Goal: Task Accomplishment & Management: Complete application form

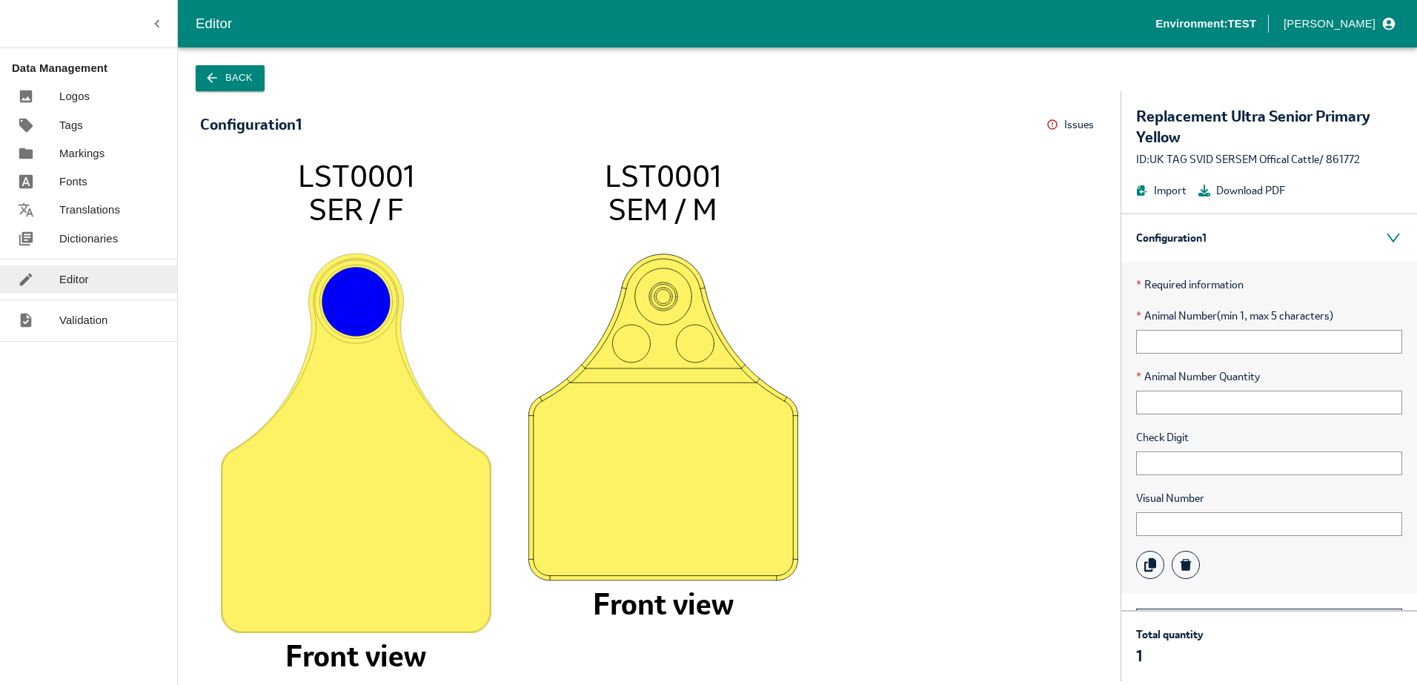
click at [93, 227] on link "Dictionaries" at bounding box center [88, 239] width 177 height 28
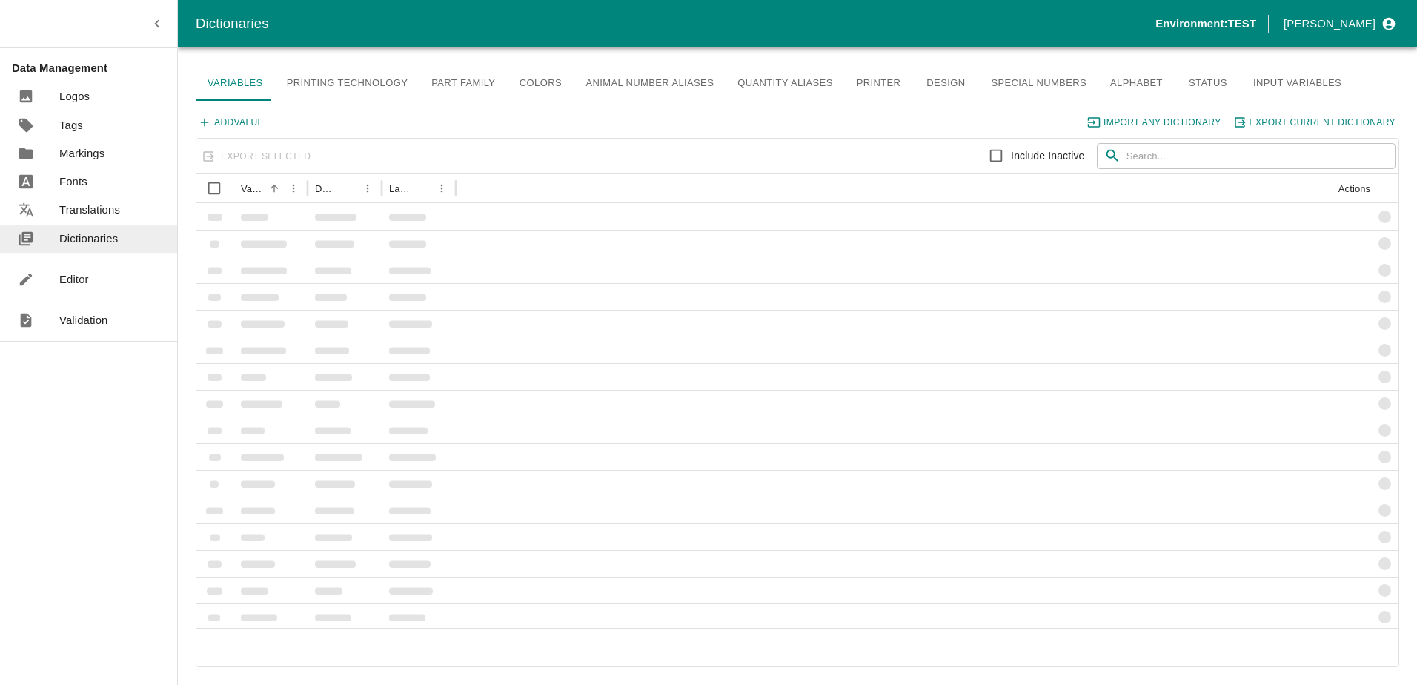
click at [93, 204] on p "Translations" at bounding box center [89, 210] width 61 height 16
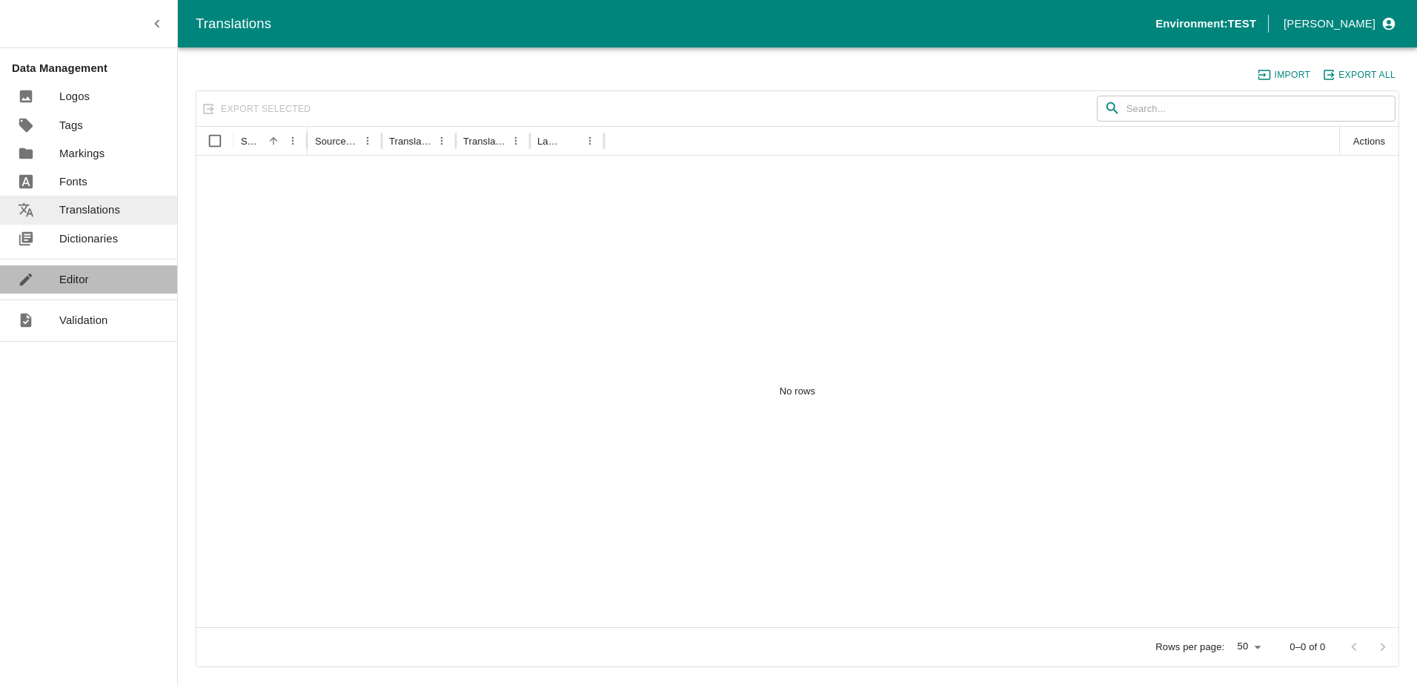
click at [90, 267] on link "Editor" at bounding box center [88, 279] width 177 height 28
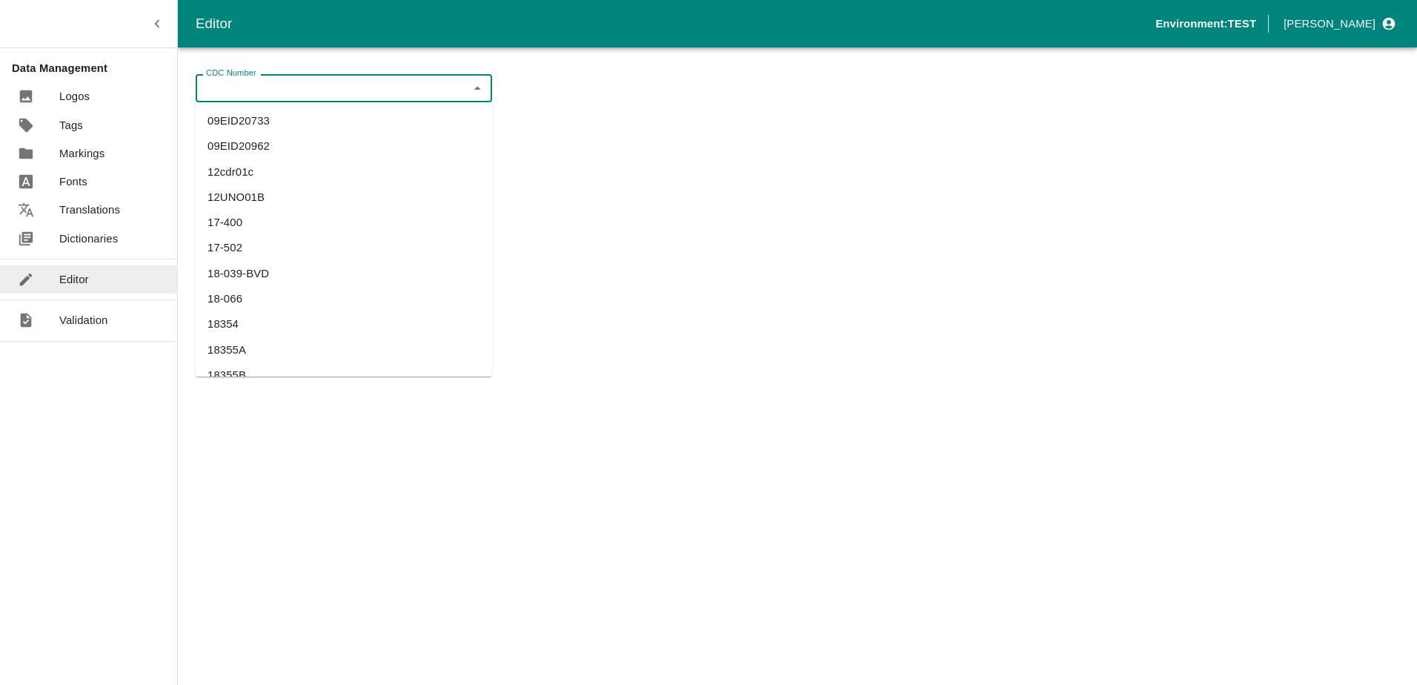
click at [256, 84] on div "CDC Number CDC Number" at bounding box center [344, 88] width 296 height 28
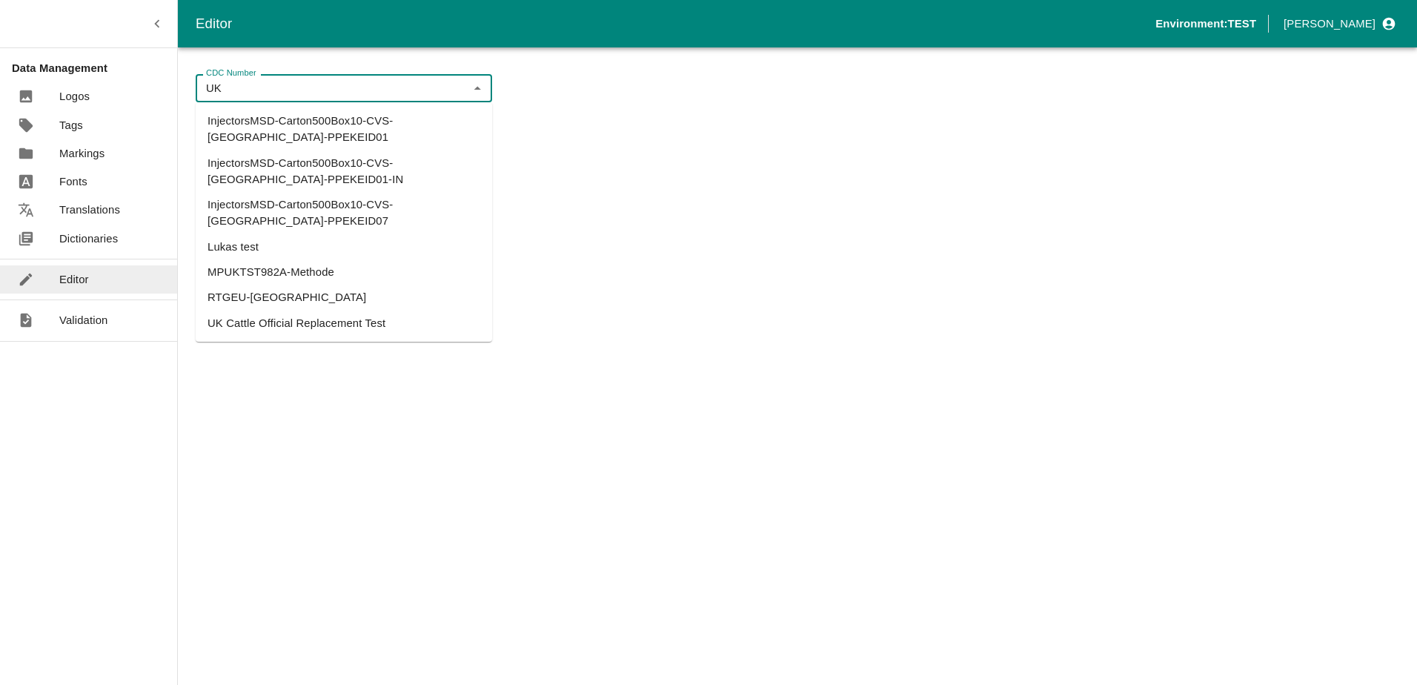
click at [252, 311] on li "UK Cattle Official Replacement Test" at bounding box center [344, 323] width 296 height 25
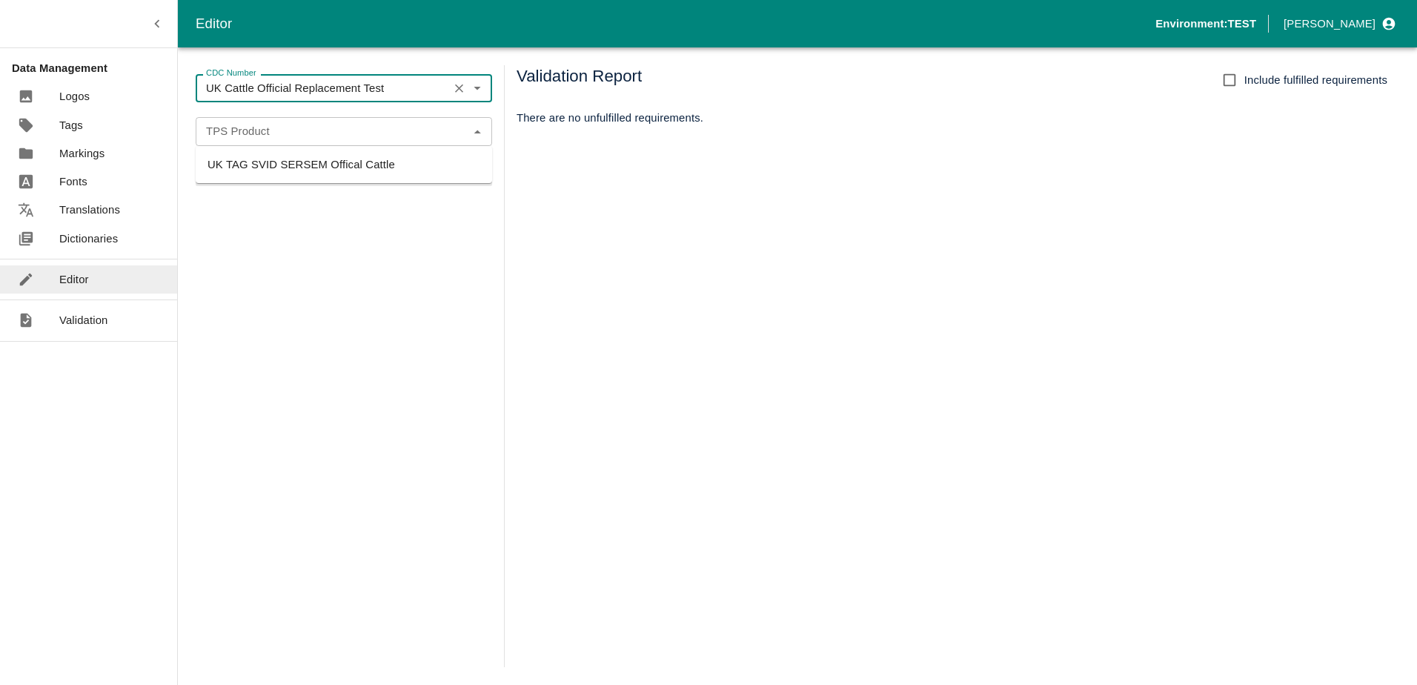
click at [325, 120] on div "TPS Product" at bounding box center [344, 131] width 296 height 28
type input "UK Cattle Official Replacement Test"
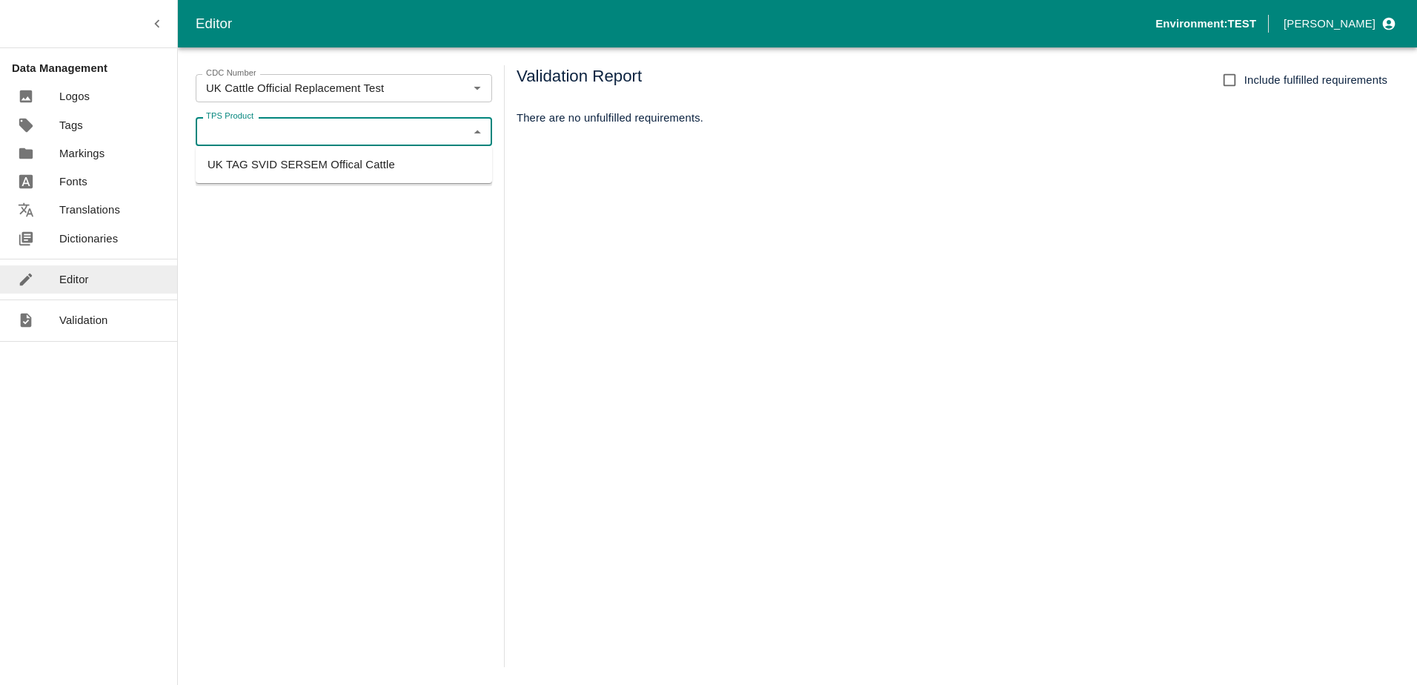
click at [306, 166] on li "UK TAG SVID SERSEM Offical Cattle" at bounding box center [344, 164] width 296 height 25
type input "UK TAG SVID SERSEM Offical Cattle"
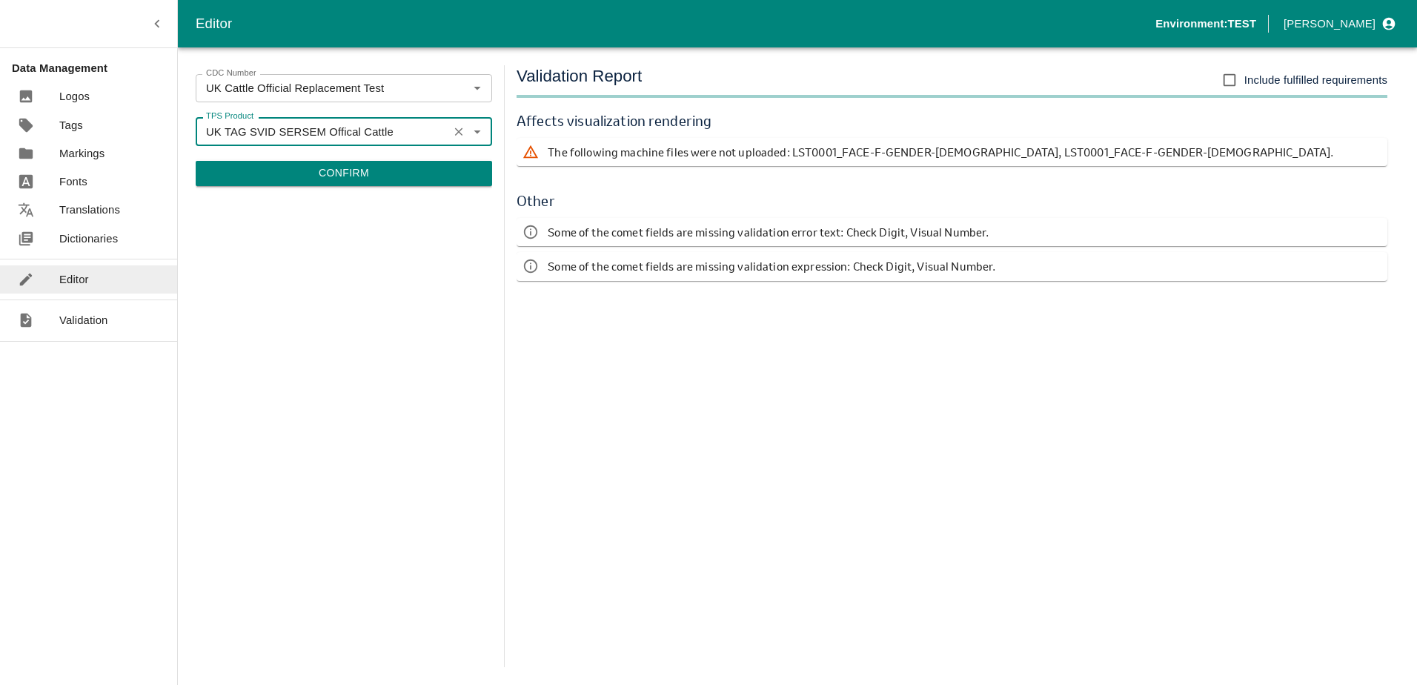
click at [334, 176] on button "Confirm" at bounding box center [344, 173] width 296 height 25
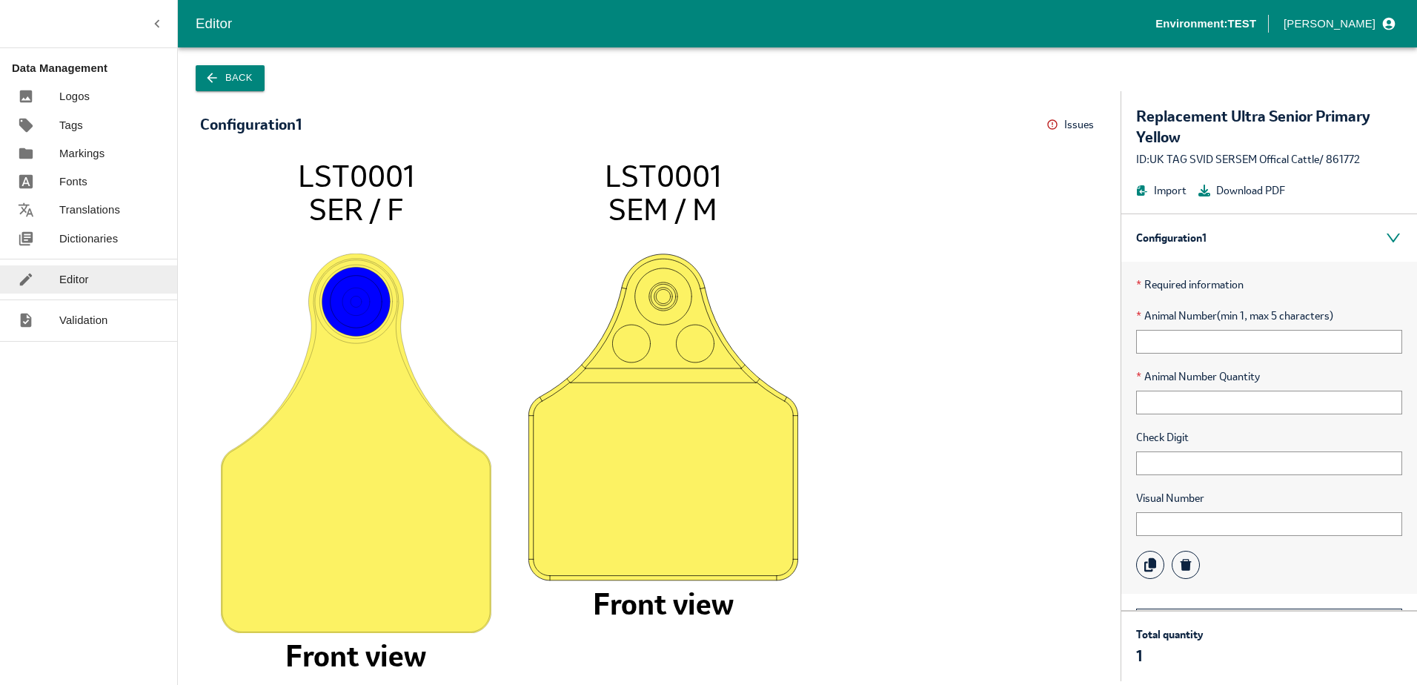
click at [89, 240] on p "Dictionaries" at bounding box center [88, 238] width 59 height 16
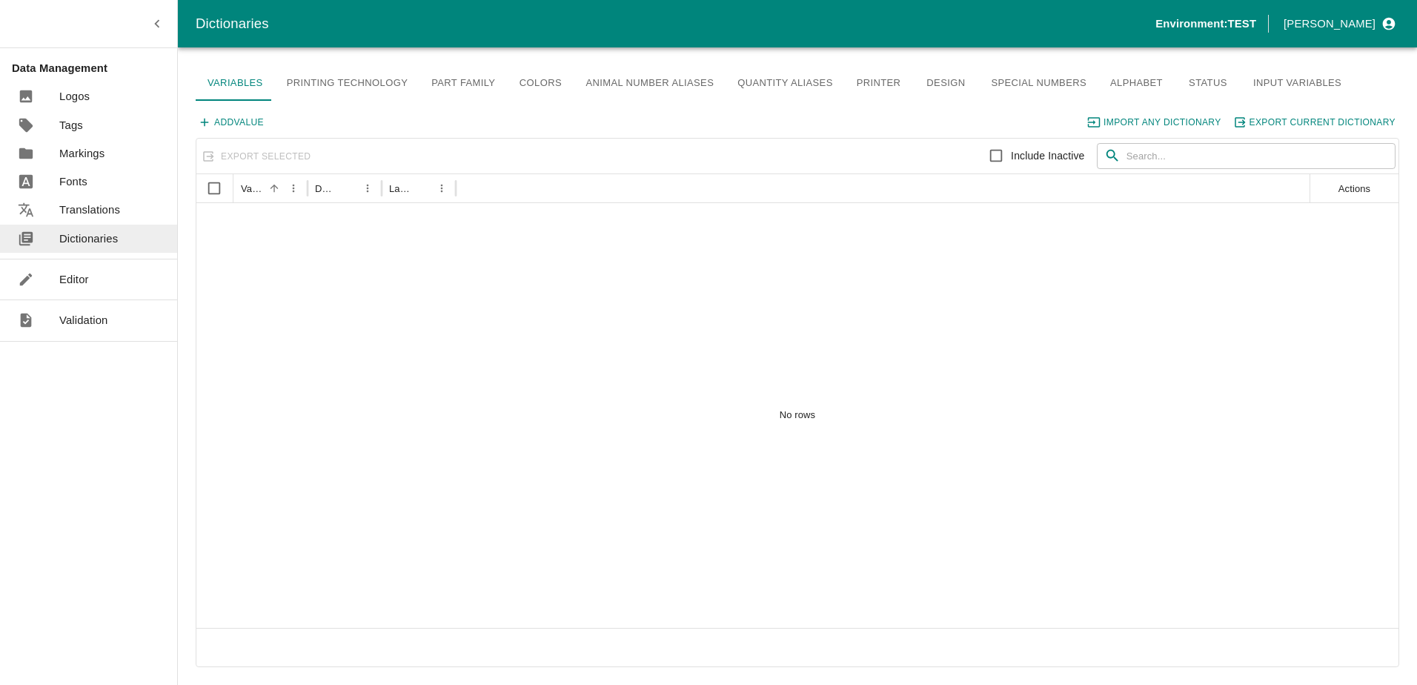
click at [97, 271] on link "Editor" at bounding box center [88, 279] width 177 height 28
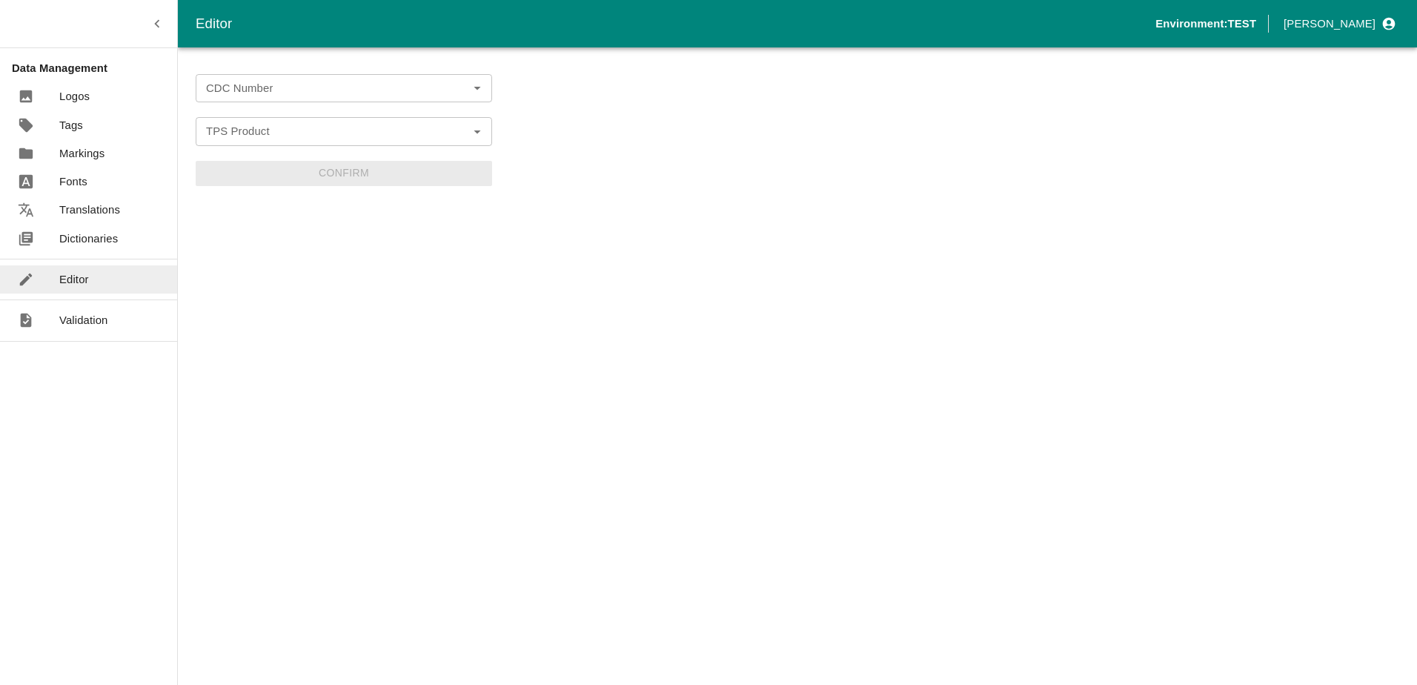
click at [293, 100] on div "CDC Number" at bounding box center [344, 88] width 296 height 28
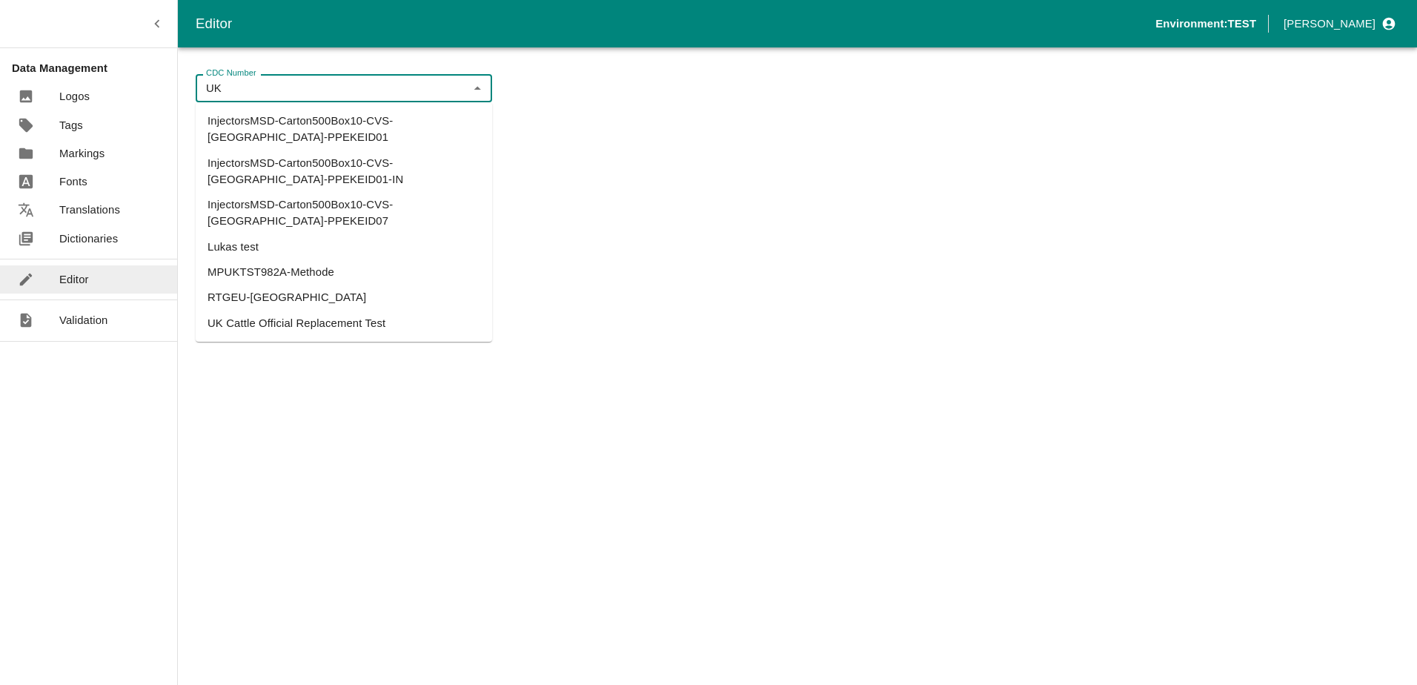
click at [294, 311] on li "UK Cattle Official Replacement Test" at bounding box center [344, 323] width 296 height 25
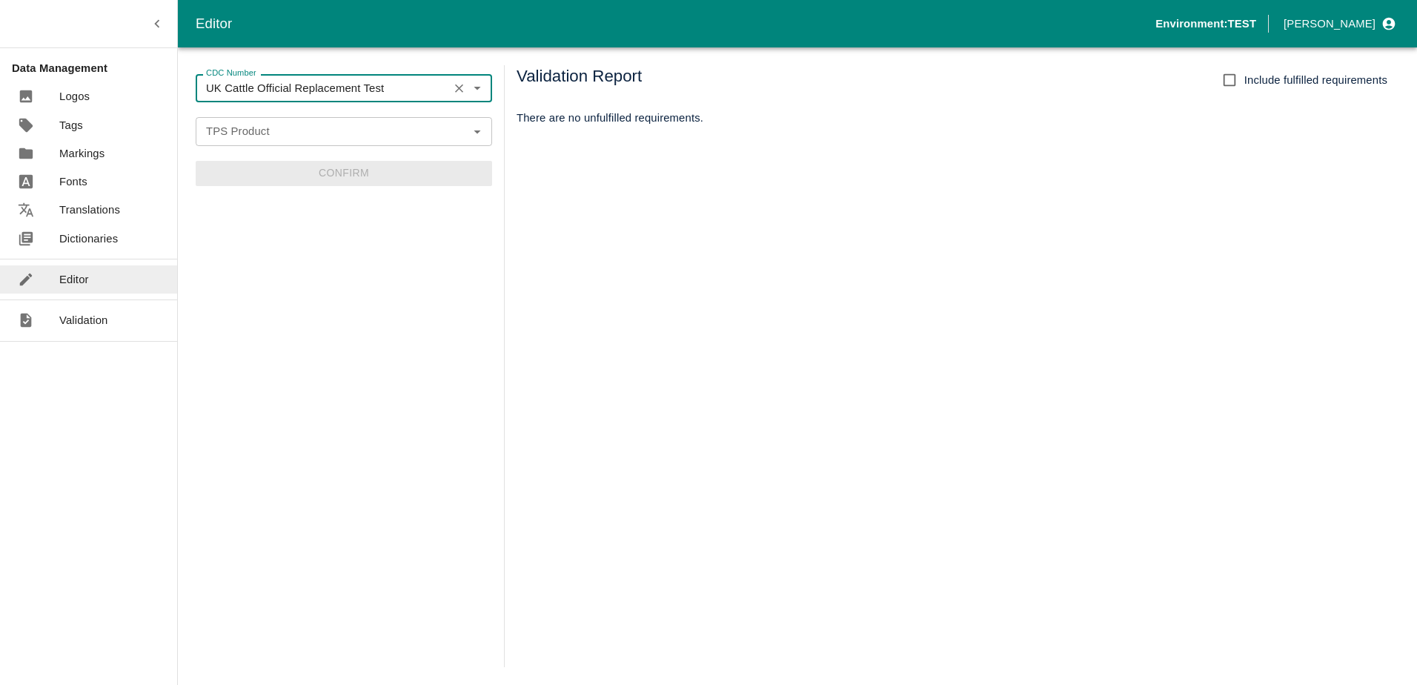
type input "UK Cattle Official Replacement Test"
click at [257, 133] on input "TPS Product" at bounding box center [331, 131] width 263 height 19
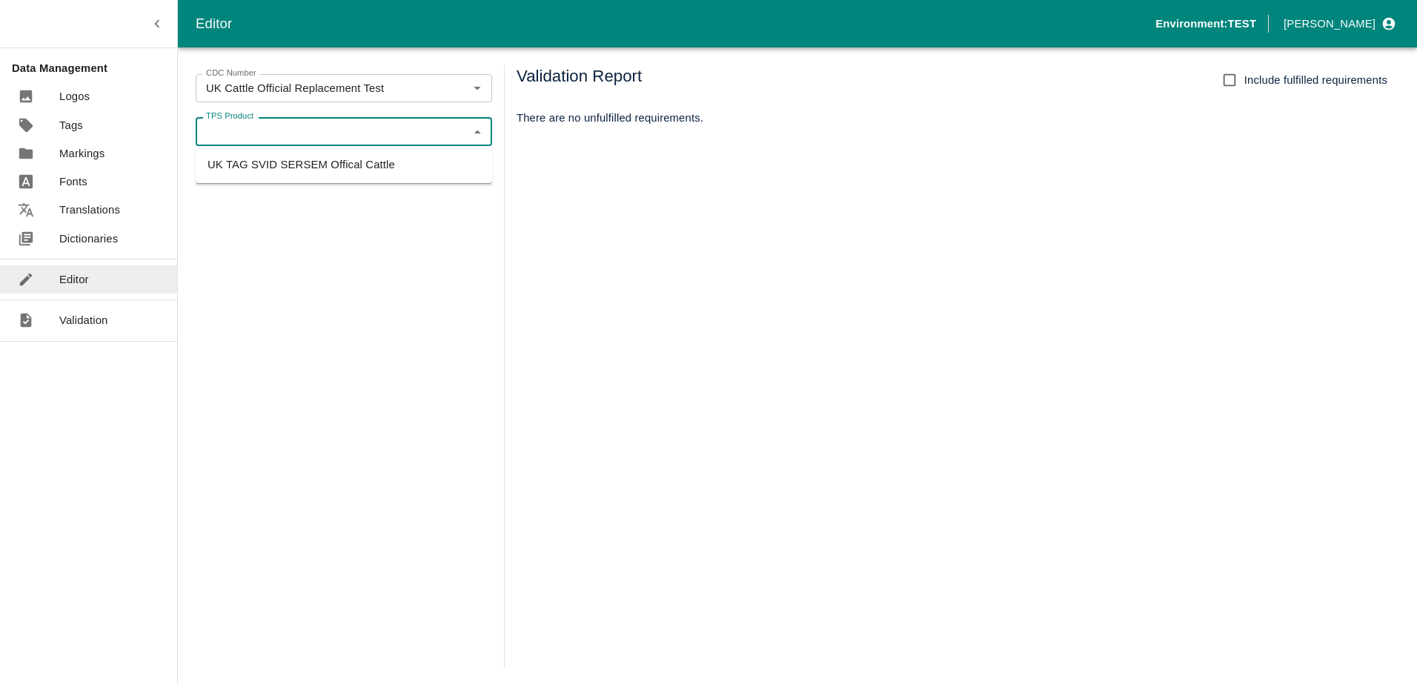
click at [250, 160] on li "UK TAG SVID SERSEM Offical Cattle" at bounding box center [344, 164] width 296 height 25
type input "UK TAG SVID SERSEM Offical Cattle"
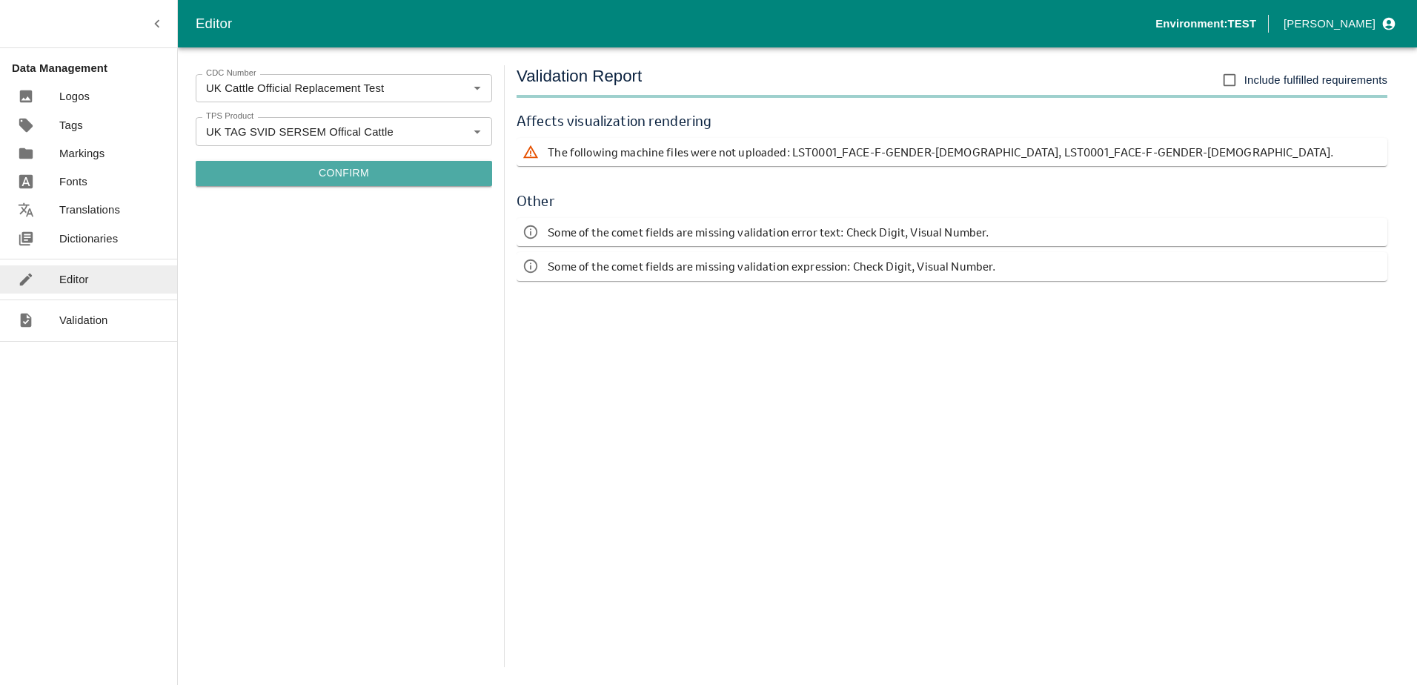
click at [355, 173] on button "Confirm" at bounding box center [344, 173] width 296 height 25
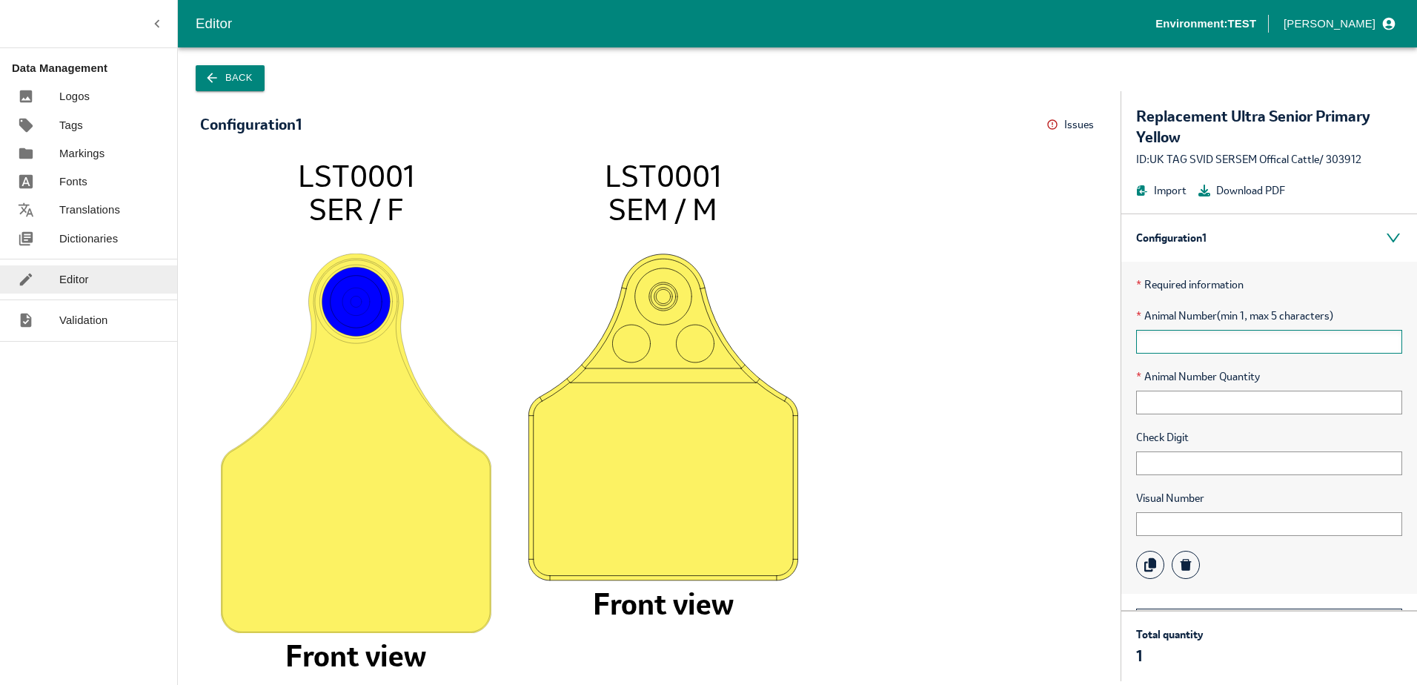
click at [1208, 341] on input "text" at bounding box center [1269, 342] width 266 height 24
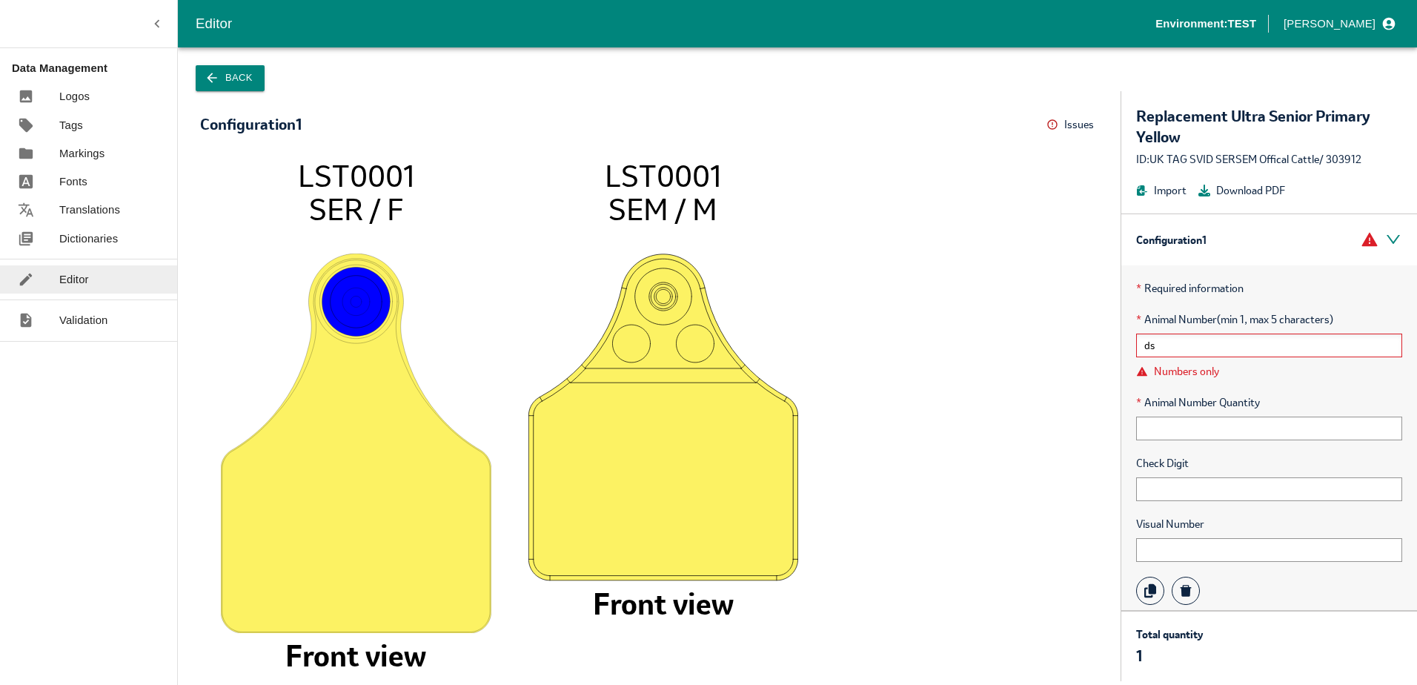
type input "d"
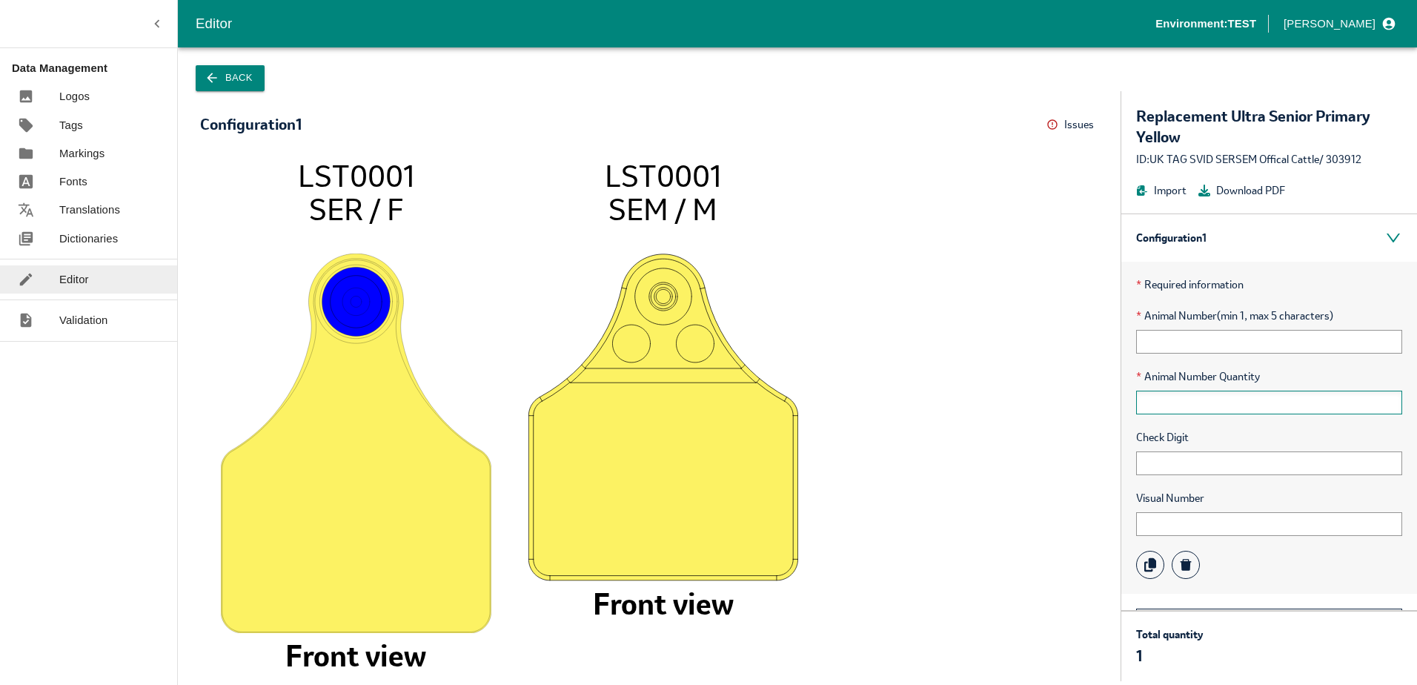
click at [1224, 396] on input "text" at bounding box center [1269, 403] width 266 height 24
click at [1160, 447] on div "Check Digit" at bounding box center [1269, 452] width 266 height 46
click at [1158, 455] on input "text" at bounding box center [1269, 463] width 266 height 24
type input "dsdds"
click at [1167, 525] on input "text" at bounding box center [1269, 524] width 266 height 24
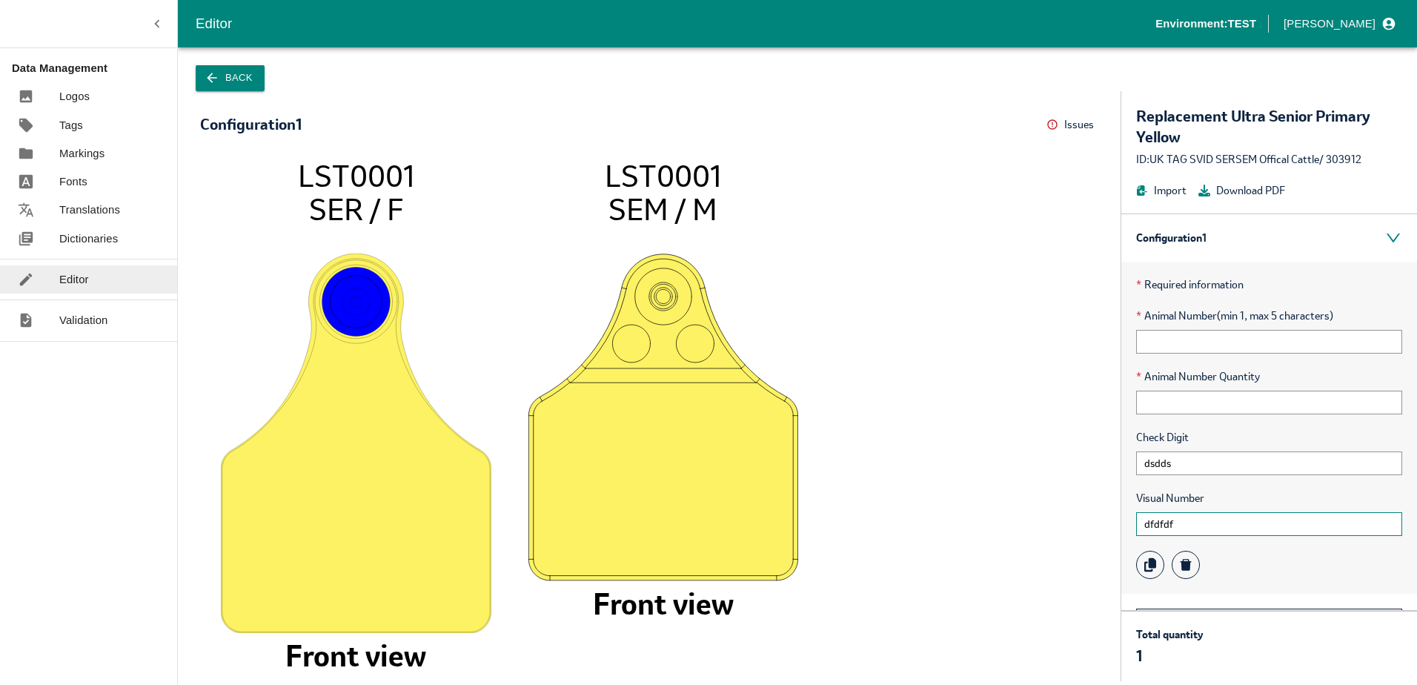
type input "dfdfdf"
click at [1191, 447] on div "Check Digit dsdds" at bounding box center [1269, 452] width 266 height 46
click at [1186, 456] on input "dsdds" at bounding box center [1269, 463] width 266 height 24
click at [907, 465] on icon "LST0001 SER / F Front view LST0001 SEM / M Front view" at bounding box center [649, 413] width 869 height 508
click at [98, 237] on p "Dictionaries" at bounding box center [88, 238] width 59 height 16
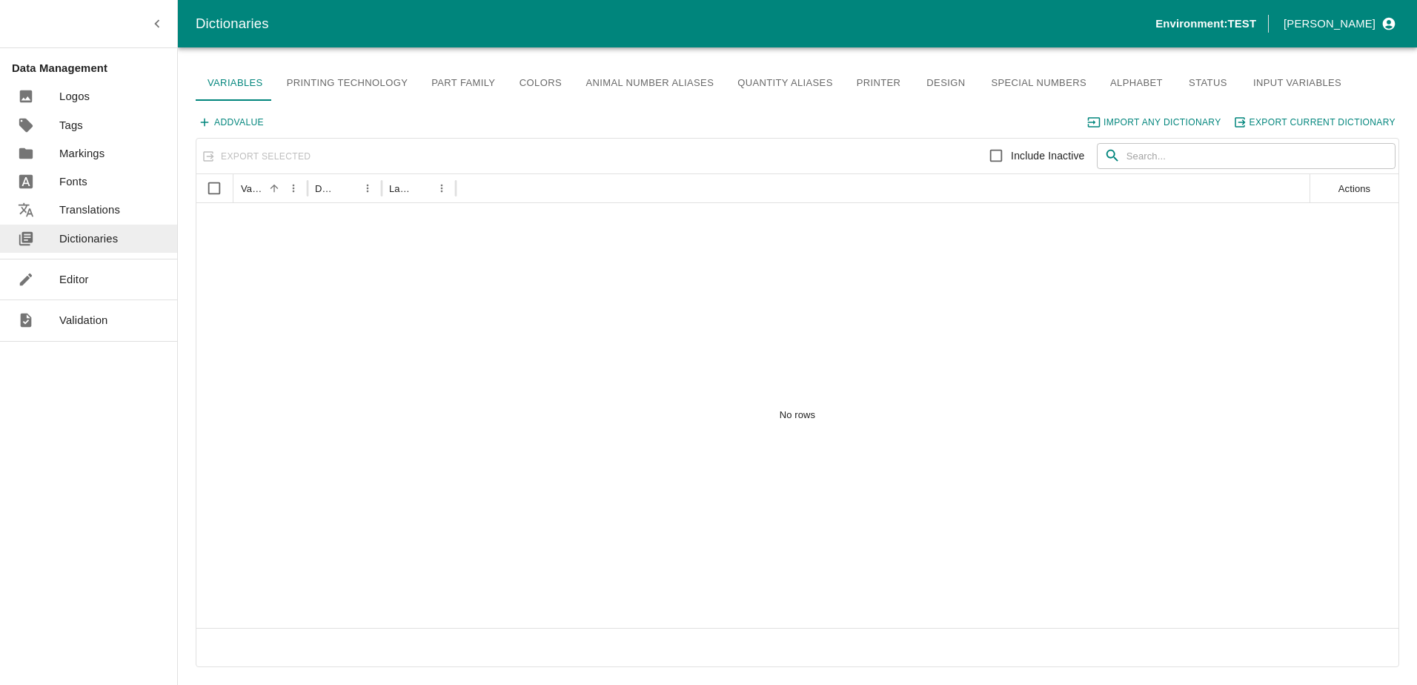
click at [82, 287] on p "Editor" at bounding box center [74, 279] width 30 height 16
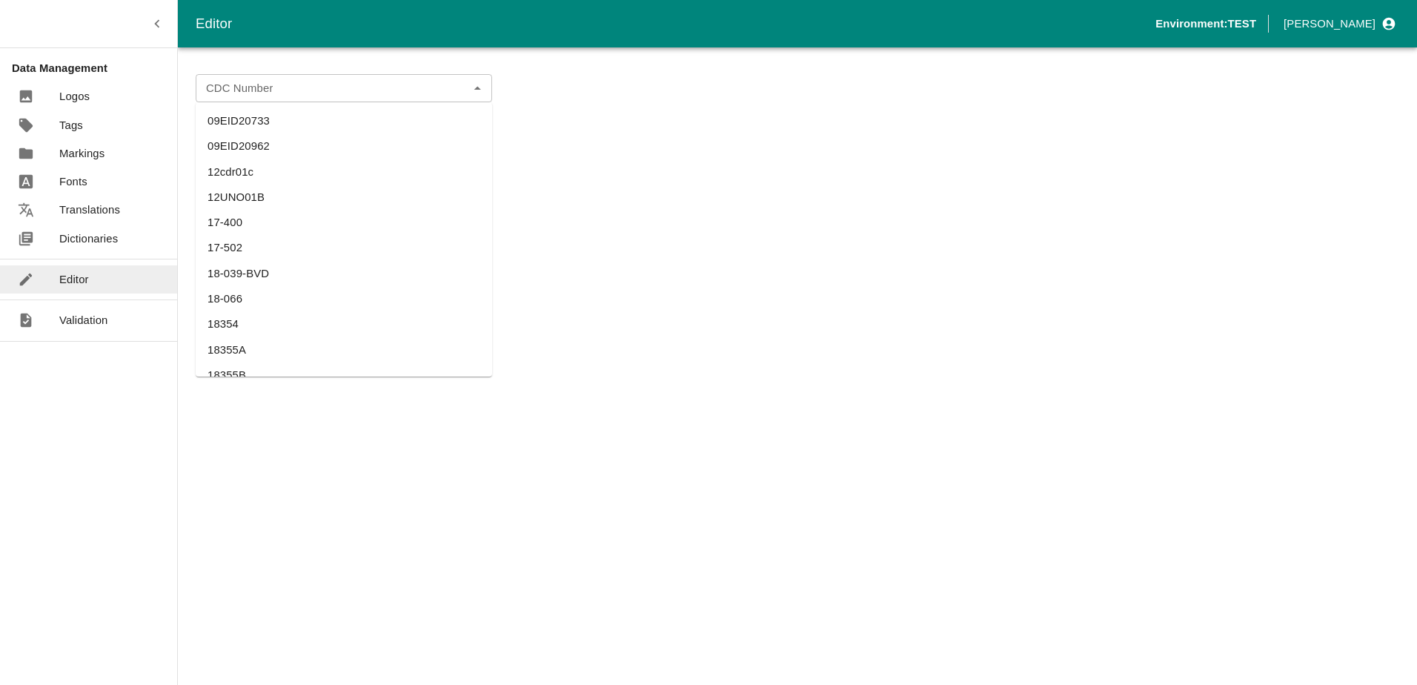
click at [285, 78] on div "CDC Number" at bounding box center [344, 88] width 296 height 28
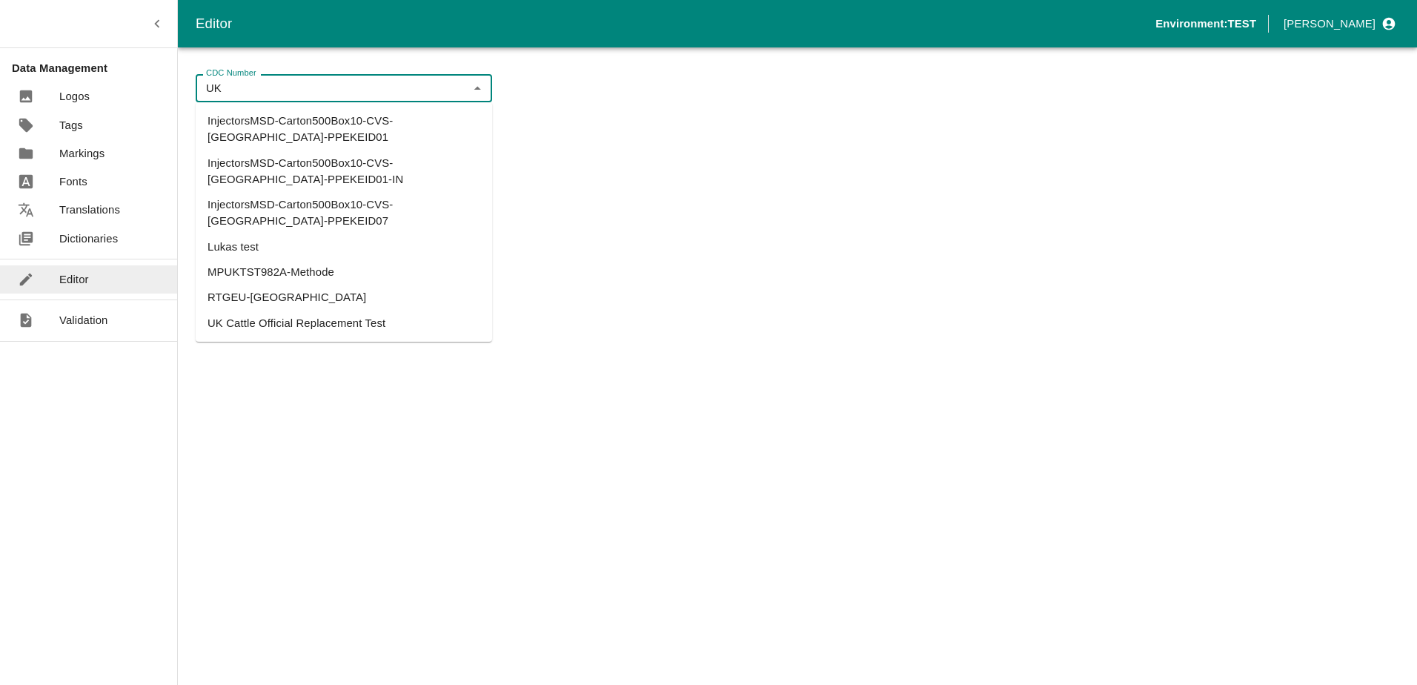
click at [252, 311] on li "UK Cattle Official Replacement Test" at bounding box center [344, 323] width 296 height 25
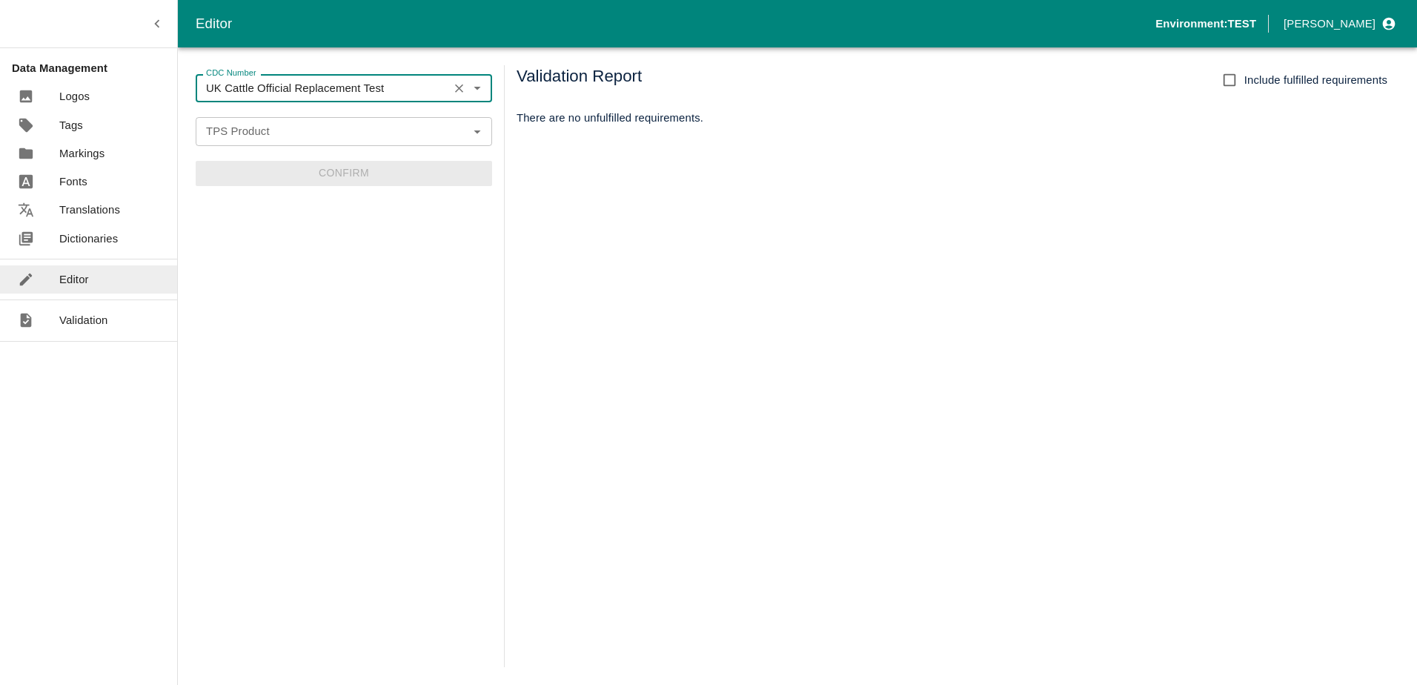
type input "UK Cattle Official Replacement Test"
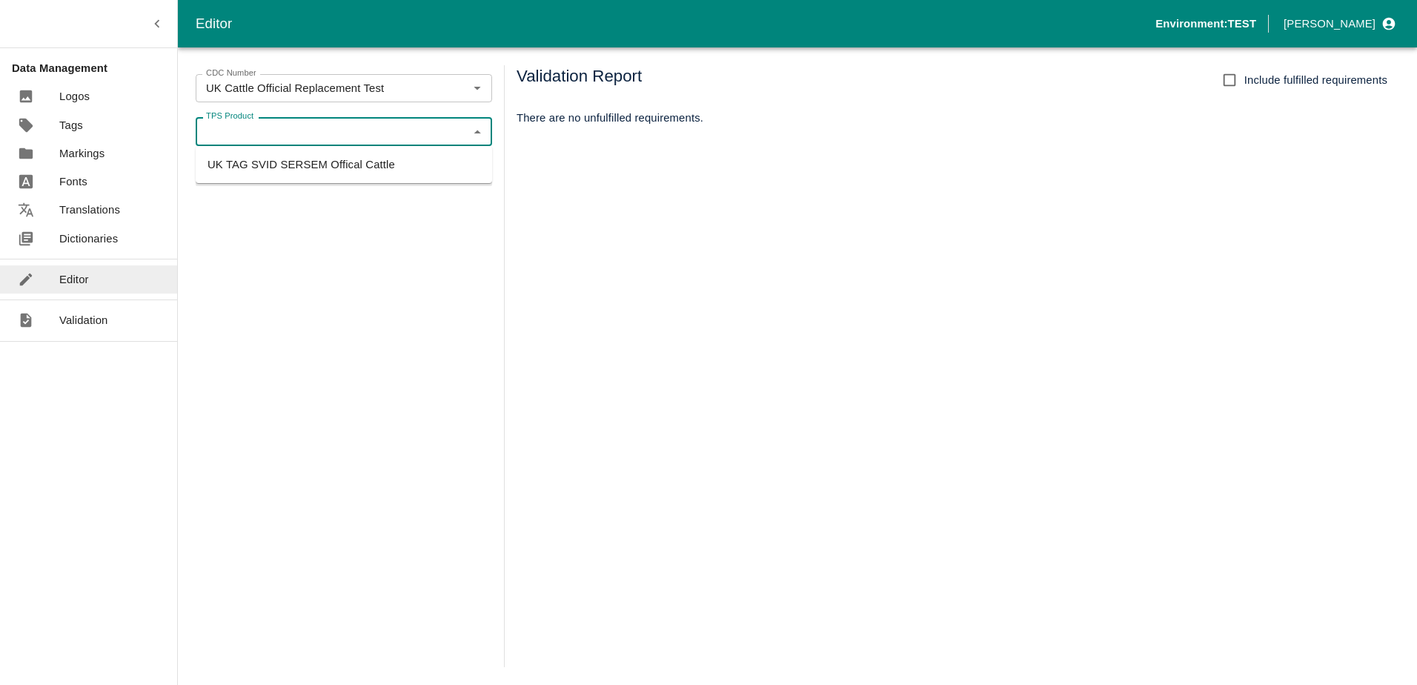
click at [281, 139] on input "TPS Product" at bounding box center [331, 131] width 263 height 19
click at [285, 170] on li "UK TAG SVID SERSEM Offical Cattle" at bounding box center [344, 164] width 296 height 25
type input "UK TAG SVID SERSEM Offical Cattle"
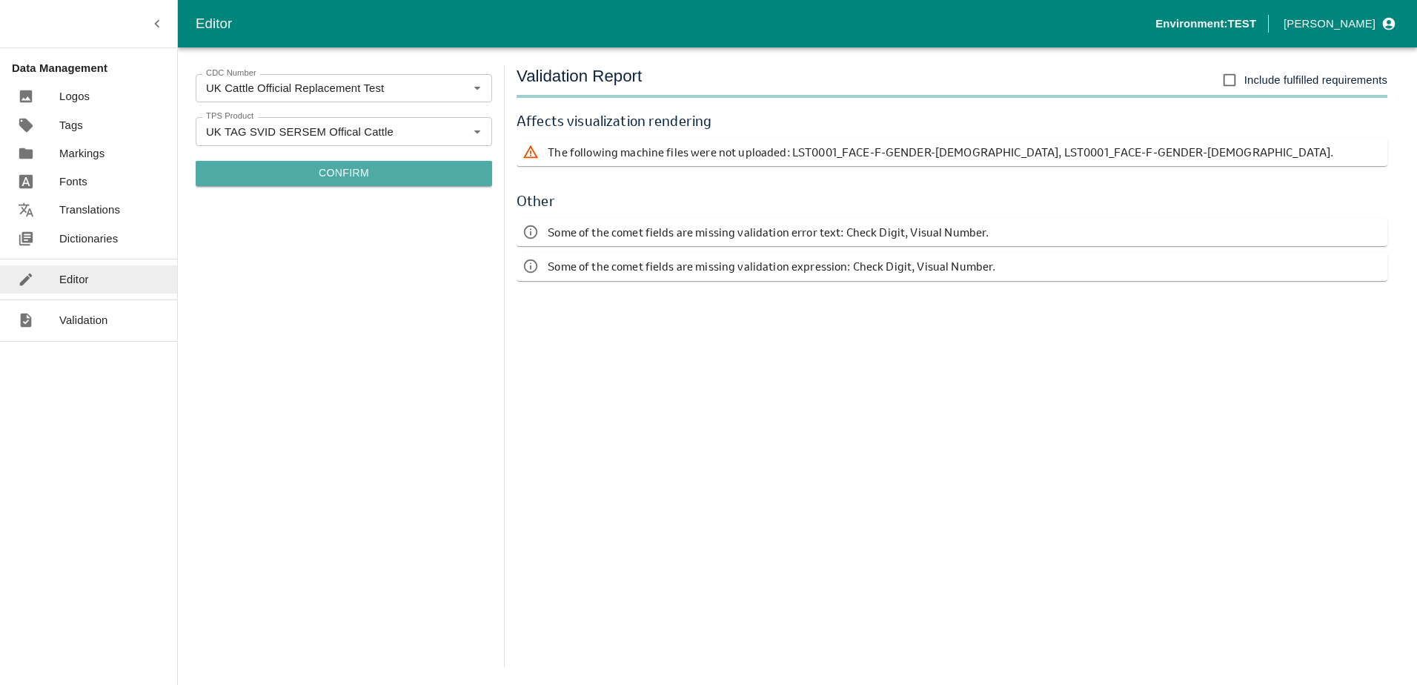
click at [301, 166] on button "Confirm" at bounding box center [344, 173] width 296 height 25
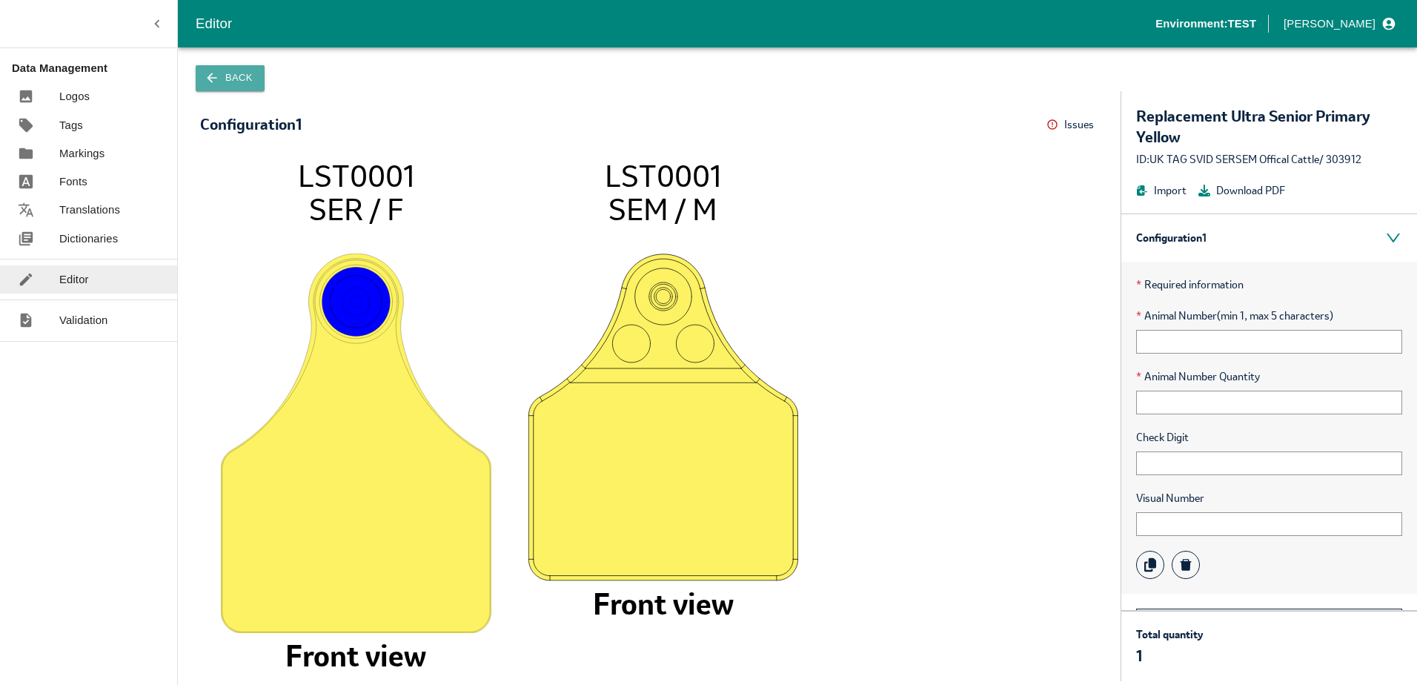
click at [240, 79] on button "Back" at bounding box center [230, 78] width 69 height 26
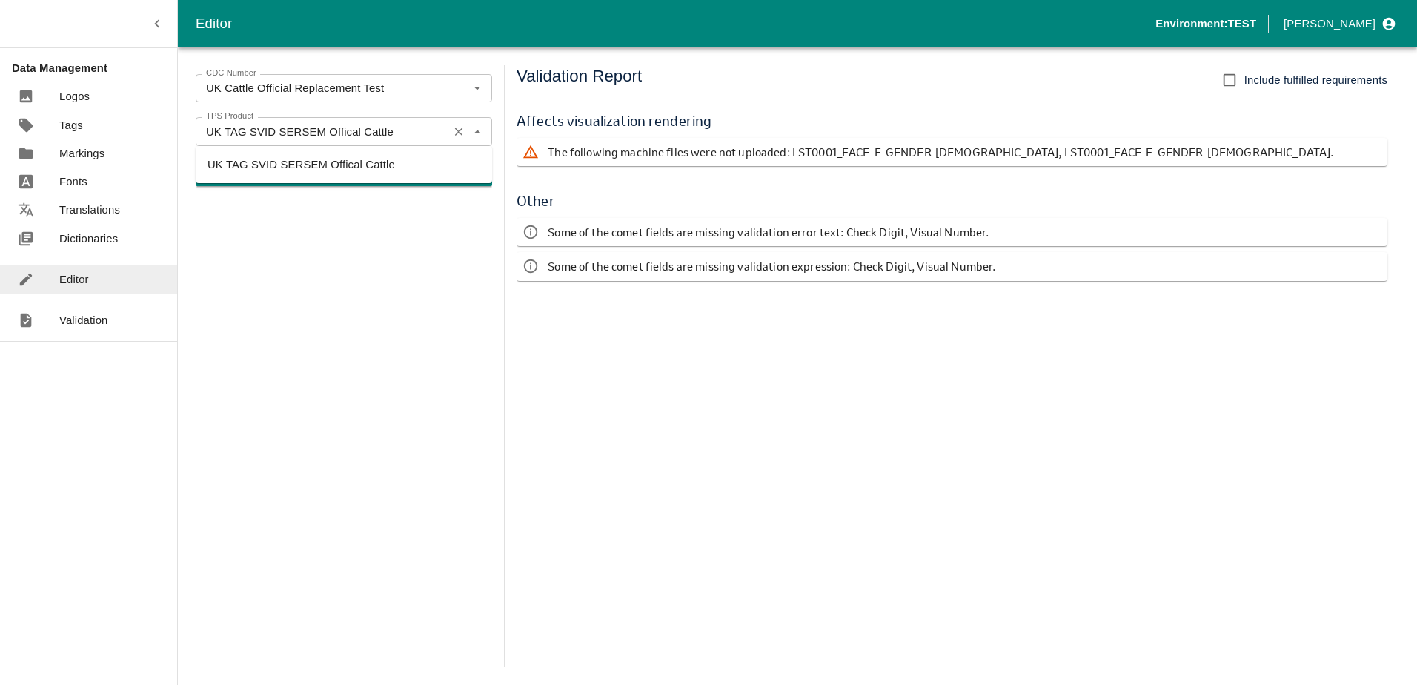
click at [342, 142] on div "UK TAG SVID SERSEM Offical Cattle TPS Product" at bounding box center [344, 131] width 296 height 28
click at [475, 305] on div "CDC Number UK Cattle Official Replacement Test CDC Number TPS Product UK TAG SV…" at bounding box center [344, 366] width 296 height 602
click at [90, 136] on link "Tags" at bounding box center [88, 125] width 177 height 28
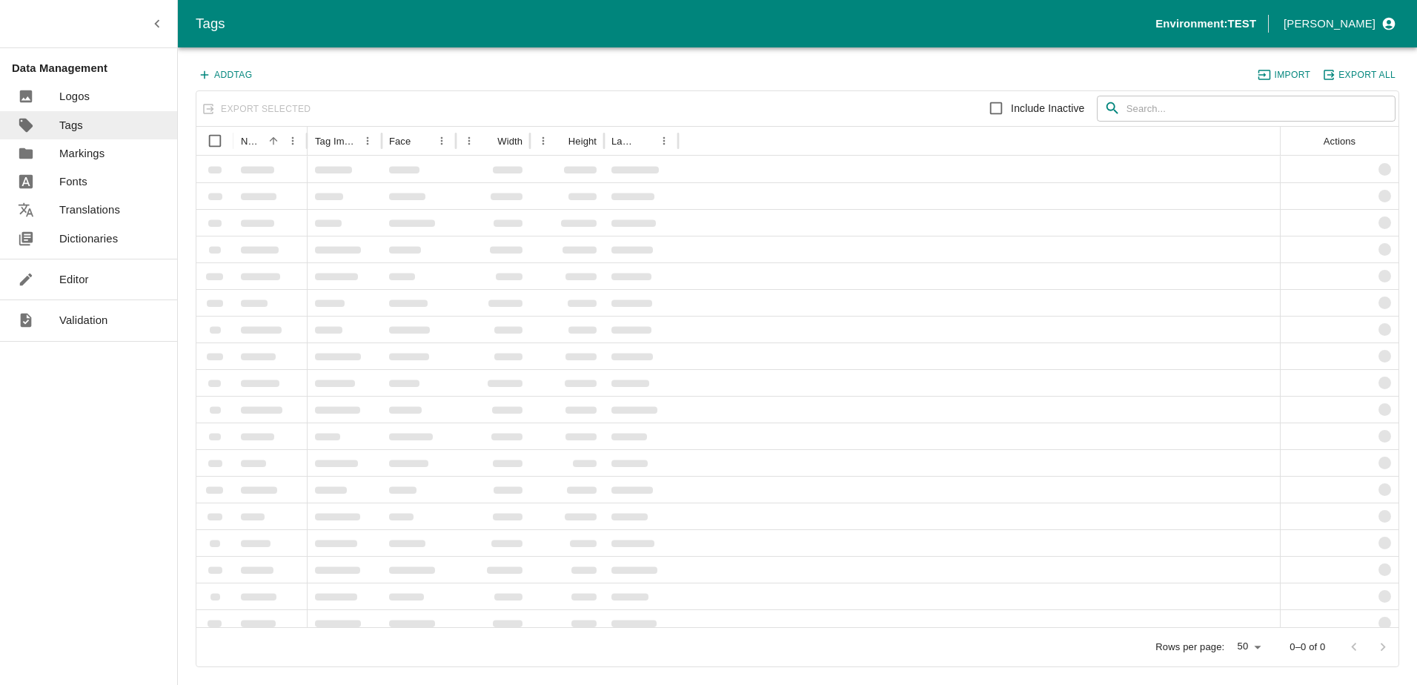
click at [96, 162] on p "Markings" at bounding box center [81, 153] width 45 height 16
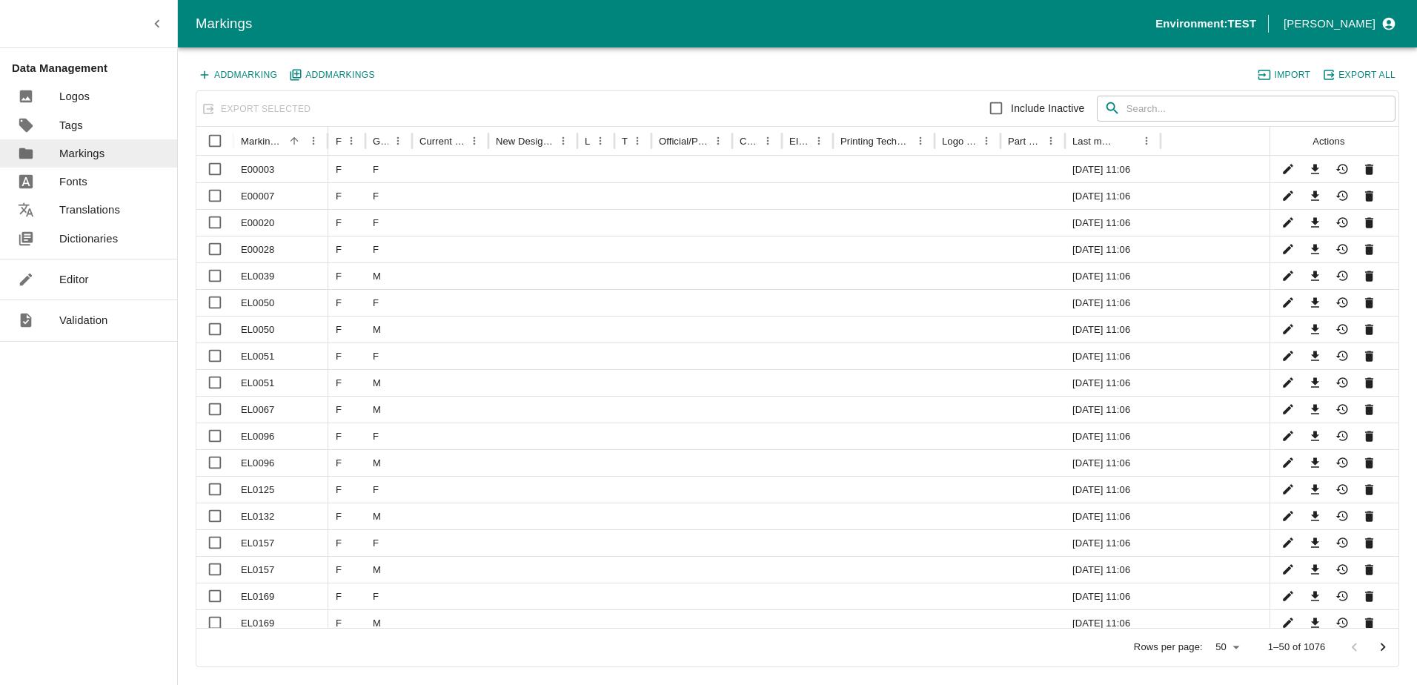
click at [1142, 105] on input "text" at bounding box center [1261, 109] width 269 height 27
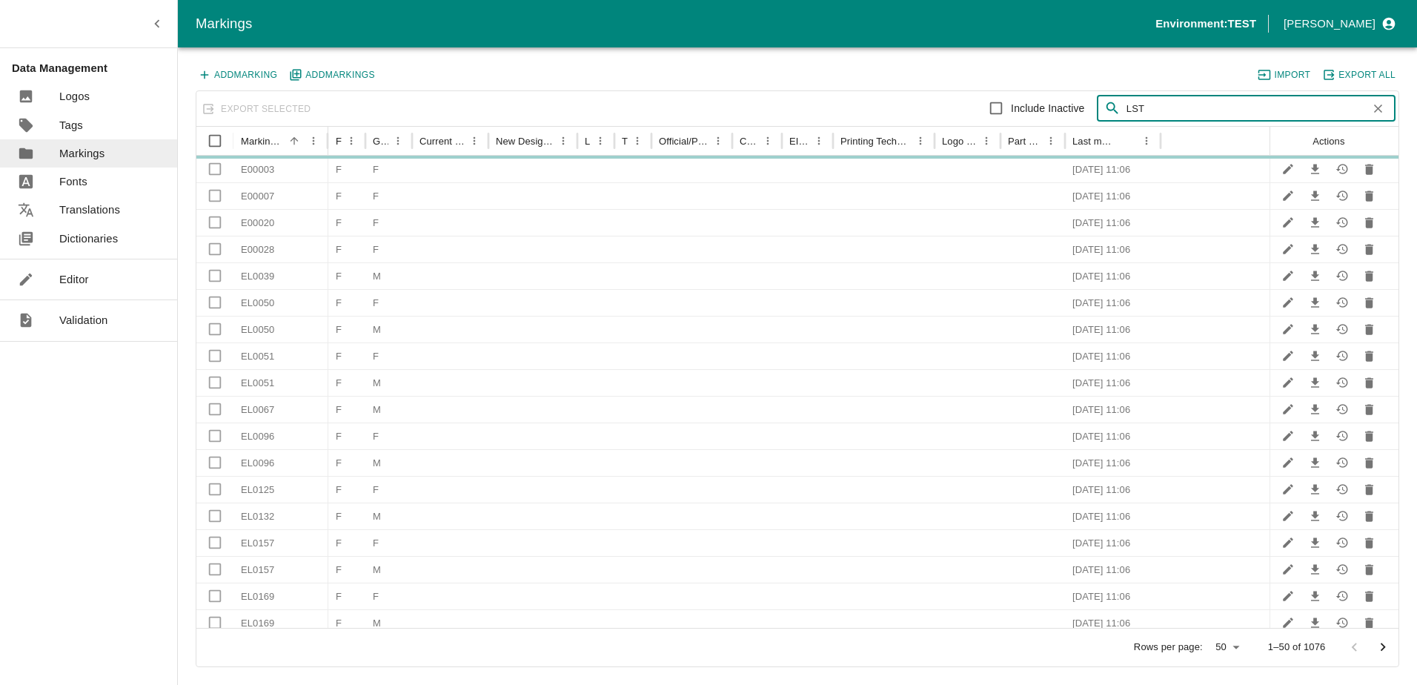
type input "LST"
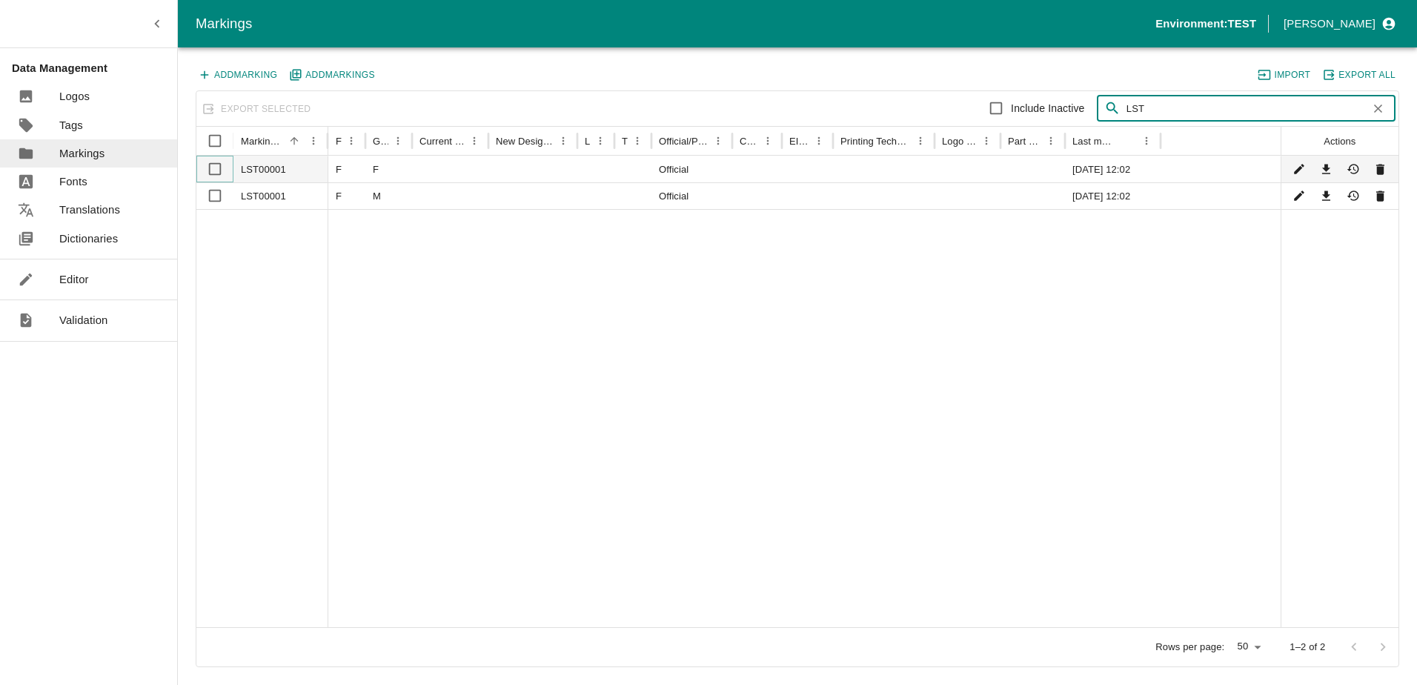
click at [215, 170] on input "Select row" at bounding box center [215, 169] width 30 height 30
checkbox input "true"
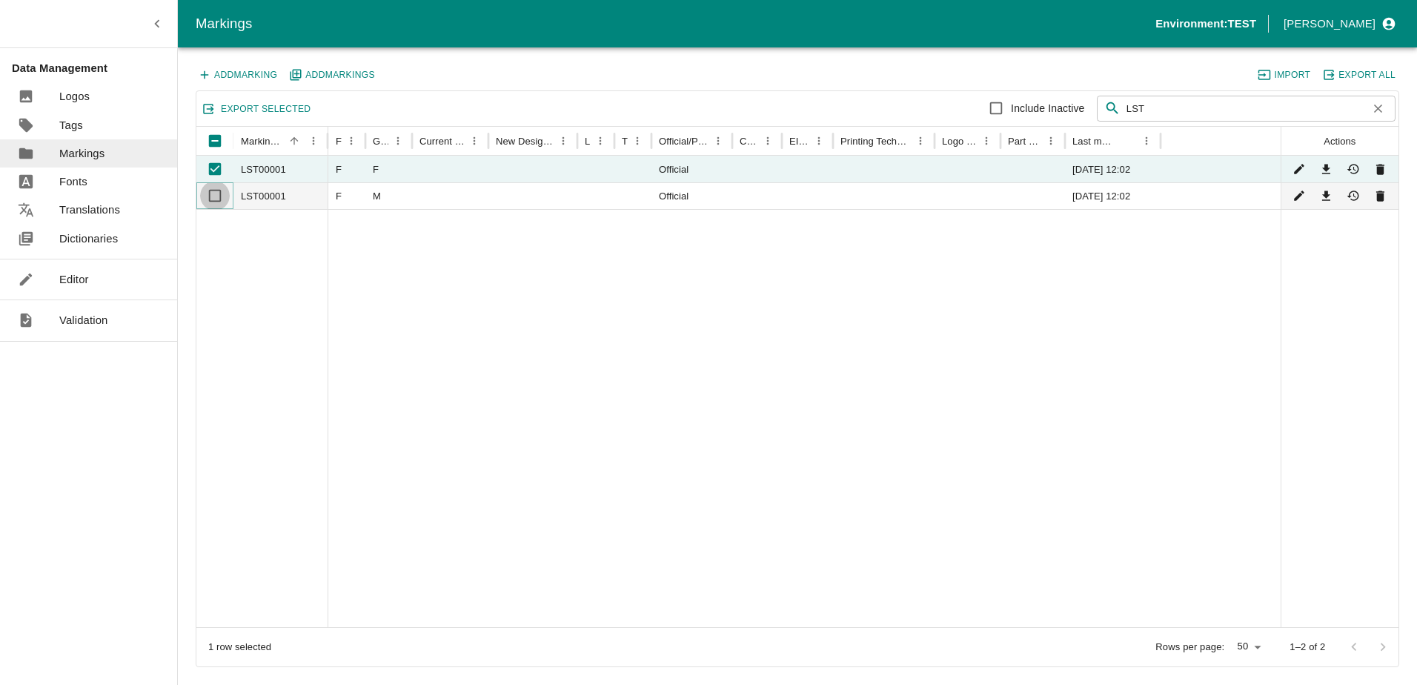
click at [220, 206] on input "Select row" at bounding box center [215, 196] width 30 height 30
checkbox input "true"
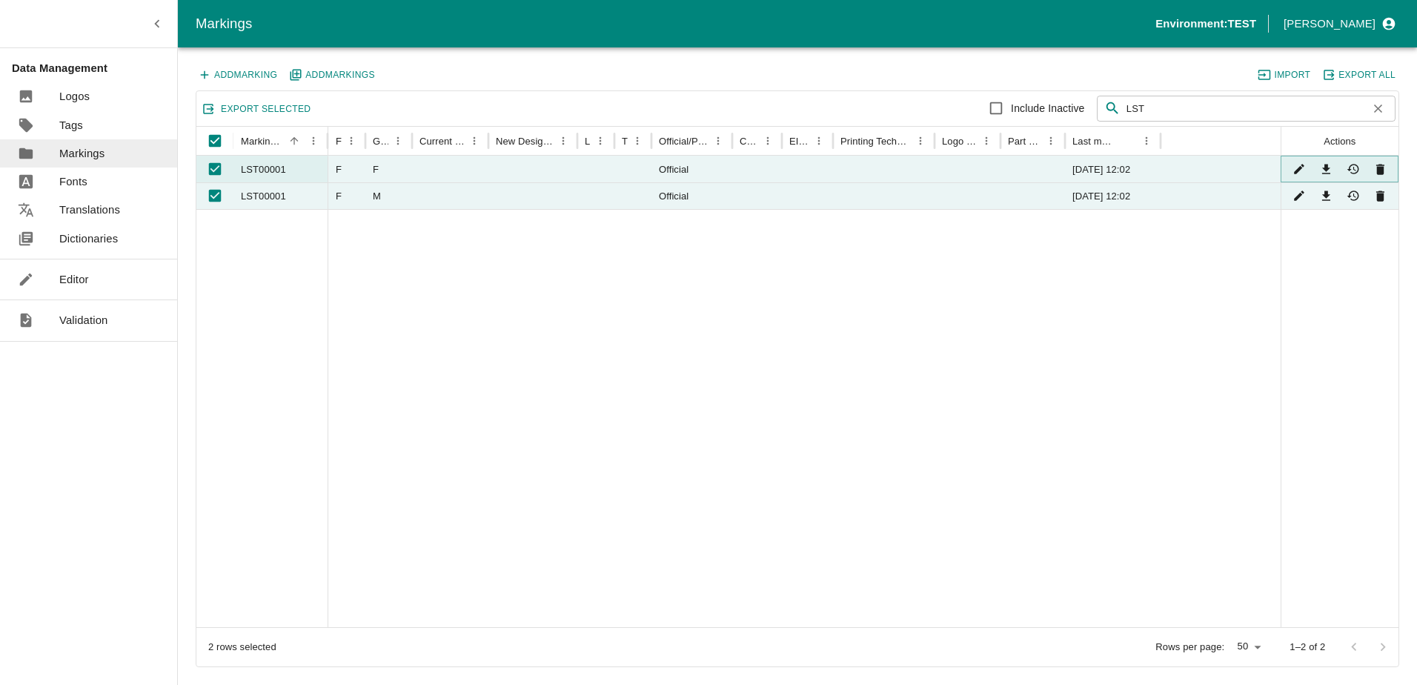
click at [1298, 166] on icon "Edit" at bounding box center [1300, 169] width 14 height 14
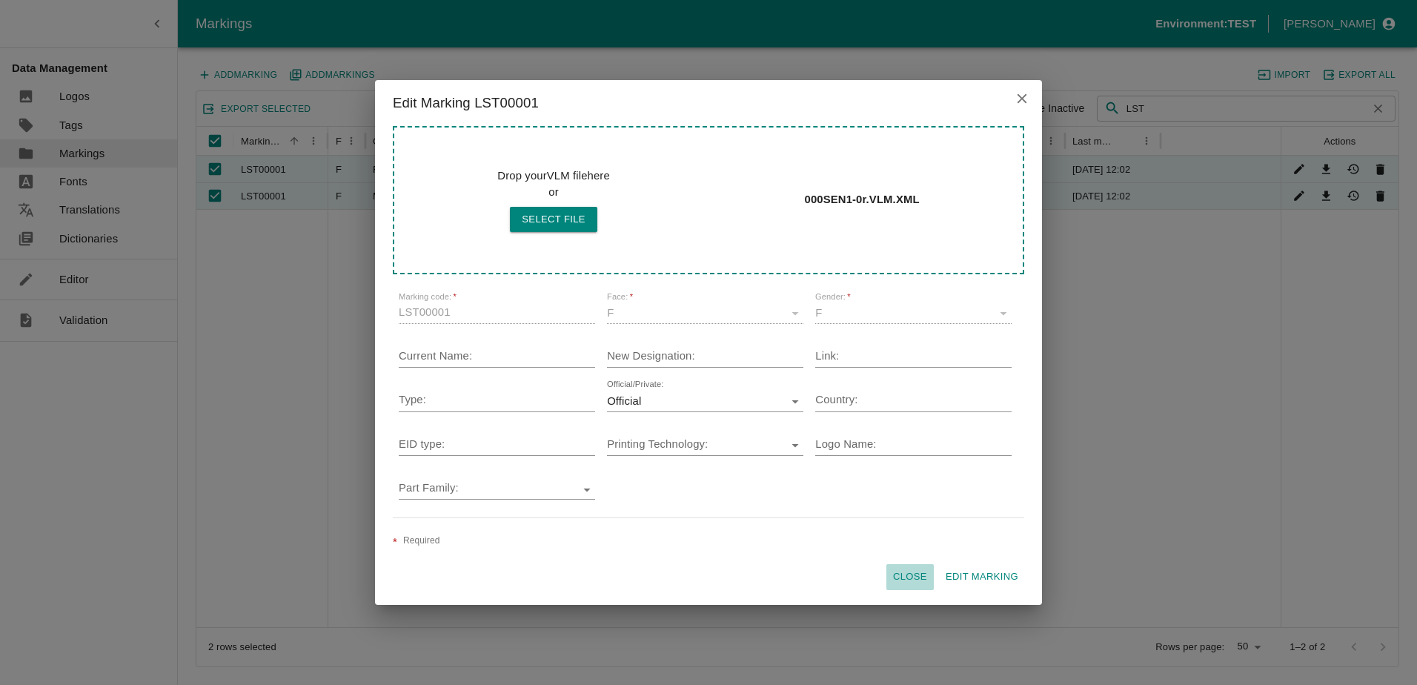
click at [913, 580] on button "Close" at bounding box center [909, 577] width 47 height 26
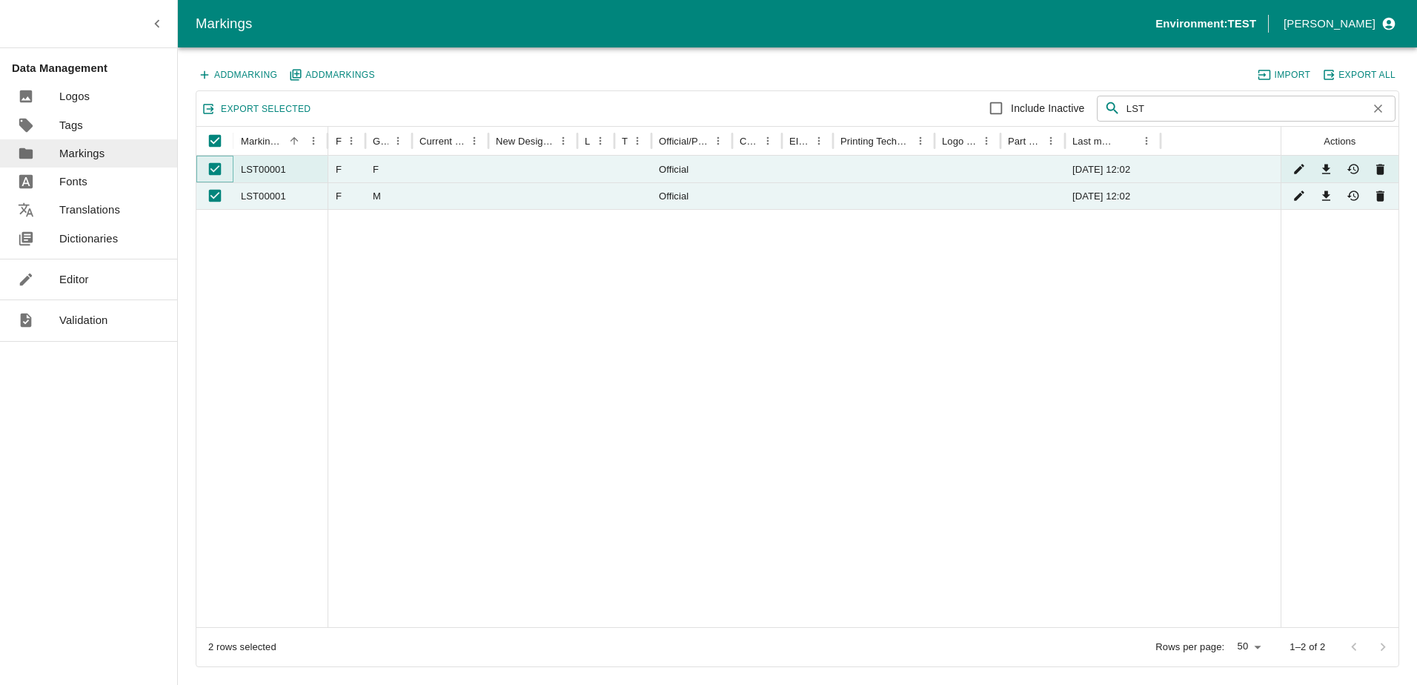
click at [221, 172] on input "Unselect row" at bounding box center [215, 169] width 30 height 30
checkbox input "false"
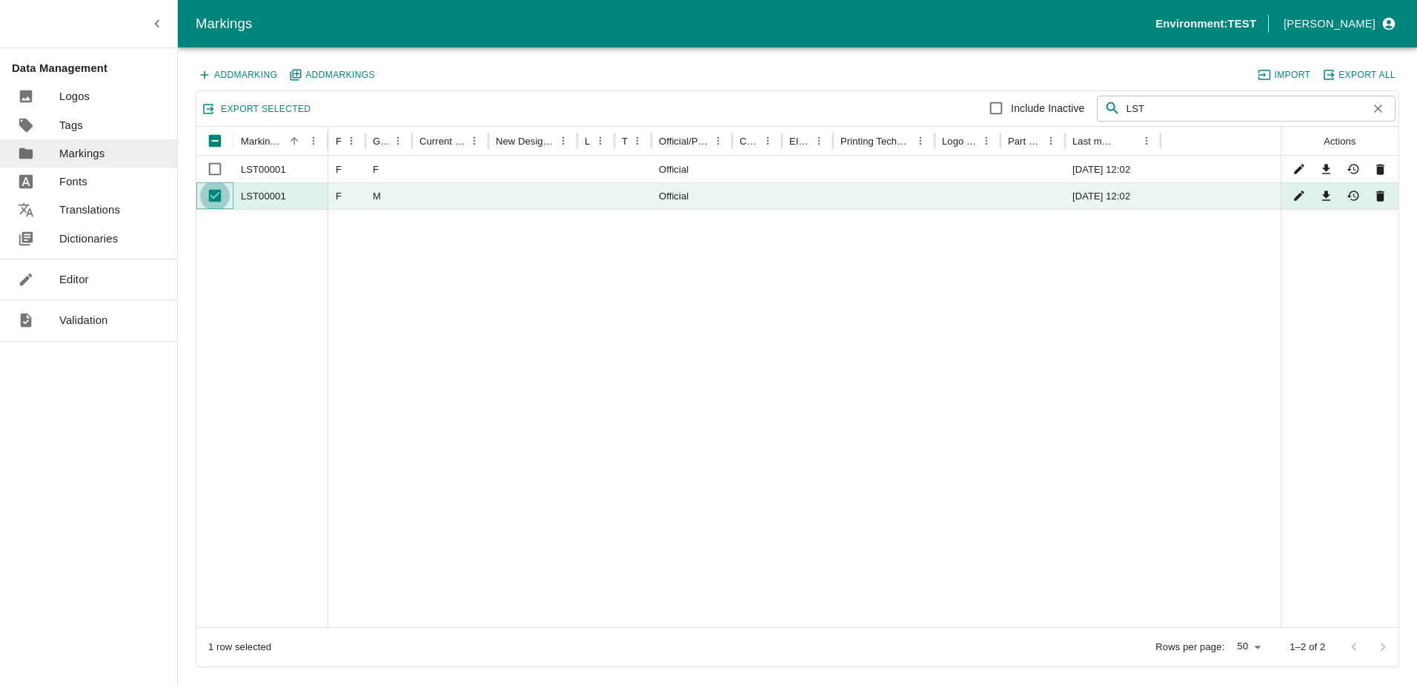
click at [222, 190] on input "Unselect row" at bounding box center [215, 196] width 30 height 30
checkbox input "false"
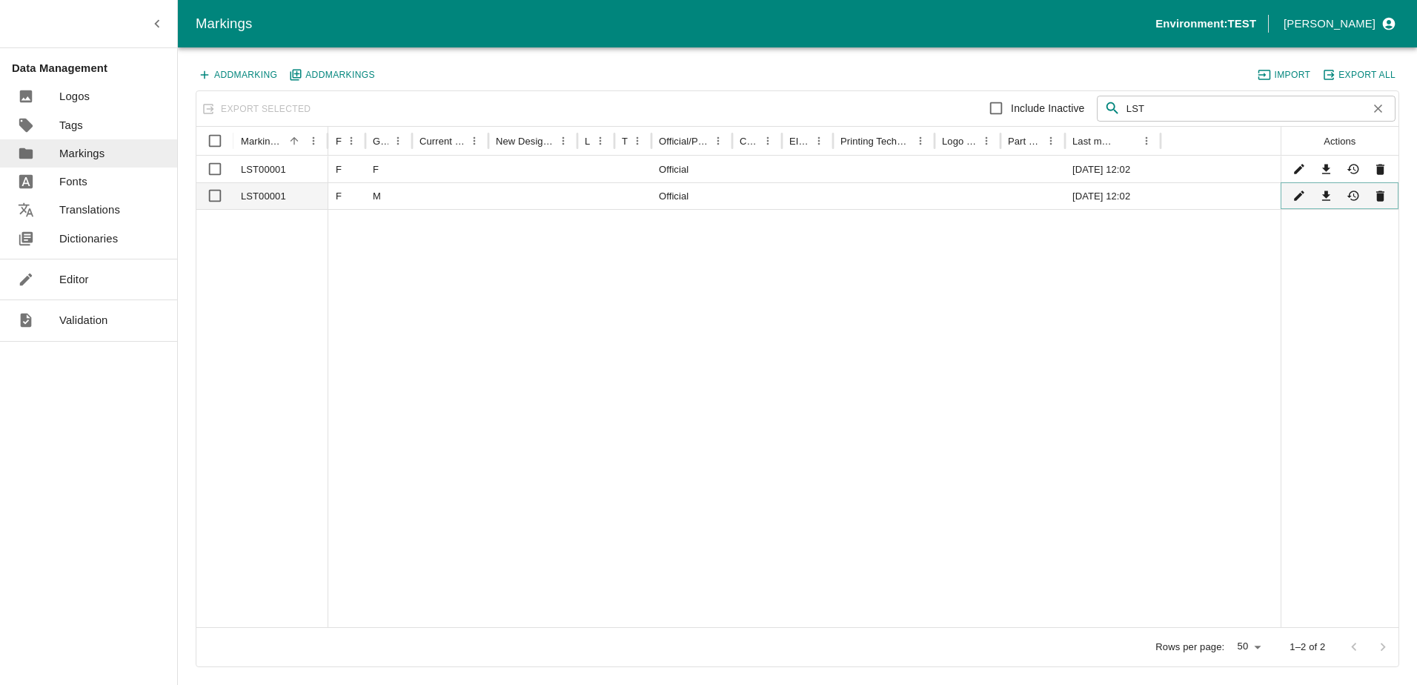
click at [1303, 200] on icon "Edit" at bounding box center [1300, 196] width 14 height 14
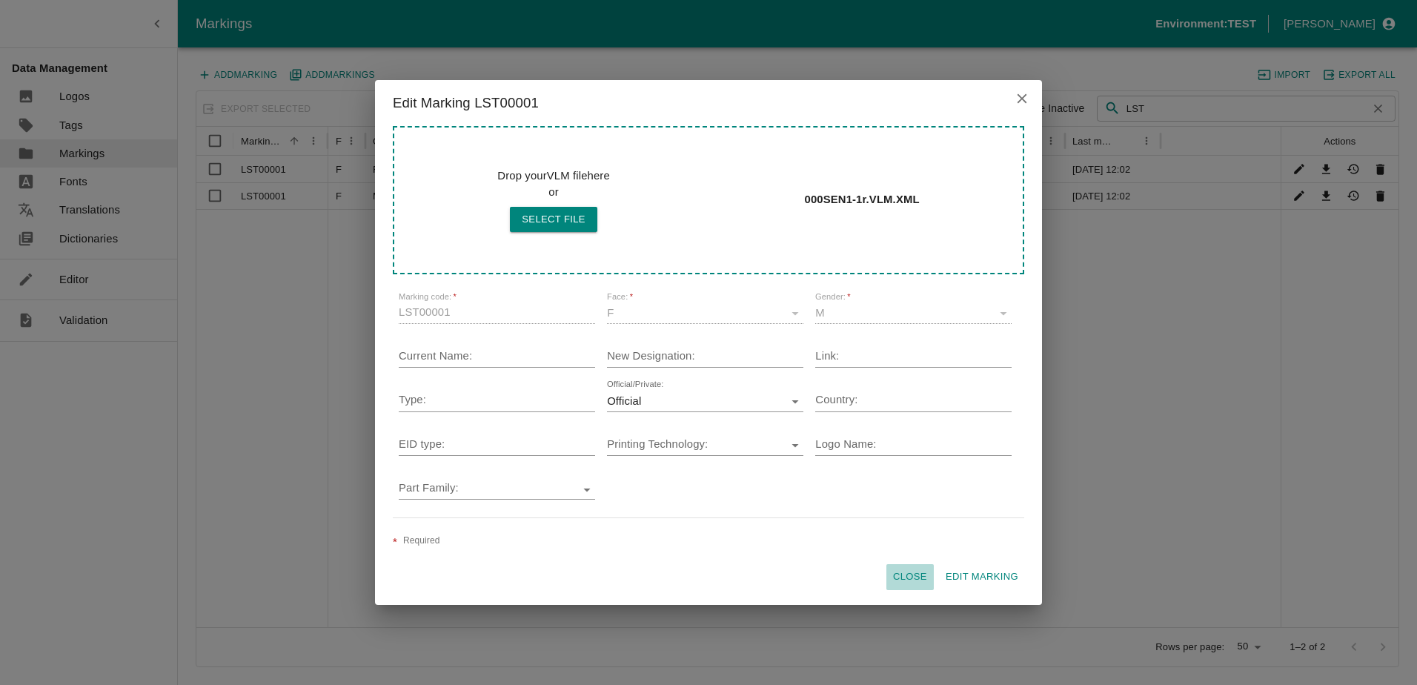
click at [906, 569] on button "Close" at bounding box center [909, 577] width 47 height 26
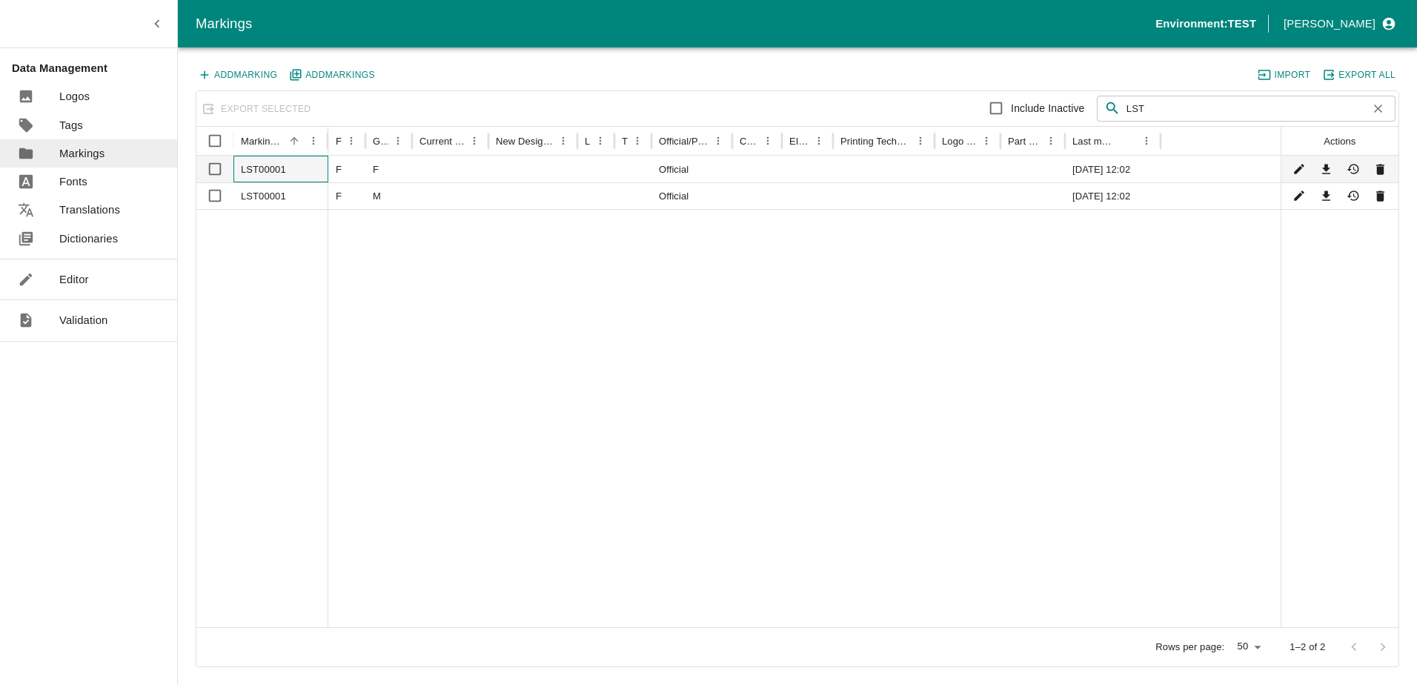
click at [246, 171] on div "LST00001" at bounding box center [280, 169] width 95 height 27
checkbox input "true"
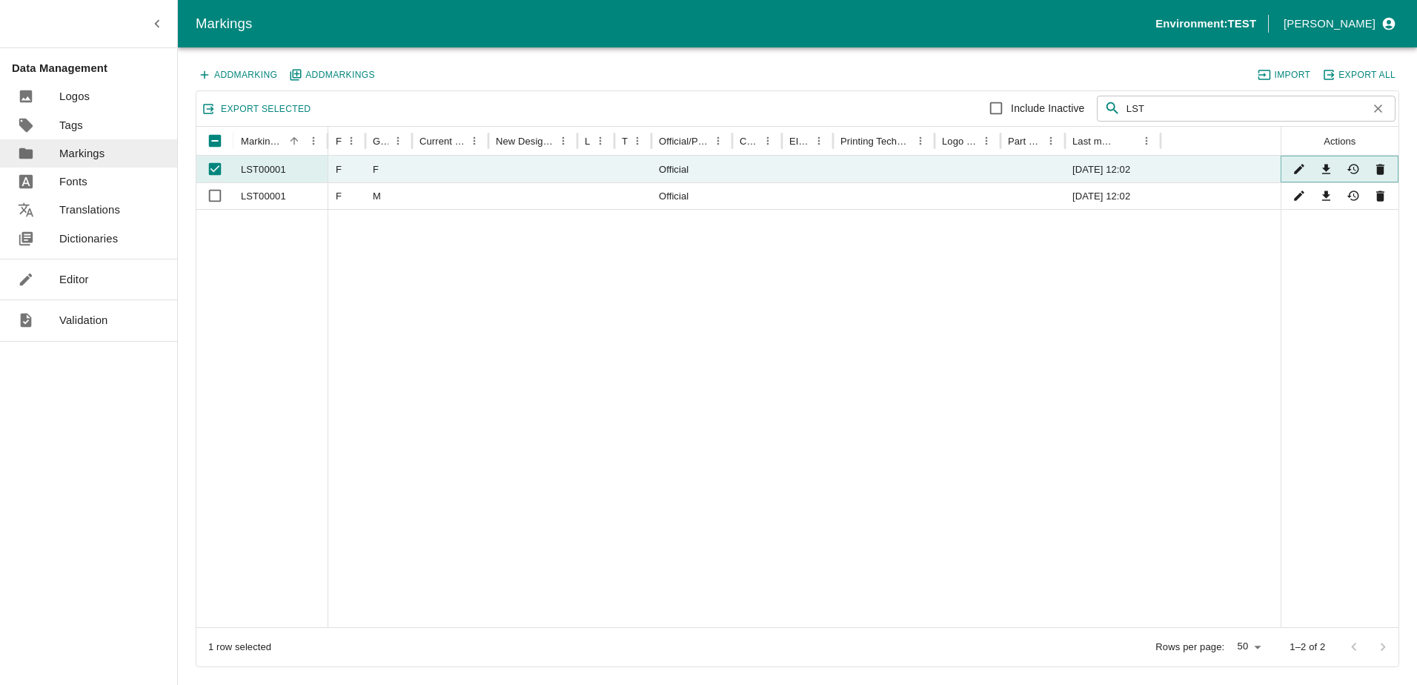
click at [1293, 169] on icon "Edit" at bounding box center [1300, 169] width 14 height 14
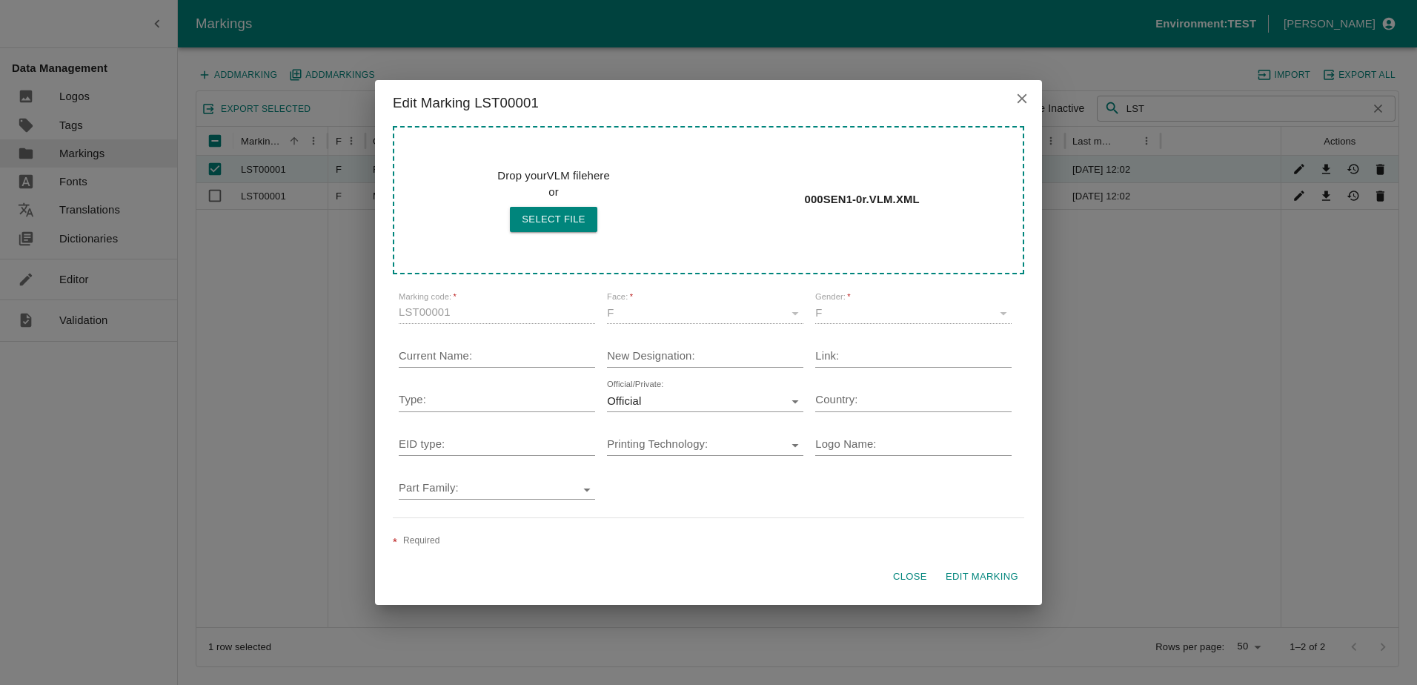
click at [913, 569] on button "Close" at bounding box center [909, 577] width 47 height 26
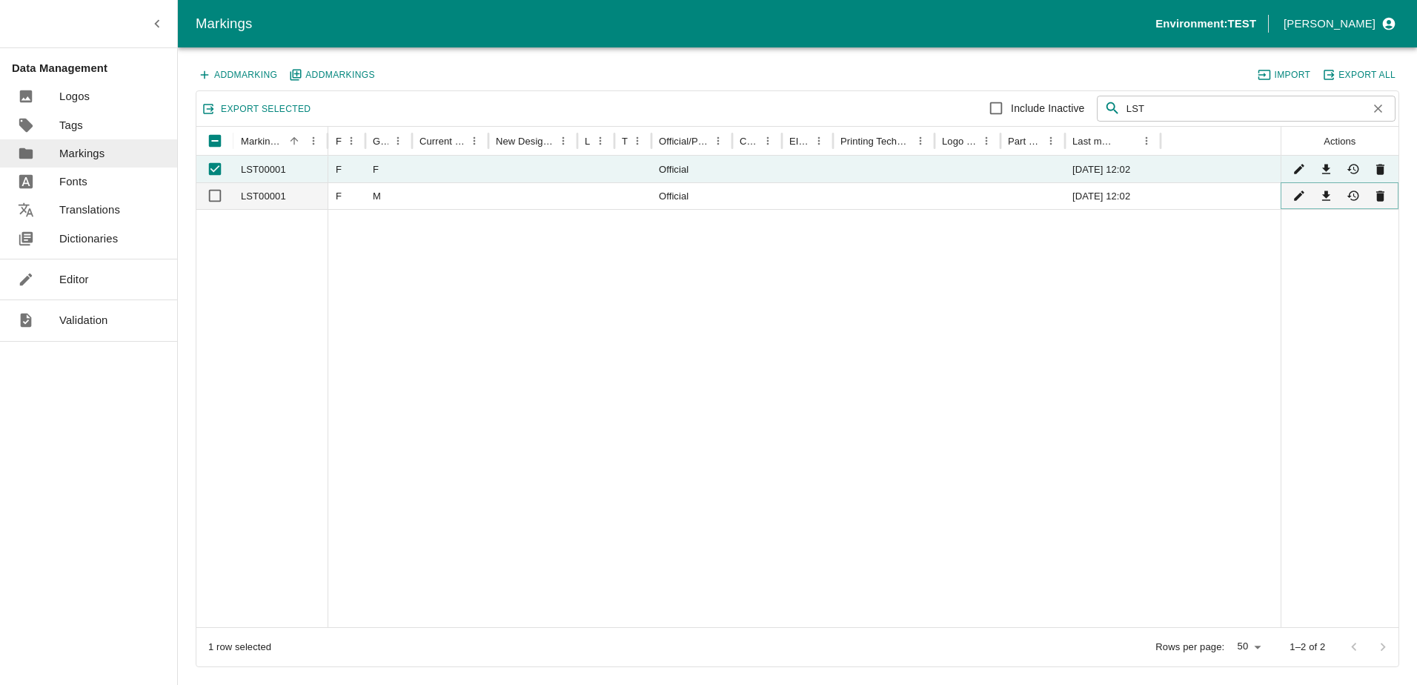
click at [1294, 187] on button "Edit" at bounding box center [1299, 195] width 21 height 21
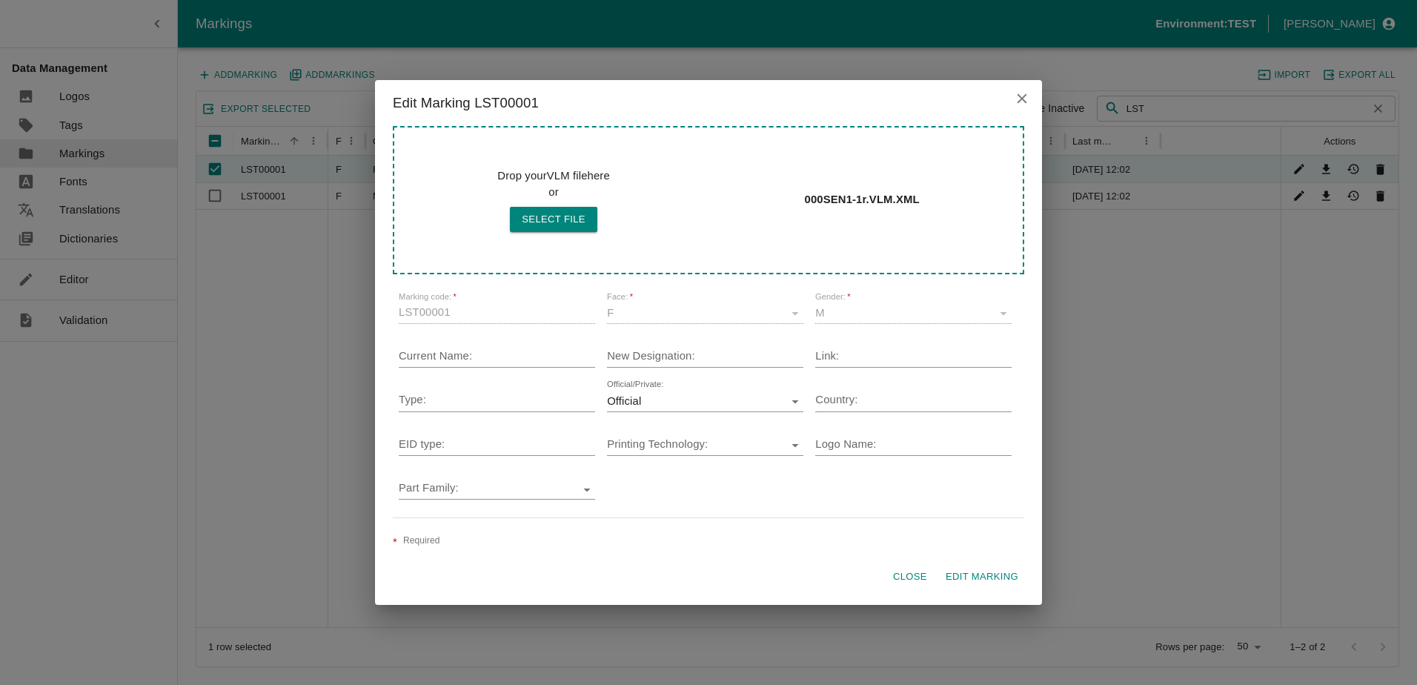
click at [1021, 103] on icon "close" at bounding box center [1022, 98] width 16 height 16
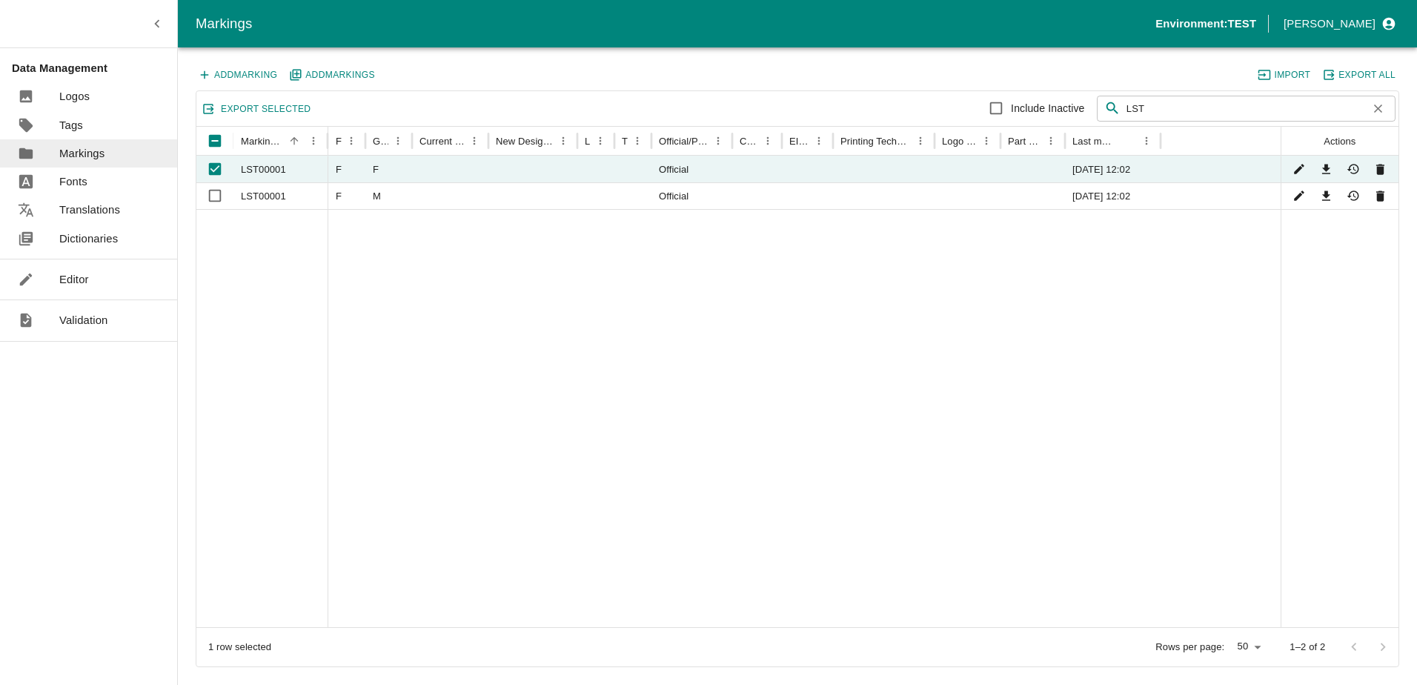
click at [1381, 111] on icon "button" at bounding box center [1378, 109] width 8 height 8
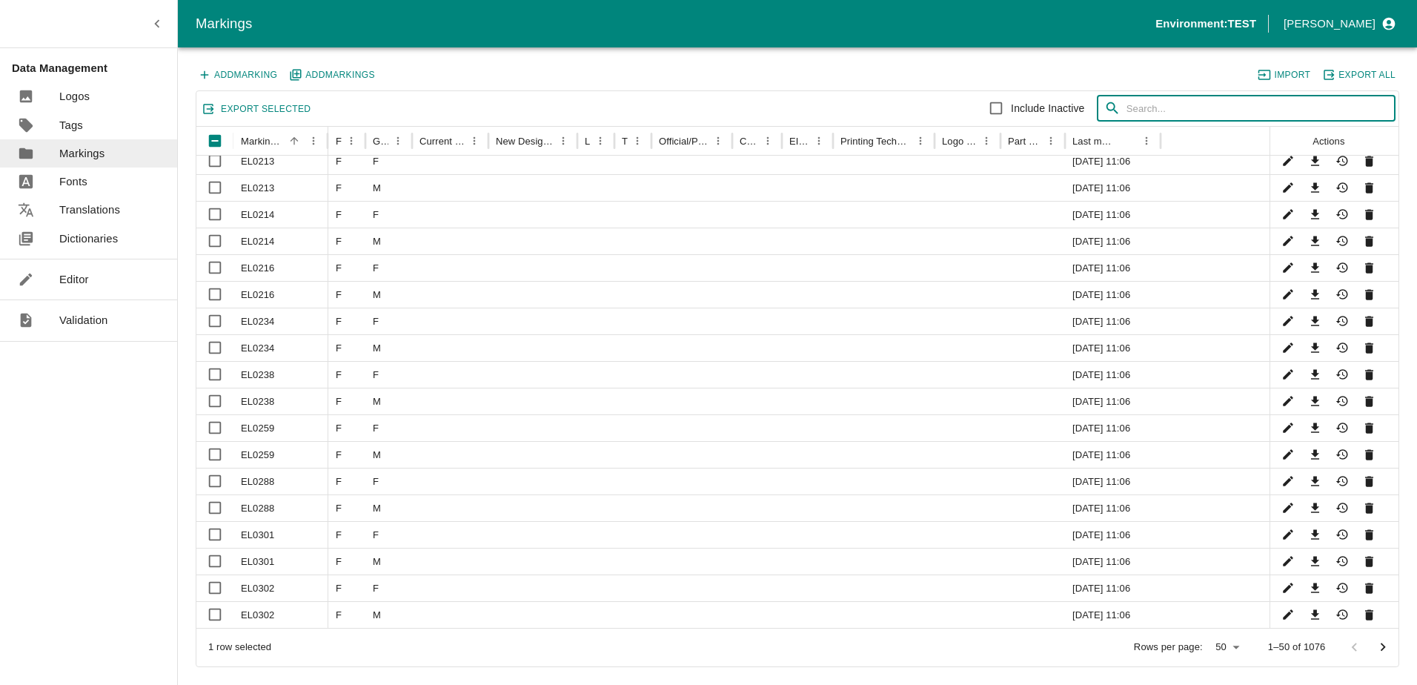
scroll to position [812, 0]
click at [262, 614] on div "EL0302" at bounding box center [280, 614] width 95 height 27
checkbox input "true"
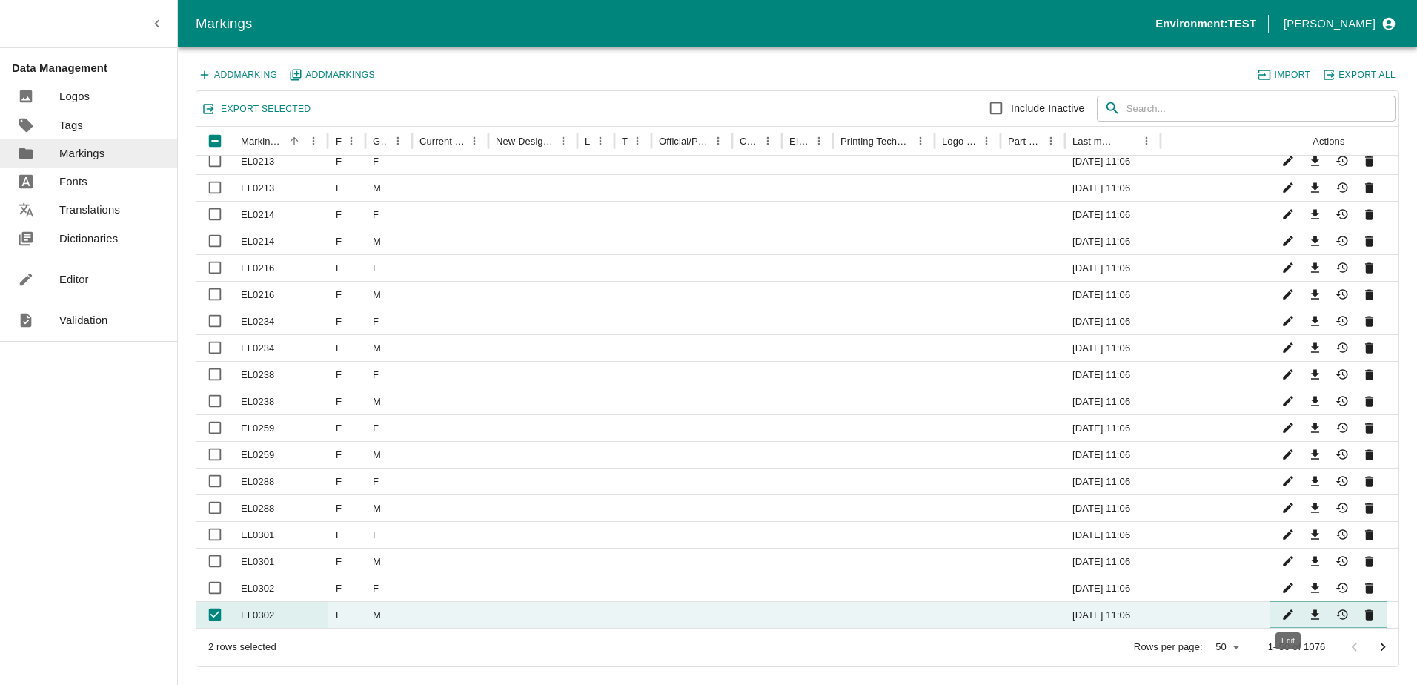
click at [1284, 620] on icon "Edit" at bounding box center [1288, 615] width 10 height 10
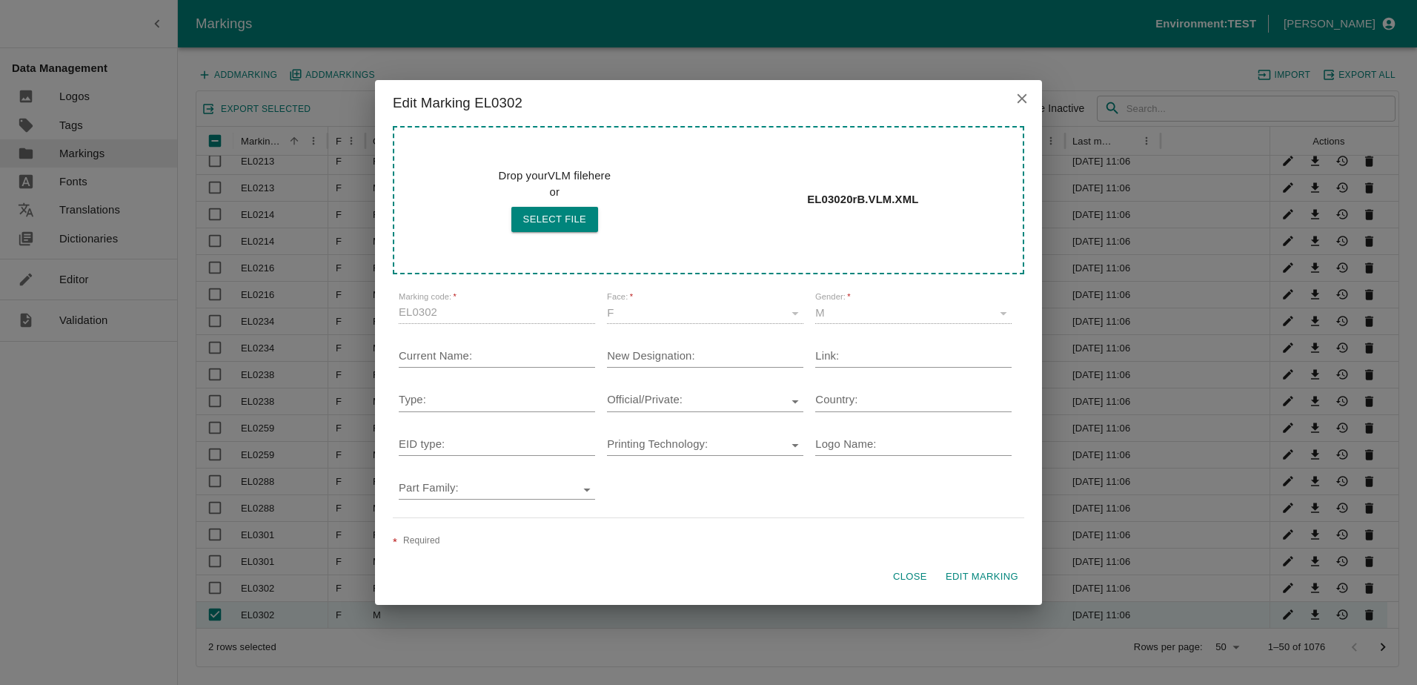
click at [917, 578] on button "Close" at bounding box center [909, 577] width 47 height 26
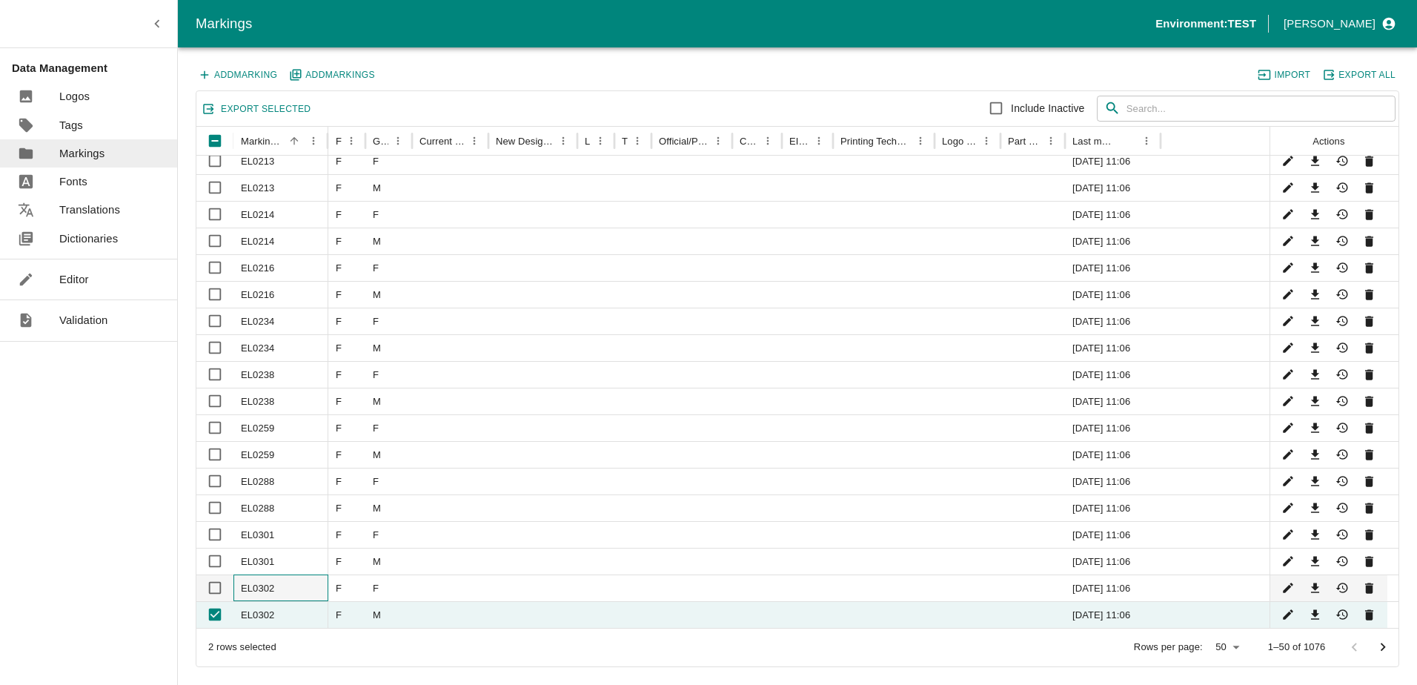
click at [260, 592] on div "EL0302" at bounding box center [280, 587] width 95 height 27
checkbox input "true"
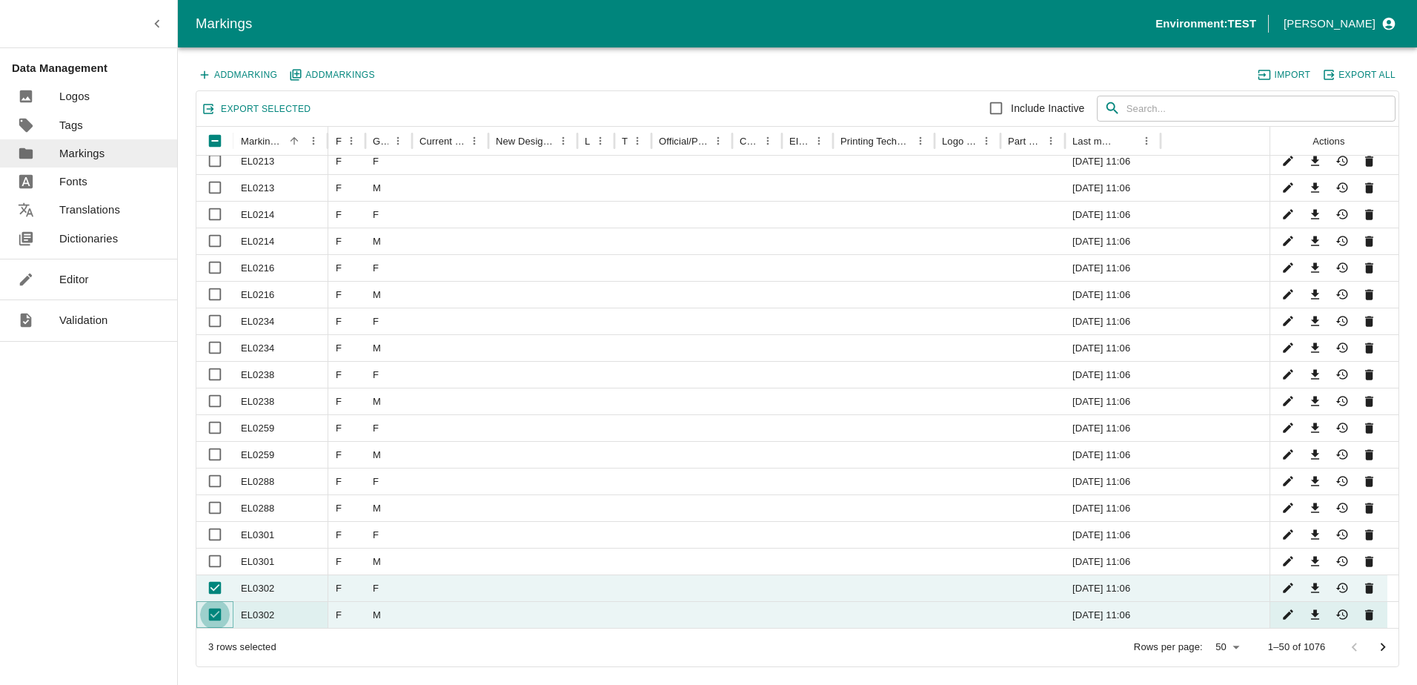
drag, startPoint x: 210, startPoint y: 617, endPoint x: 219, endPoint y: 617, distance: 8.9
click at [211, 617] on input "Unselect row" at bounding box center [215, 615] width 30 height 30
checkbox input "false"
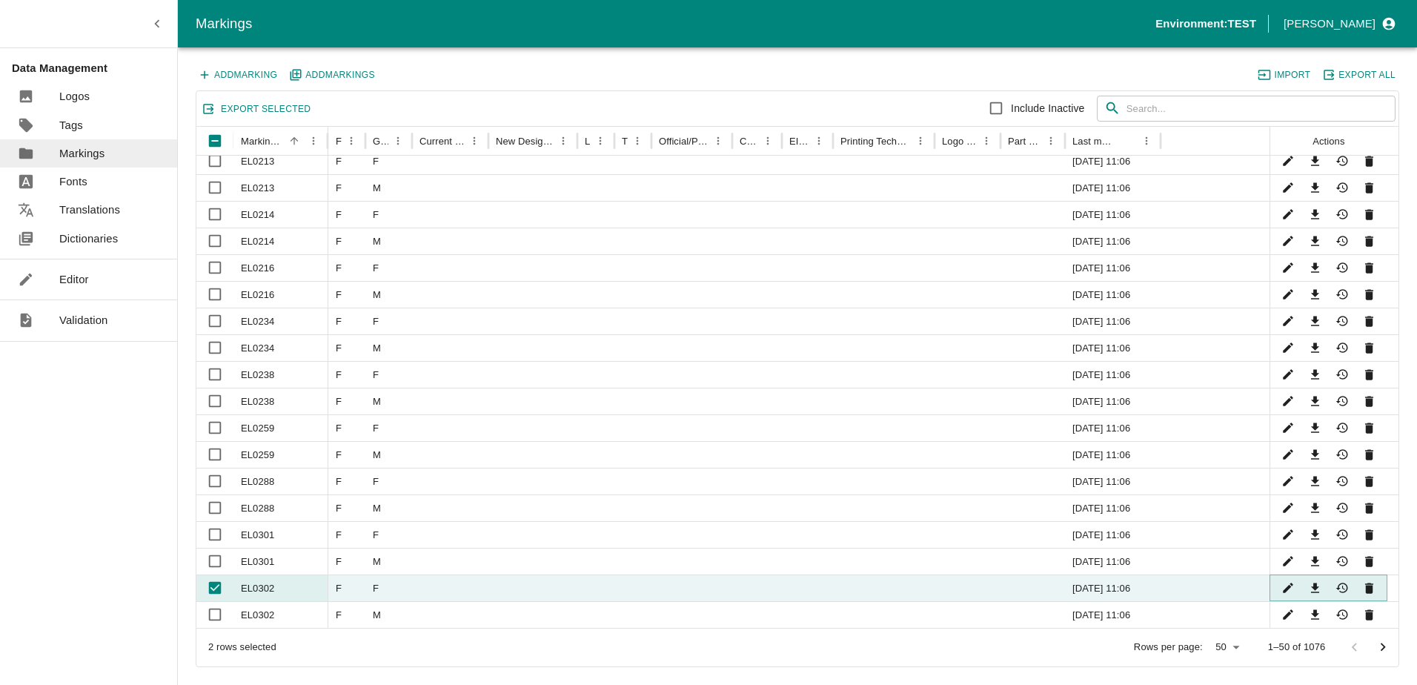
click at [1287, 589] on icon "Edit" at bounding box center [1288, 588] width 10 height 10
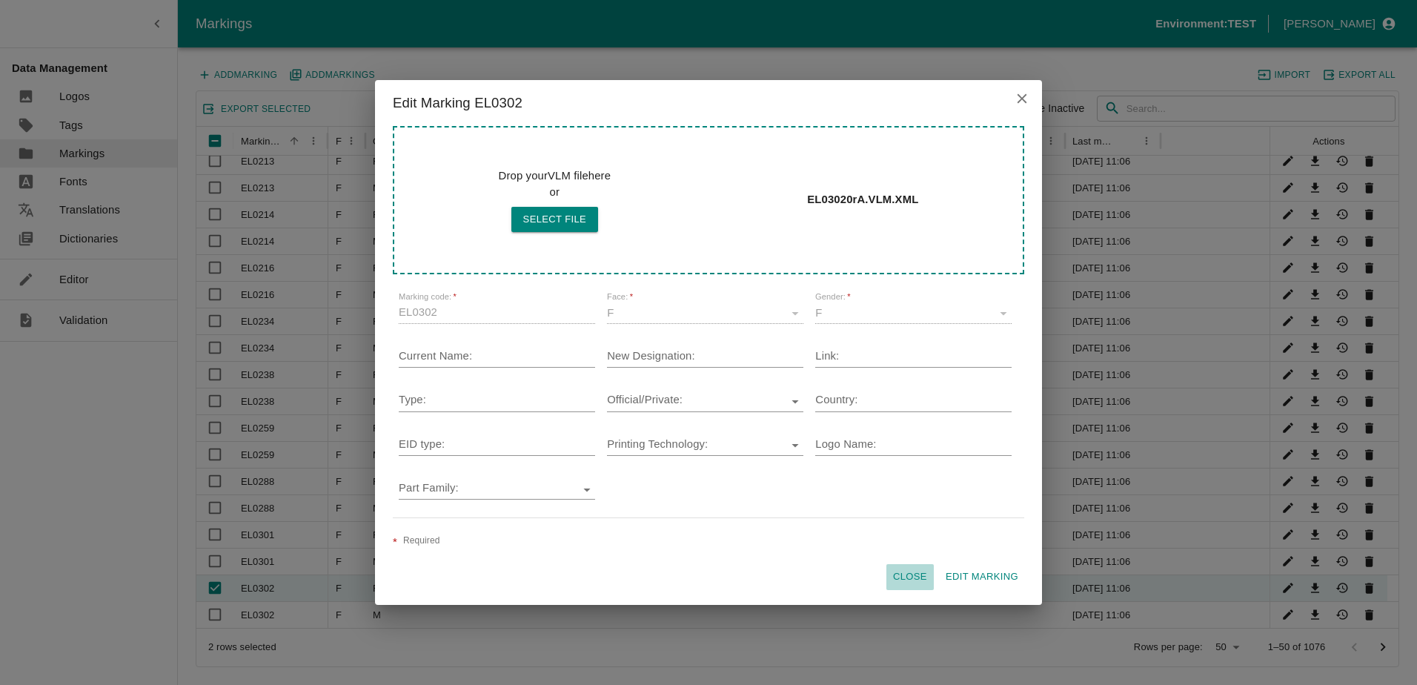
click at [905, 577] on button "Close" at bounding box center [909, 577] width 47 height 26
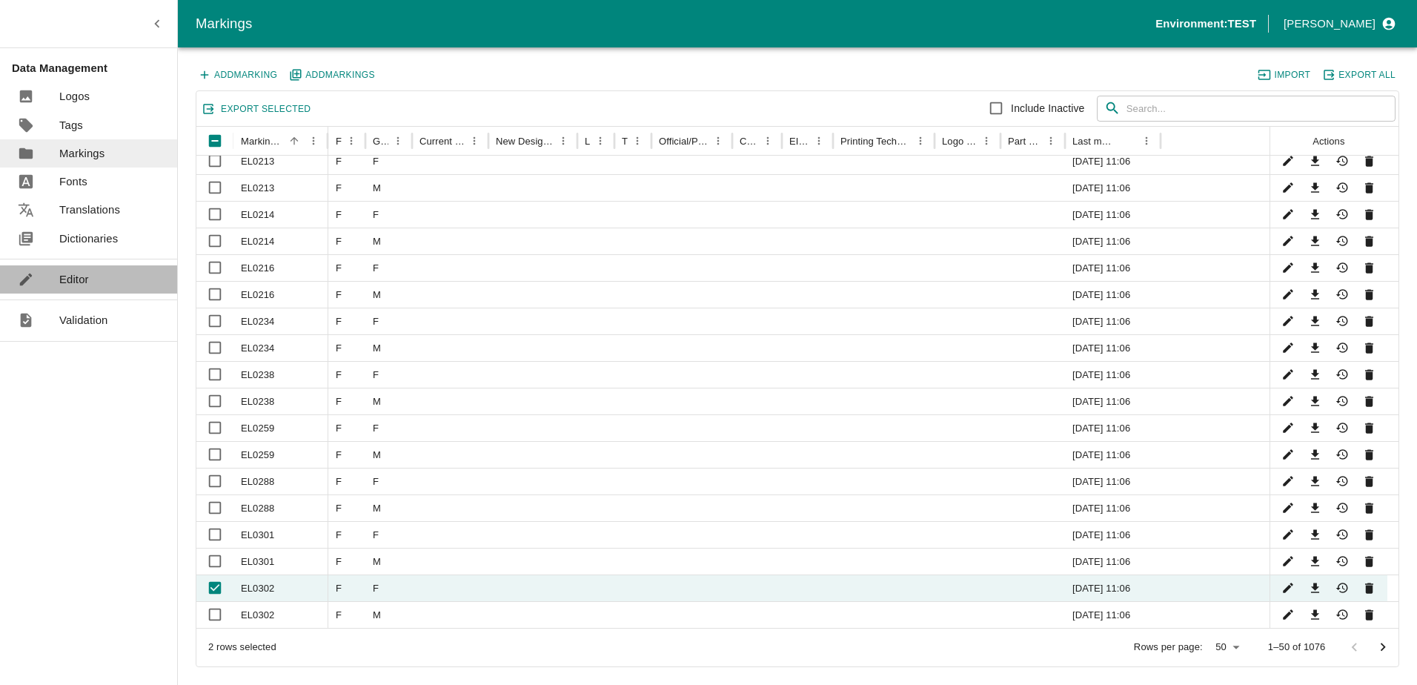
click at [64, 282] on p "Editor" at bounding box center [74, 279] width 30 height 16
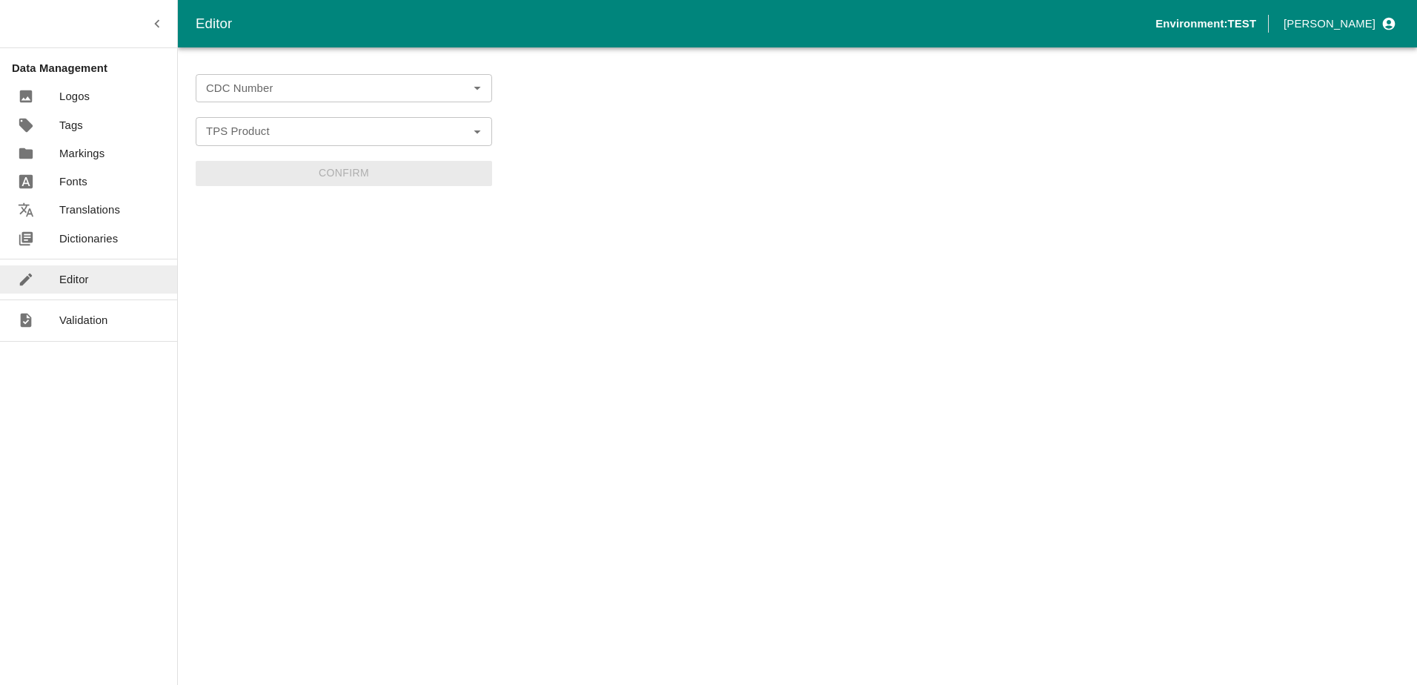
click at [229, 77] on div "CDC Number" at bounding box center [344, 88] width 296 height 28
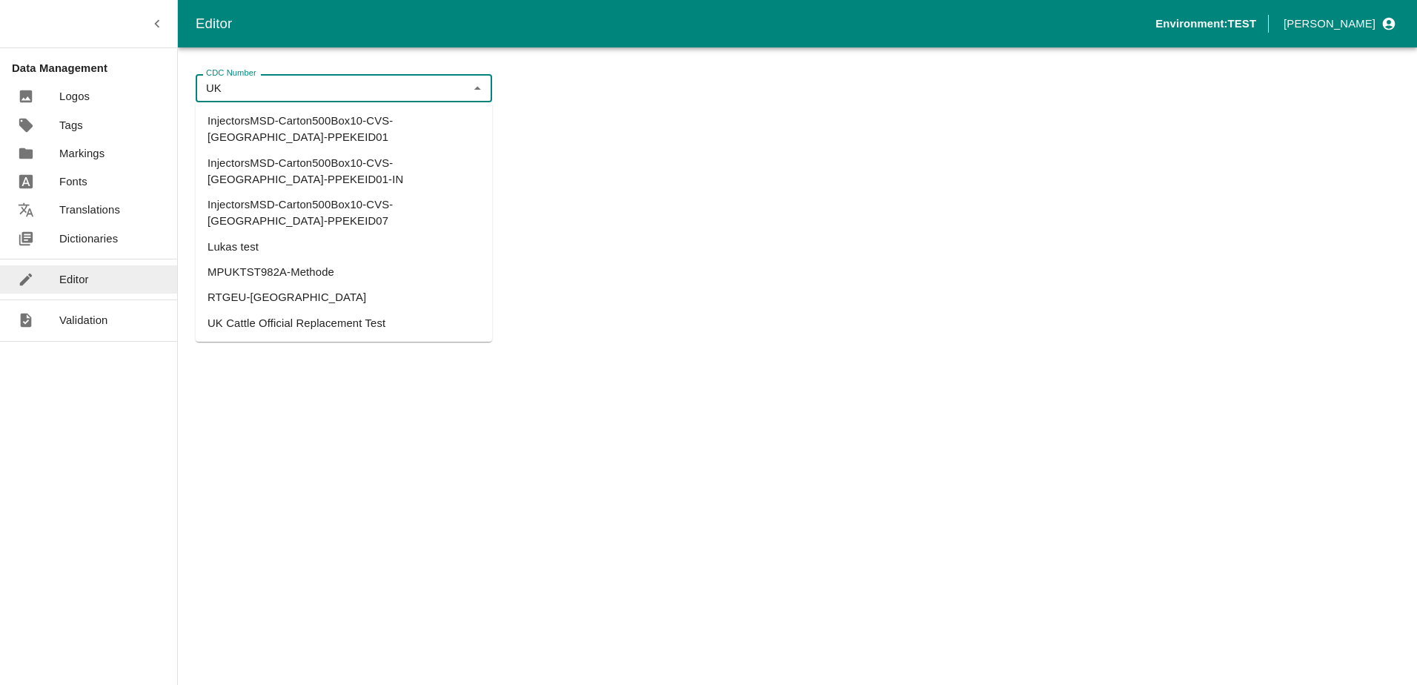
click at [264, 311] on li "UK Cattle Official Replacement Test" at bounding box center [344, 323] width 296 height 25
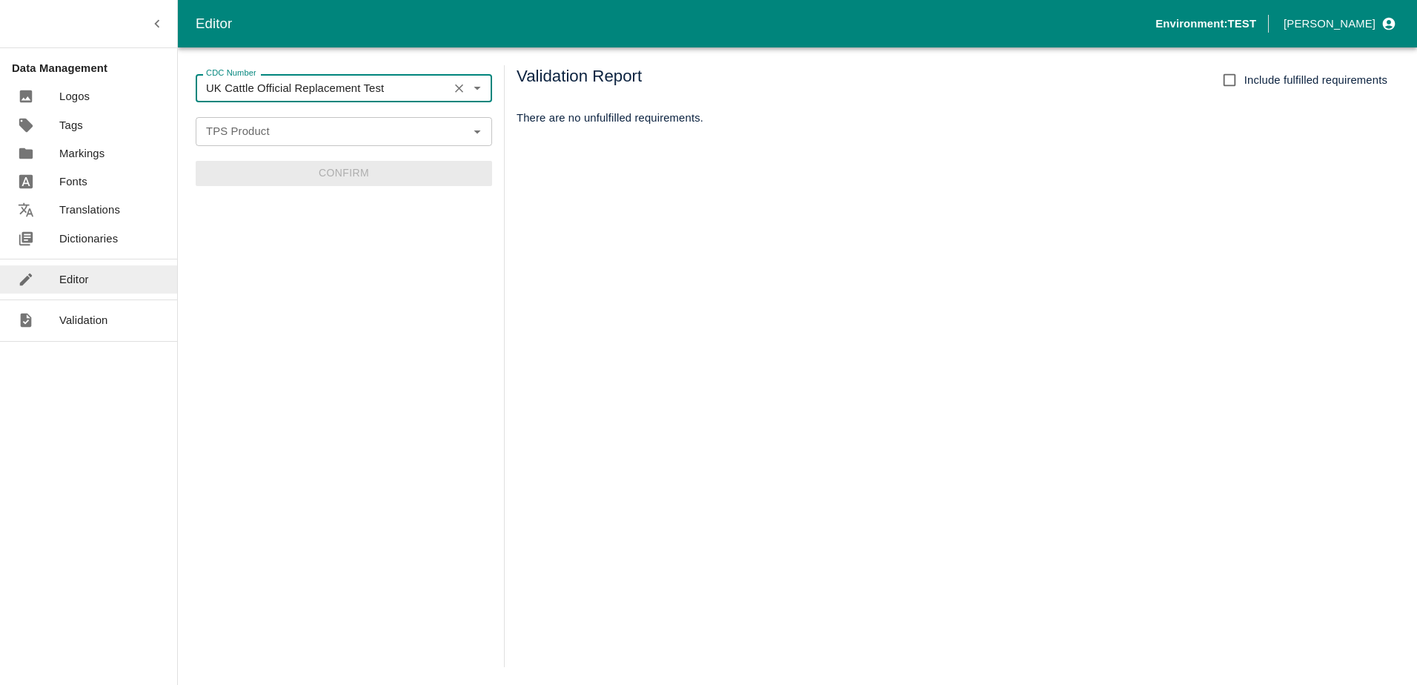
type input "UK Cattle Official Replacement Test"
click at [271, 133] on input "TPS Product" at bounding box center [331, 131] width 263 height 19
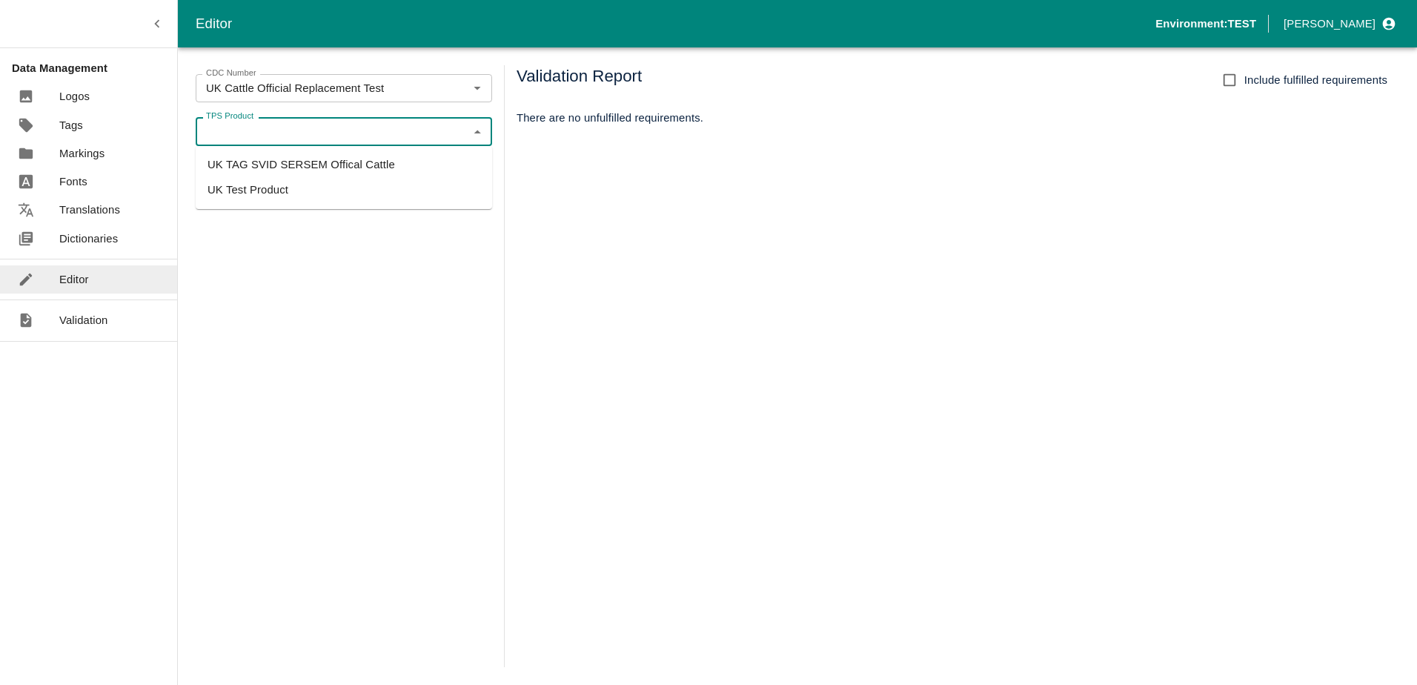
click at [282, 161] on li "UK TAG SVID SERSEM Offical Cattle" at bounding box center [344, 164] width 296 height 25
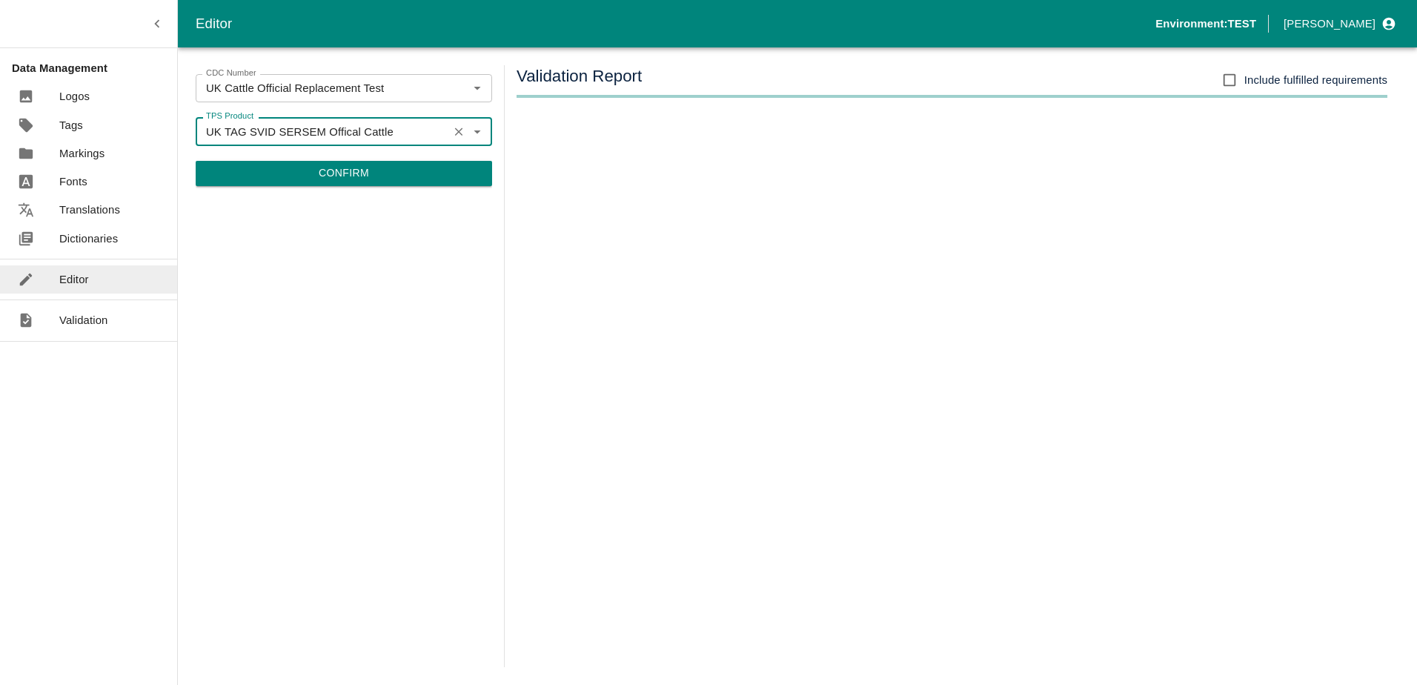
type input "UK TAG SVID SERSEM Offical Cattle"
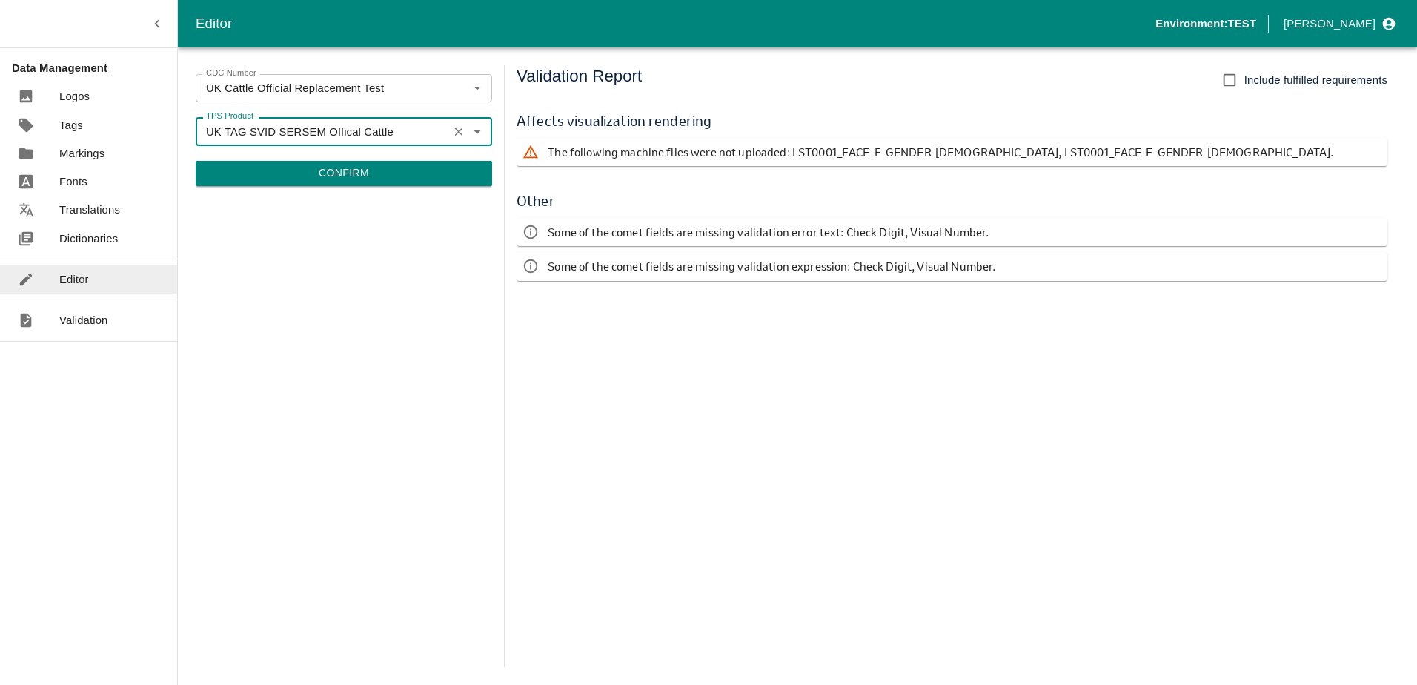
click at [343, 133] on input "UK TAG SVID SERSEM Offical Cattle" at bounding box center [322, 131] width 244 height 19
click at [482, 137] on icon "Close" at bounding box center [477, 131] width 16 height 16
click at [457, 133] on icon "Clear" at bounding box center [459, 131] width 8 height 8
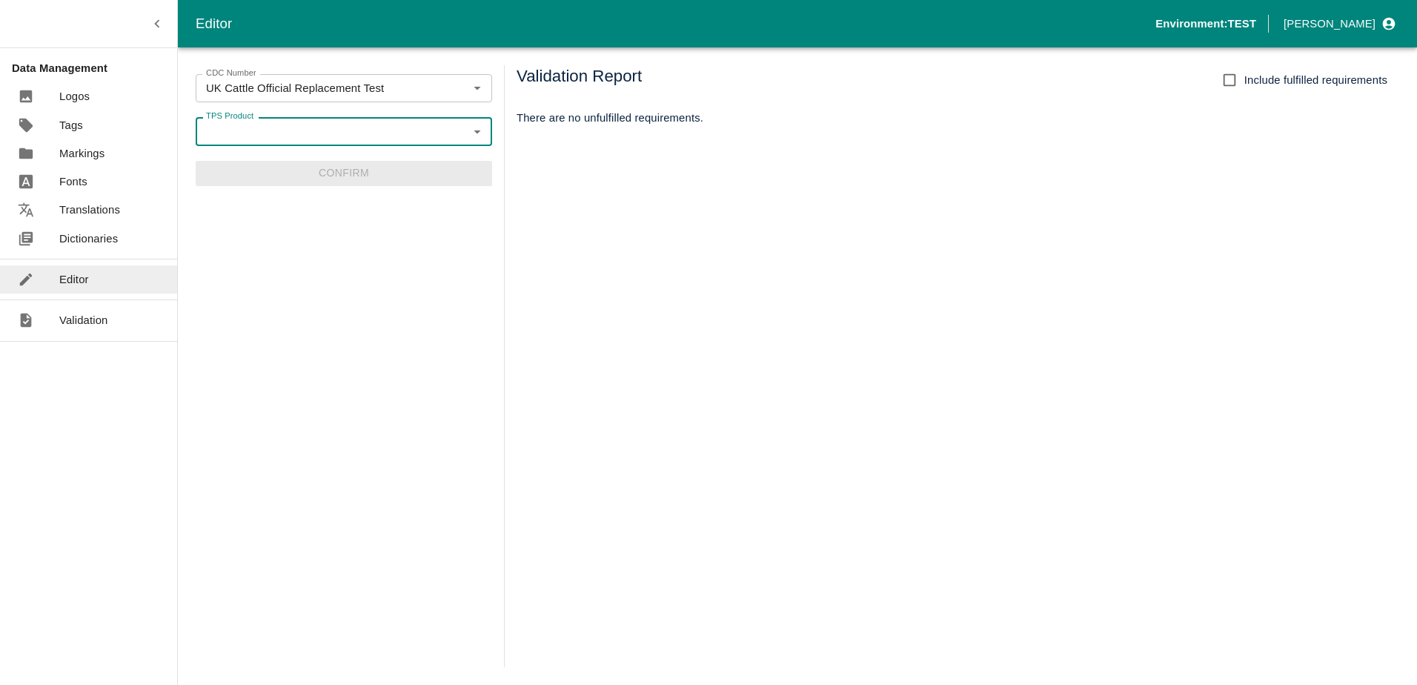
click at [483, 138] on icon "Open" at bounding box center [477, 131] width 16 height 16
click at [483, 138] on icon "Close" at bounding box center [477, 131] width 16 height 16
click at [472, 128] on icon "Open" at bounding box center [477, 131] width 16 height 16
click at [340, 187] on li "UK Test Product" at bounding box center [344, 189] width 296 height 25
type input "UK Test Product"
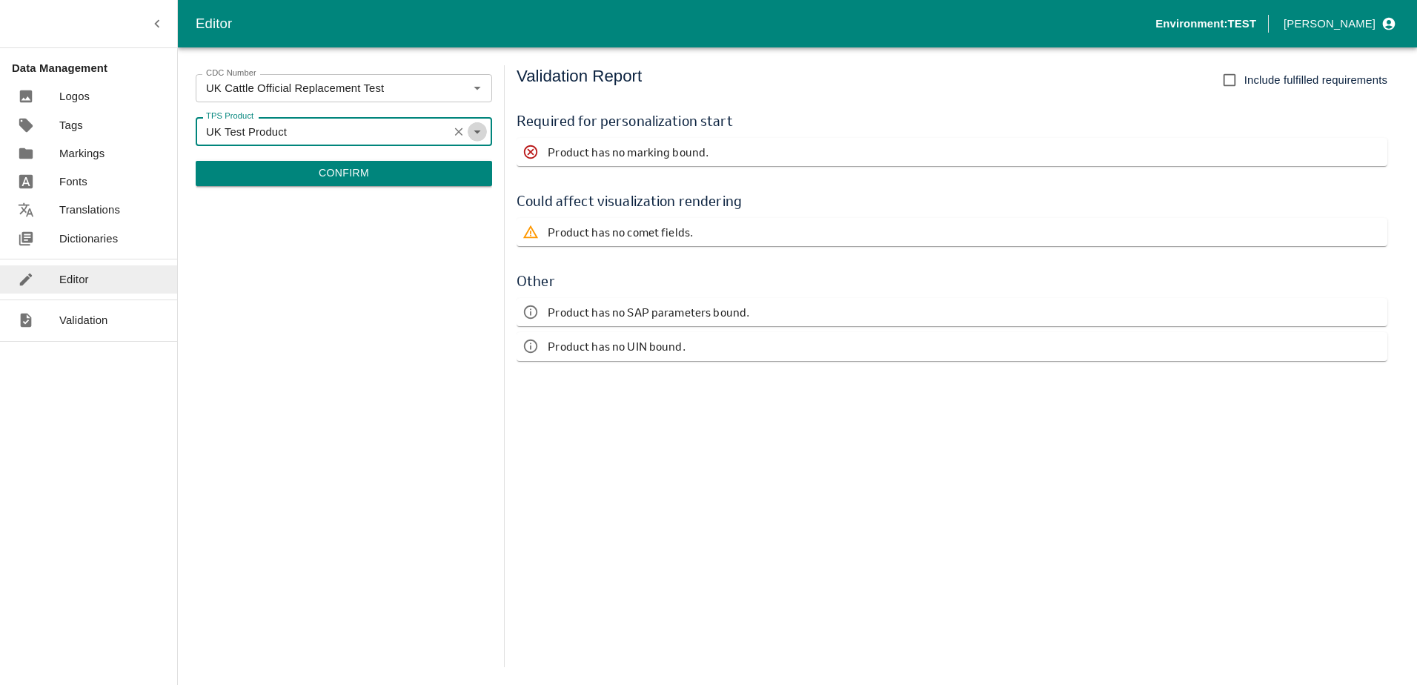
click at [480, 135] on icon "Open" at bounding box center [477, 131] width 16 height 16
click at [310, 127] on input "UK Test Product" at bounding box center [322, 131] width 244 height 19
click at [475, 120] on div "UK Test Product TPS Product" at bounding box center [344, 131] width 296 height 28
click at [478, 129] on icon "Close" at bounding box center [477, 131] width 16 height 16
click at [464, 129] on icon "Clear" at bounding box center [459, 132] width 14 height 14
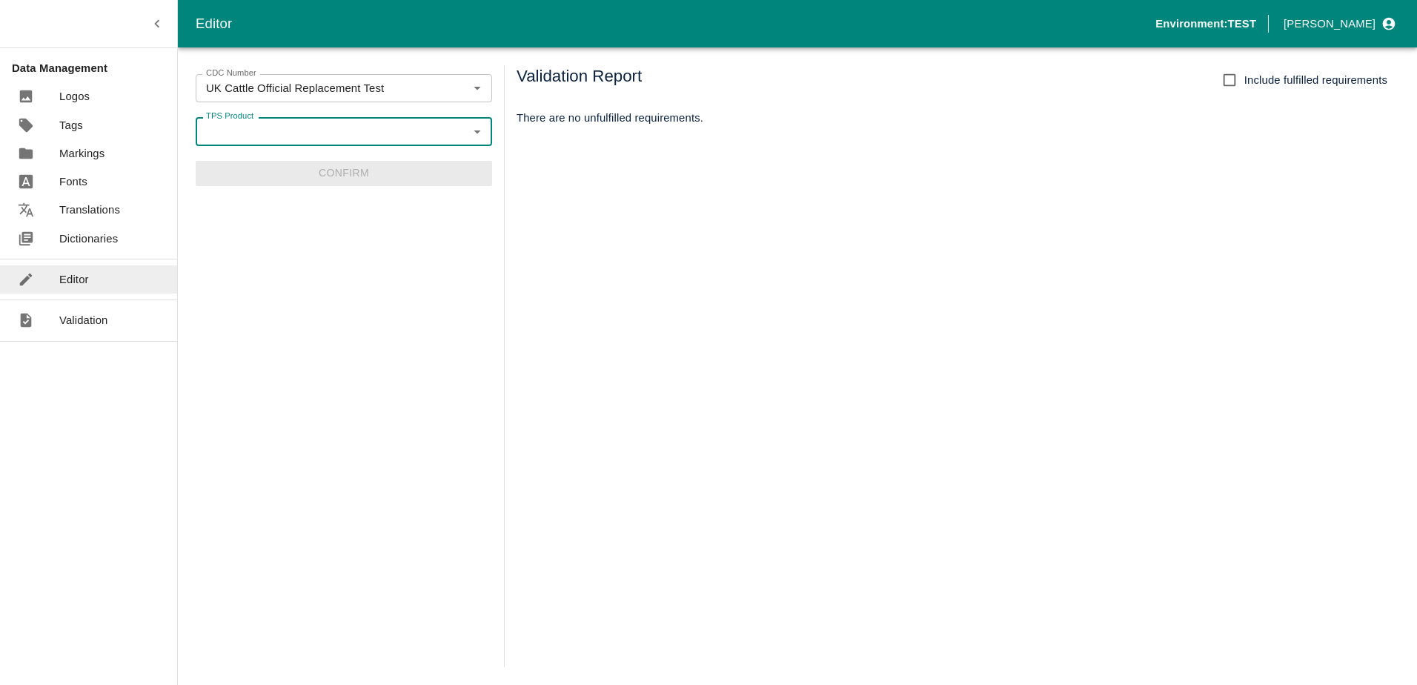
click at [474, 132] on icon "Open" at bounding box center [477, 131] width 16 height 16
click at [319, 165] on li "UK TAG SVID SERSEM Offical Cattle" at bounding box center [344, 164] width 296 height 25
type input "UK TAG SVID SERSEM Offical Cattle"
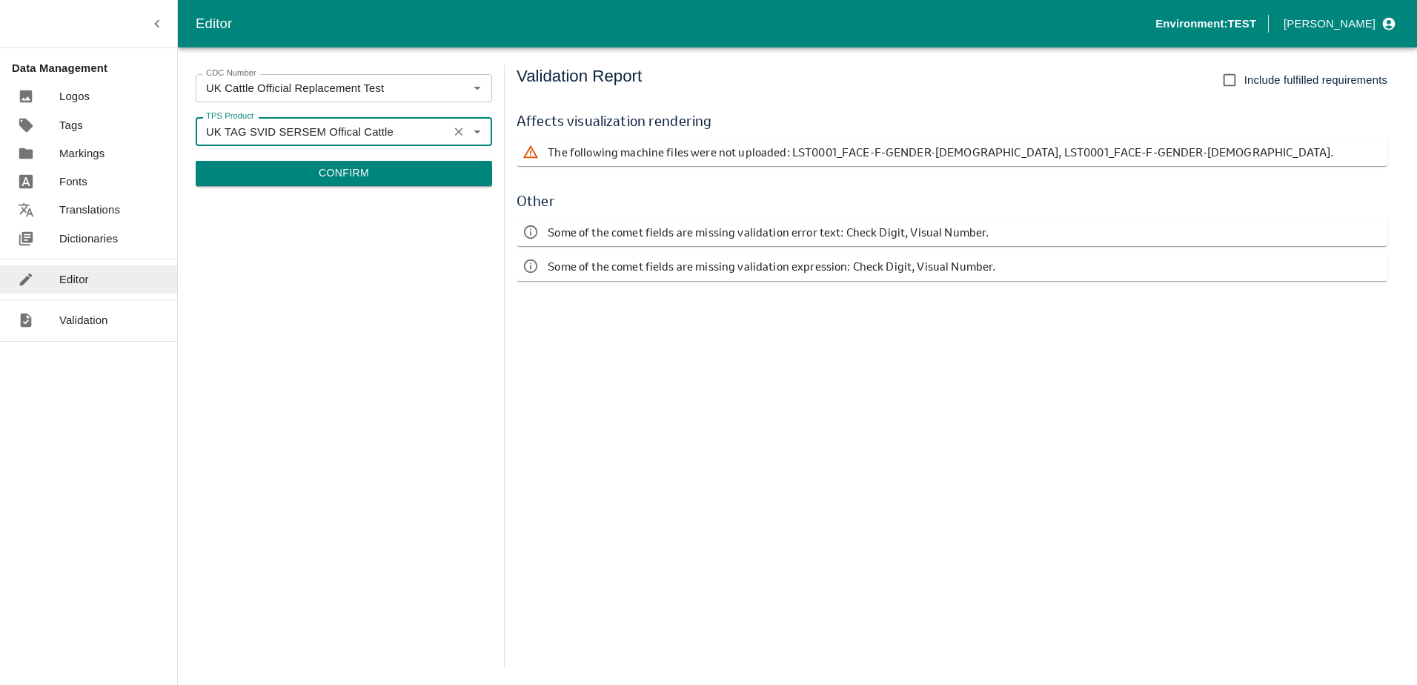
click at [377, 170] on button "Confirm" at bounding box center [344, 173] width 296 height 25
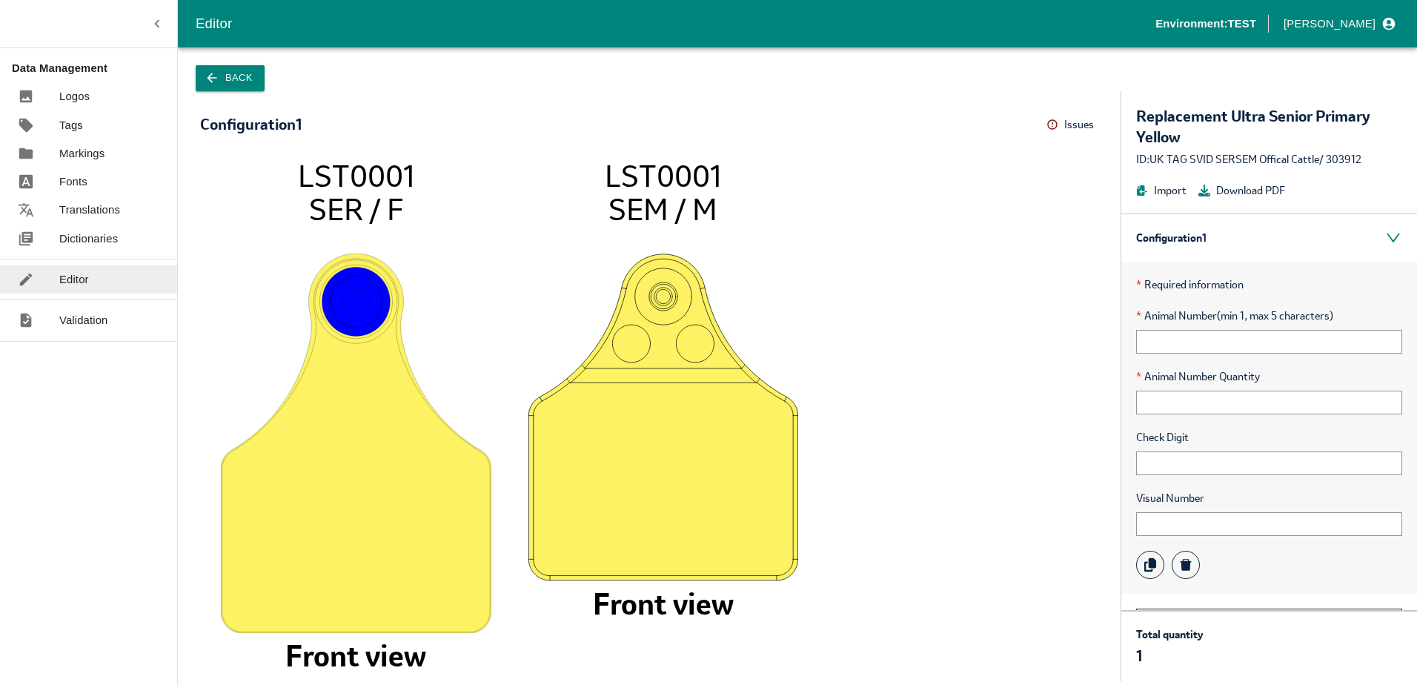
click at [1075, 130] on button "Issues" at bounding box center [1073, 124] width 52 height 23
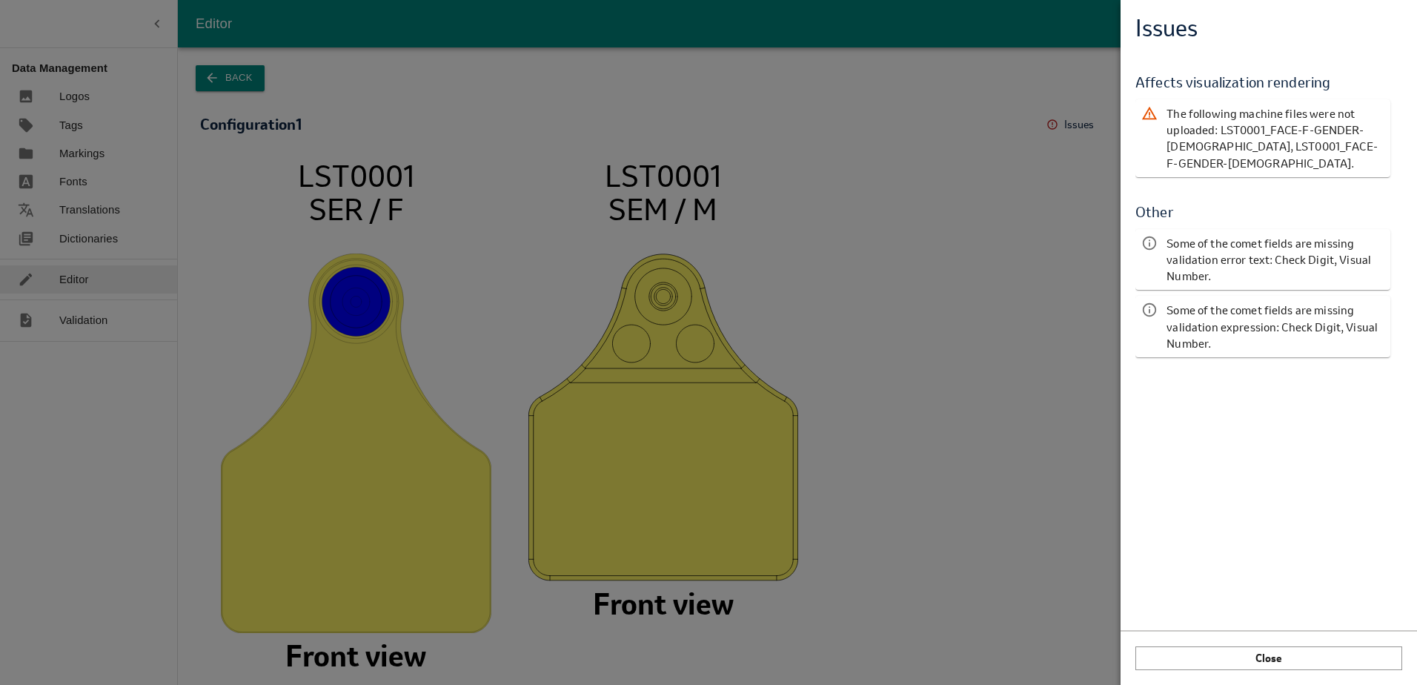
click at [1387, 33] on span at bounding box center [1389, 25] width 27 height 27
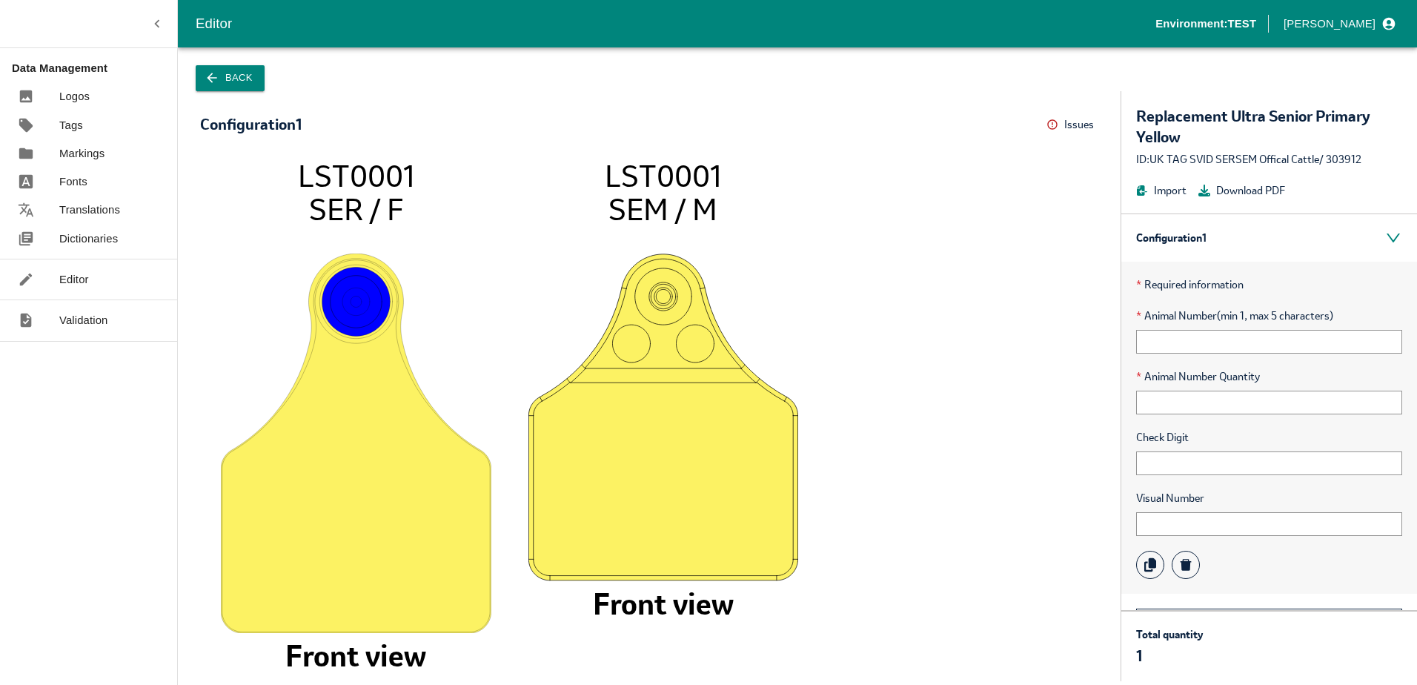
click at [96, 272] on div "Editor" at bounding box center [88, 279] width 177 height 28
click at [87, 223] on link "Translations" at bounding box center [88, 210] width 177 height 28
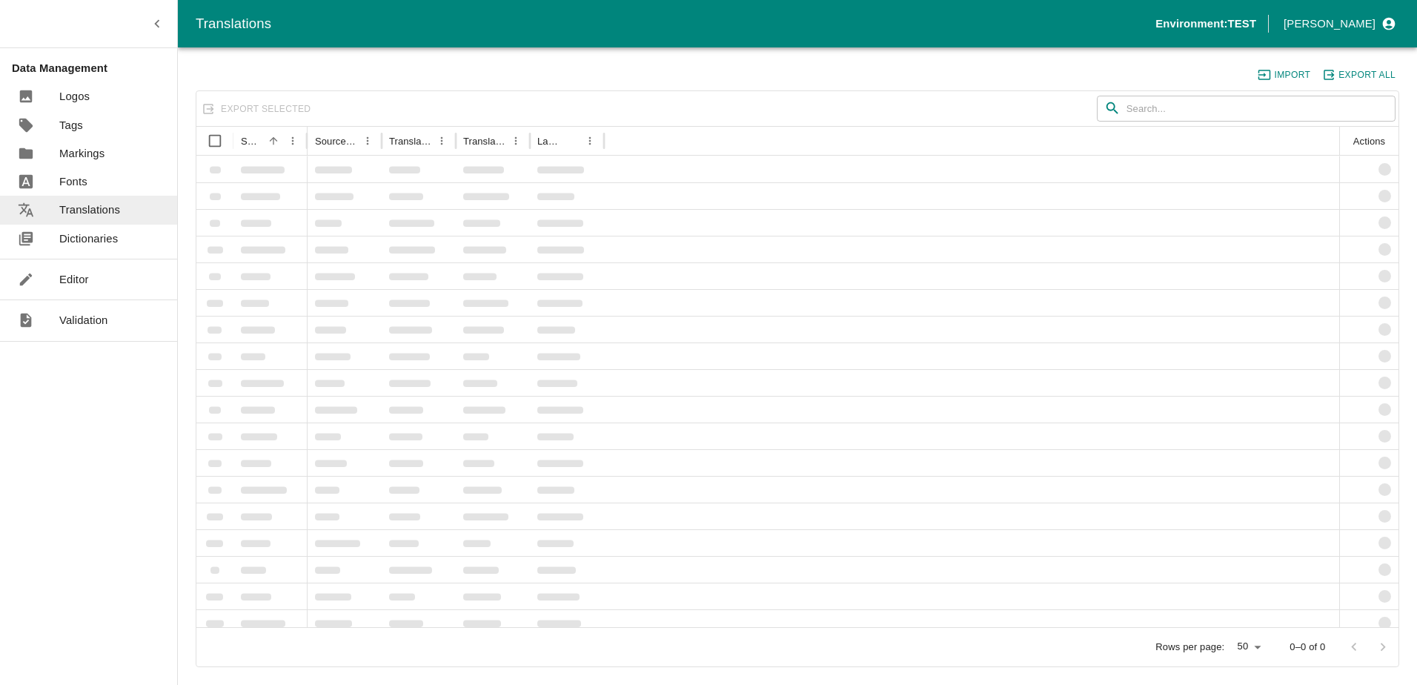
click at [87, 279] on p "Editor" at bounding box center [74, 279] width 30 height 16
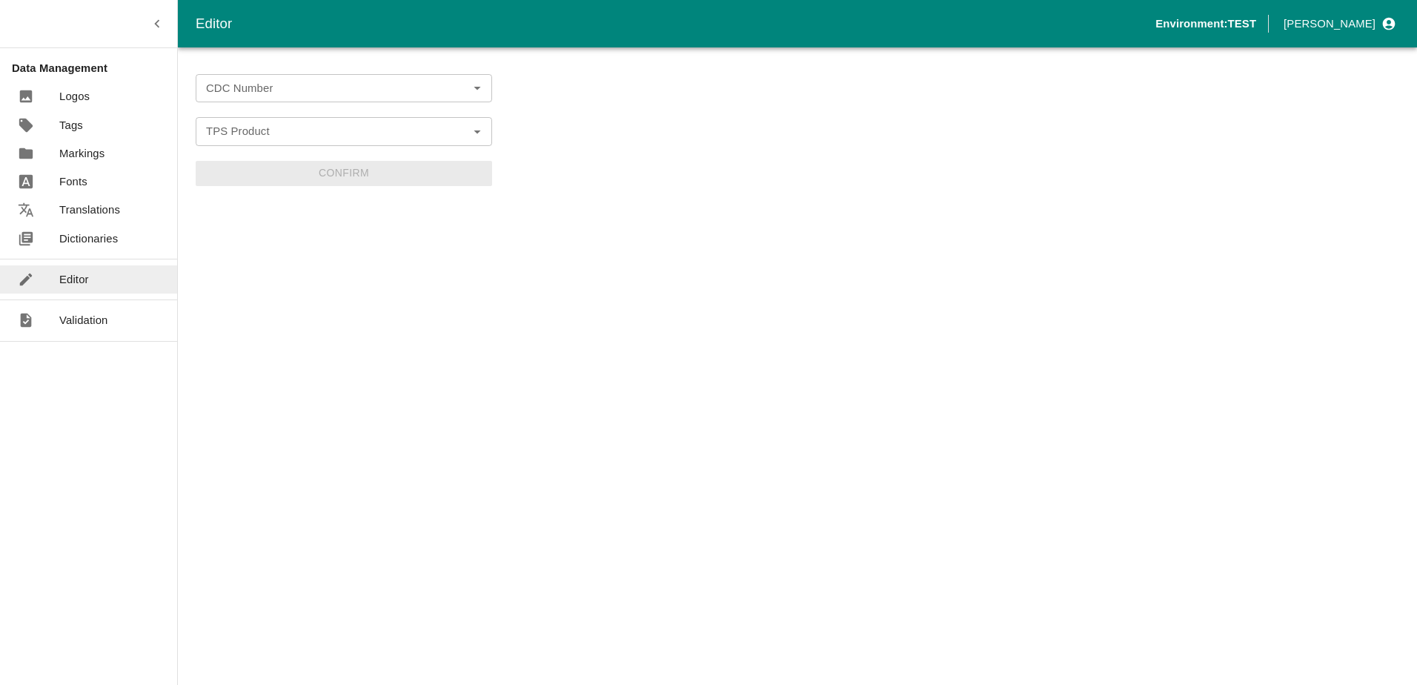
click at [306, 92] on input "CDC Number" at bounding box center [331, 88] width 263 height 19
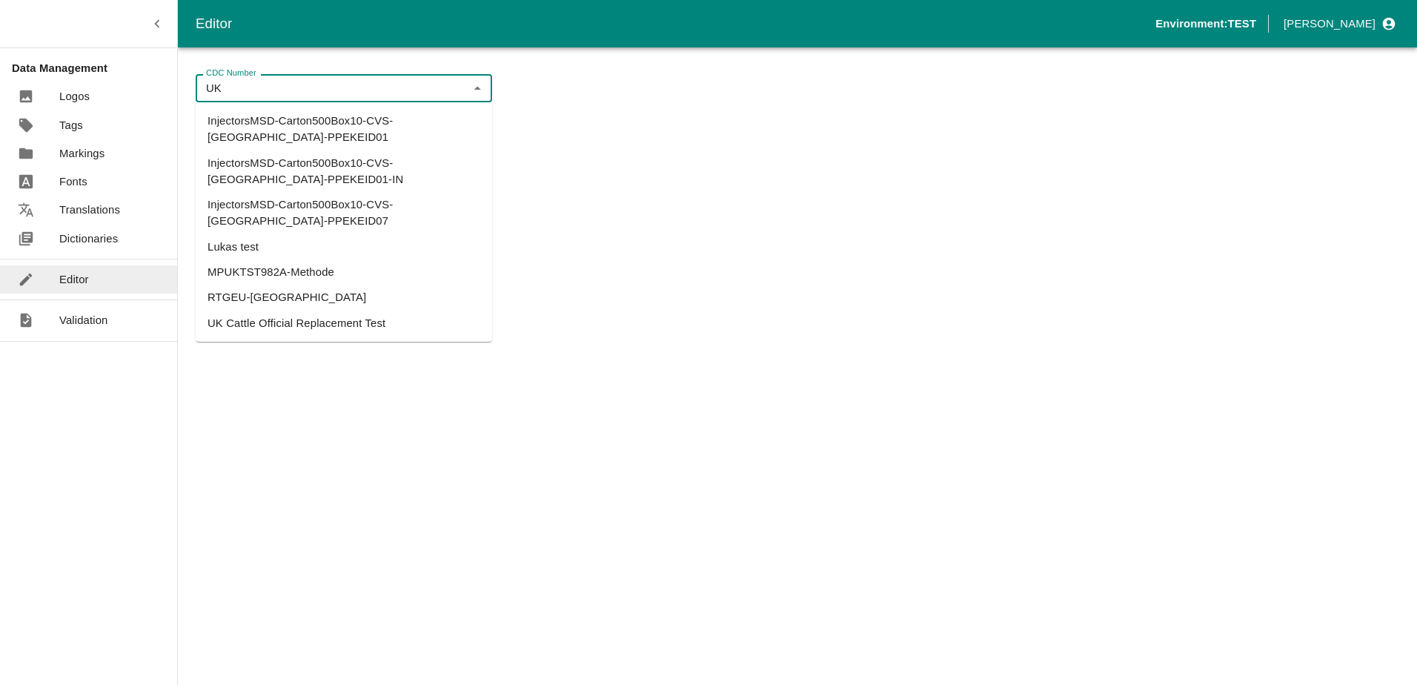
click at [283, 311] on li "UK Cattle Official Replacement Test" at bounding box center [344, 323] width 296 height 25
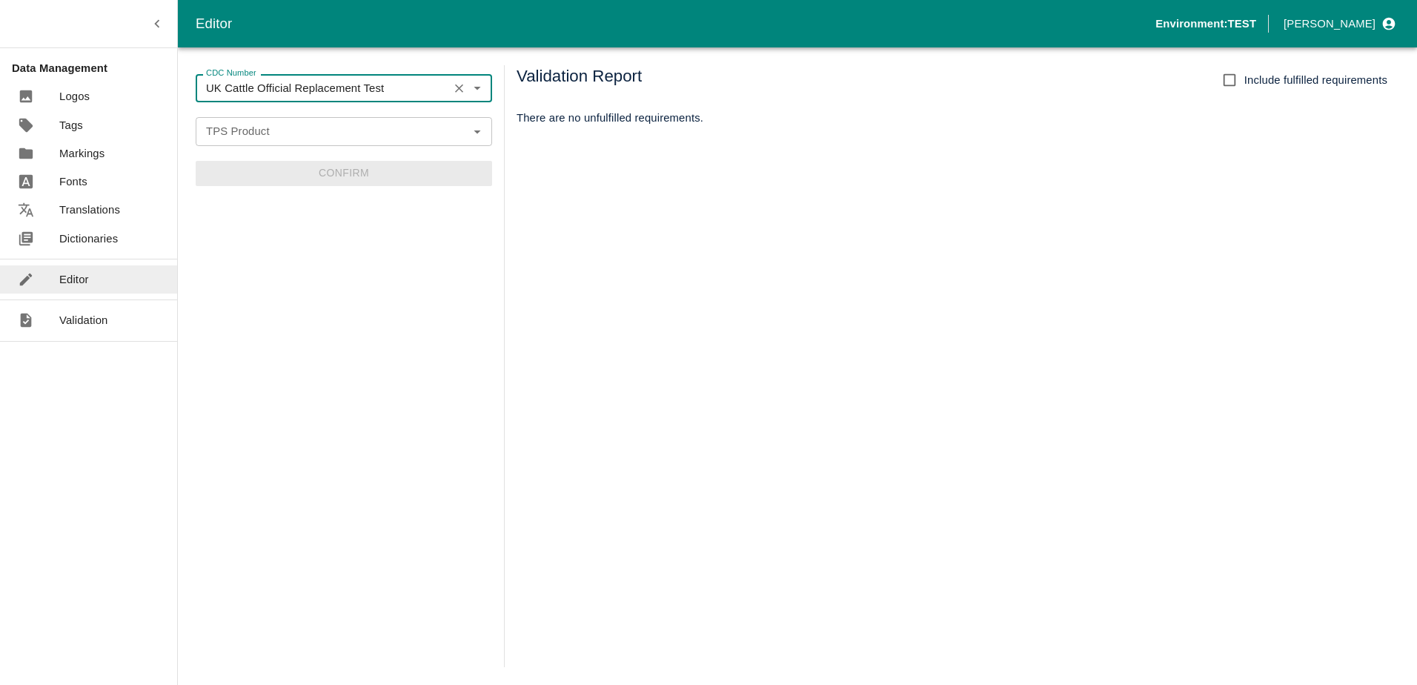
type input "UK Cattle Official Replacement Test"
click at [284, 133] on input "TPS Product" at bounding box center [331, 131] width 263 height 19
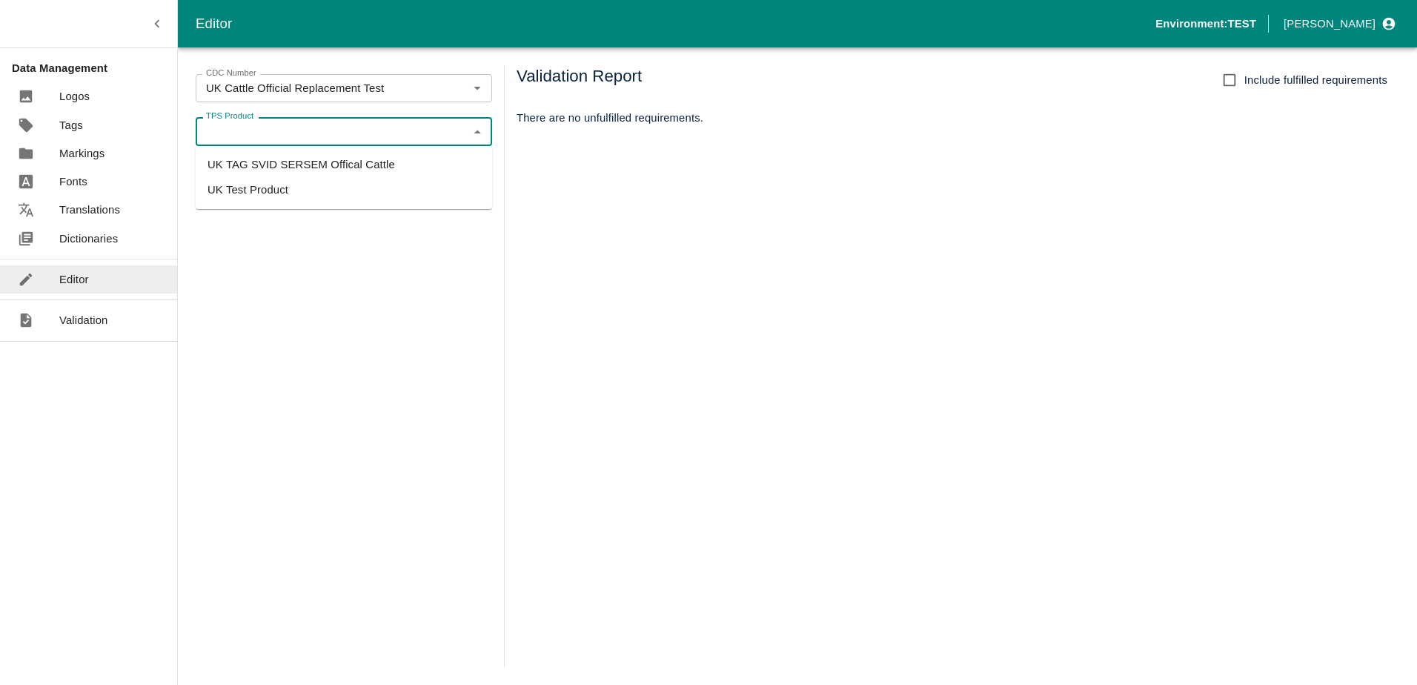
click at [290, 162] on li "UK TAG SVID SERSEM Offical Cattle" at bounding box center [344, 164] width 296 height 25
type input "UK TAG SVID SERSEM Offical Cattle"
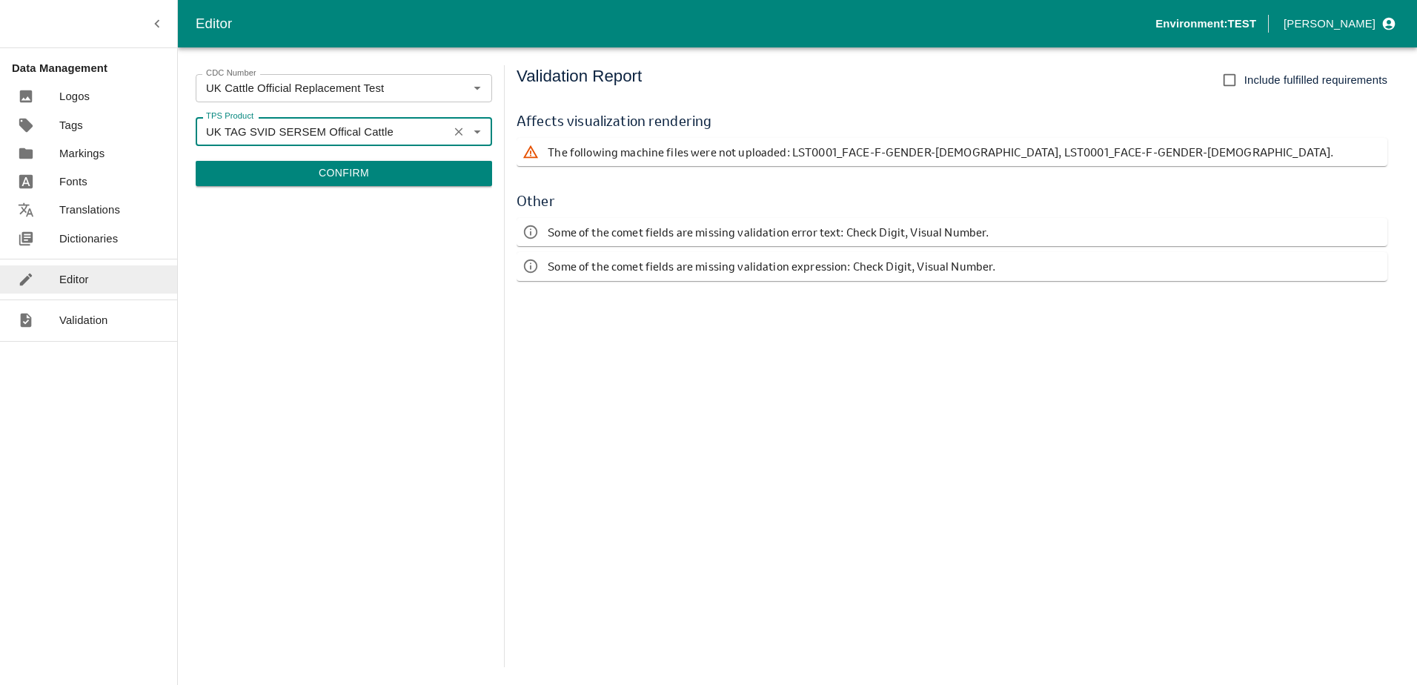
click at [465, 133] on icon "Clear" at bounding box center [459, 132] width 14 height 14
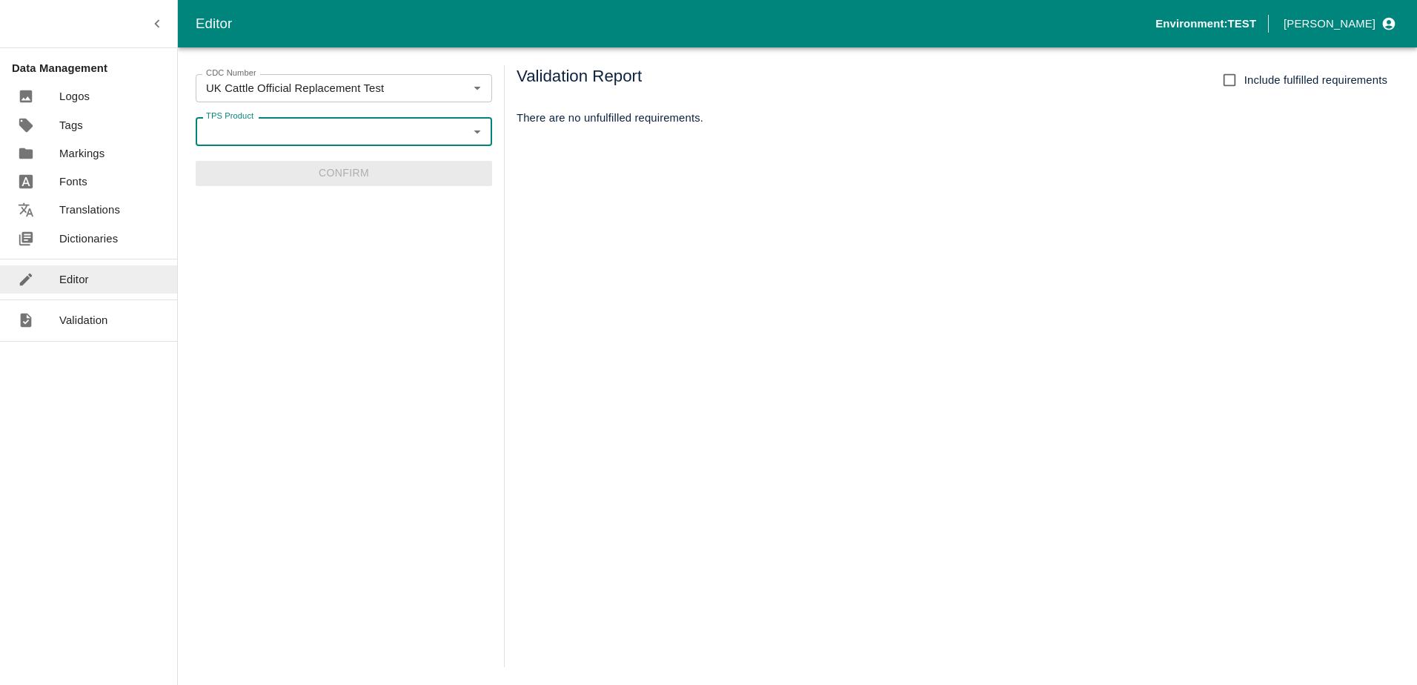
click at [478, 139] on icon "Open" at bounding box center [477, 131] width 16 height 16
click at [273, 196] on li "UK Test Product" at bounding box center [344, 189] width 296 height 25
type input "UK Test Product"
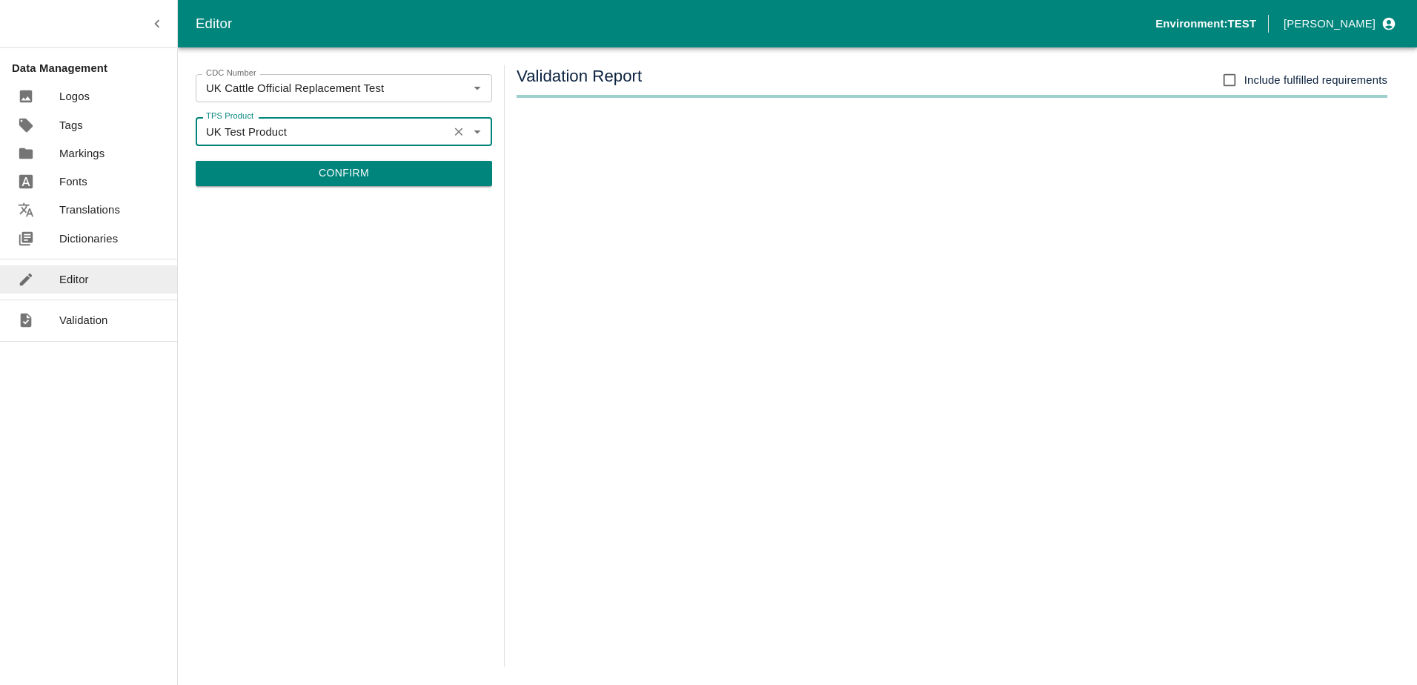
click at [342, 159] on form "CDC Number UK Cattle Official Replacement Test CDC Number TPS Product UK Test P…" at bounding box center [344, 130] width 296 height 112
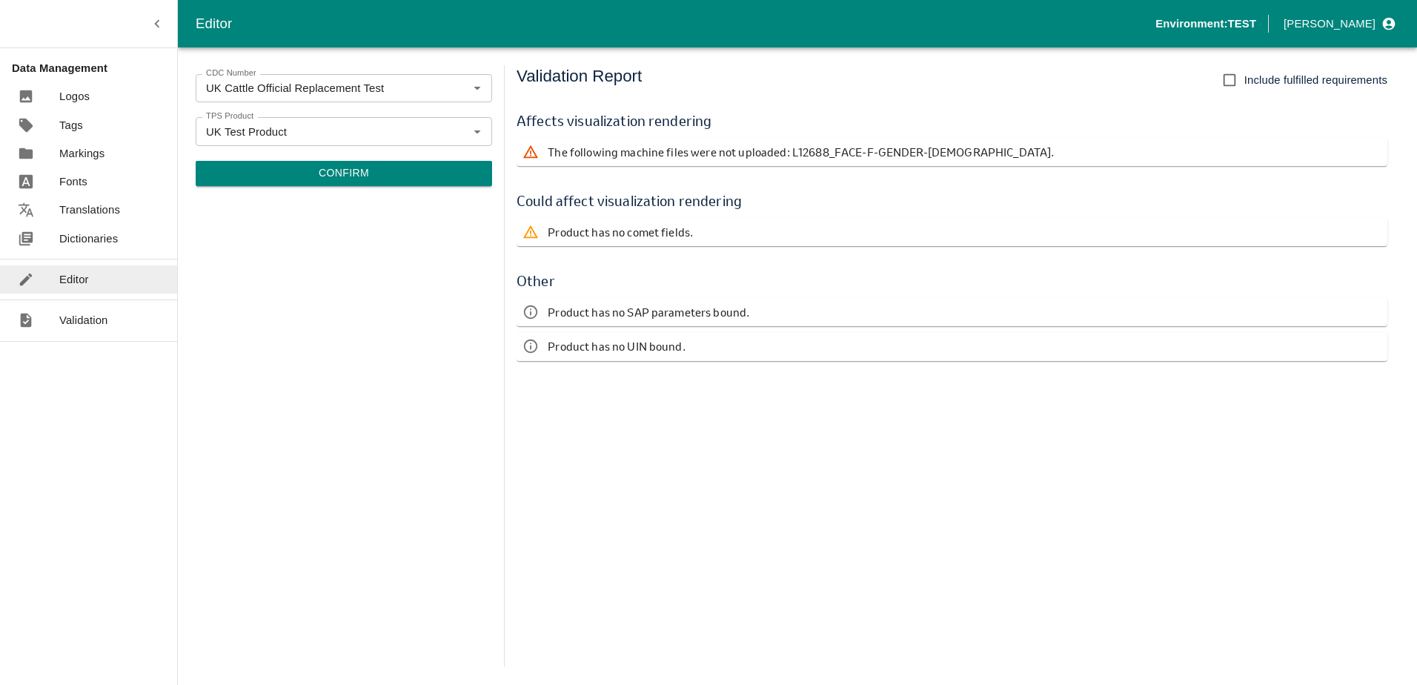
click at [347, 169] on button "Confirm" at bounding box center [344, 173] width 296 height 25
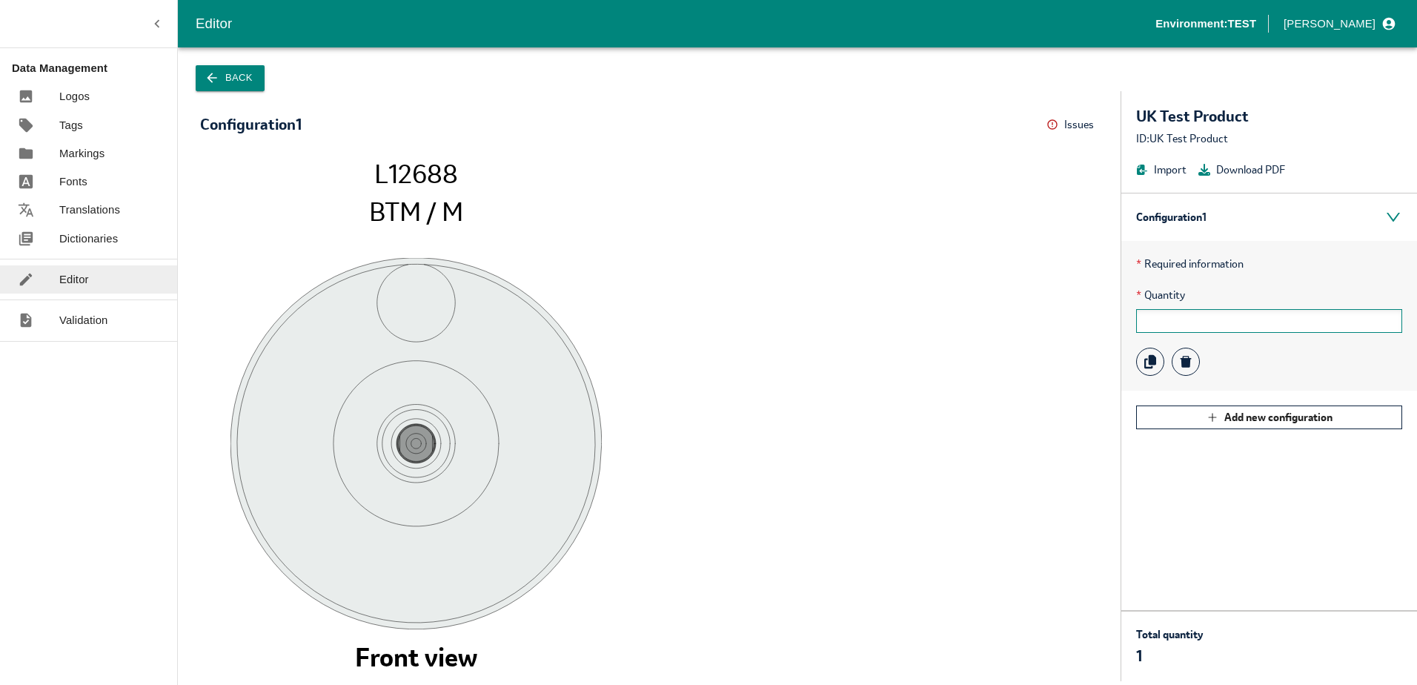
click at [1204, 314] on input "text" at bounding box center [1269, 321] width 266 height 24
click at [1203, 307] on div "* Quantity" at bounding box center [1269, 310] width 266 height 46
click at [1210, 314] on input "text" at bounding box center [1269, 321] width 266 height 24
type input "10"
click at [749, 393] on icon "L12688 BTM / M Front view" at bounding box center [649, 413] width 869 height 508
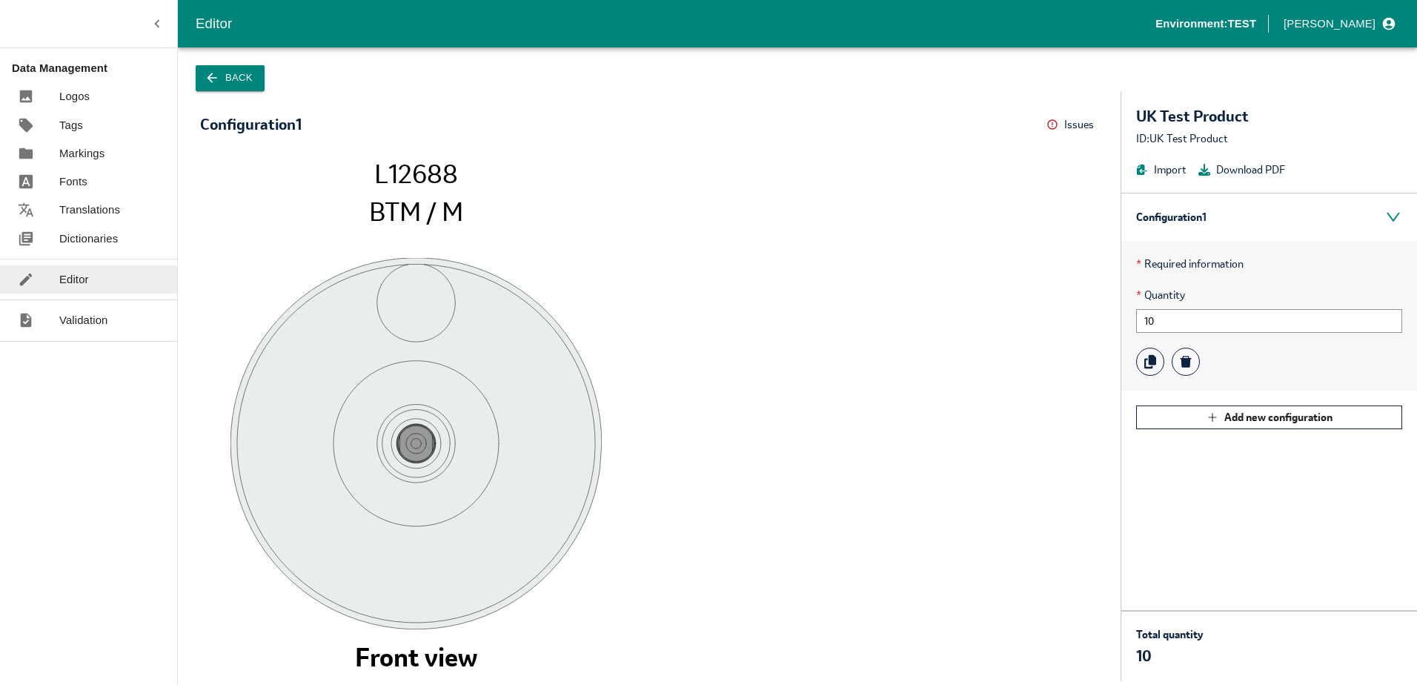
click at [91, 223] on link "Translations" at bounding box center [88, 210] width 177 height 28
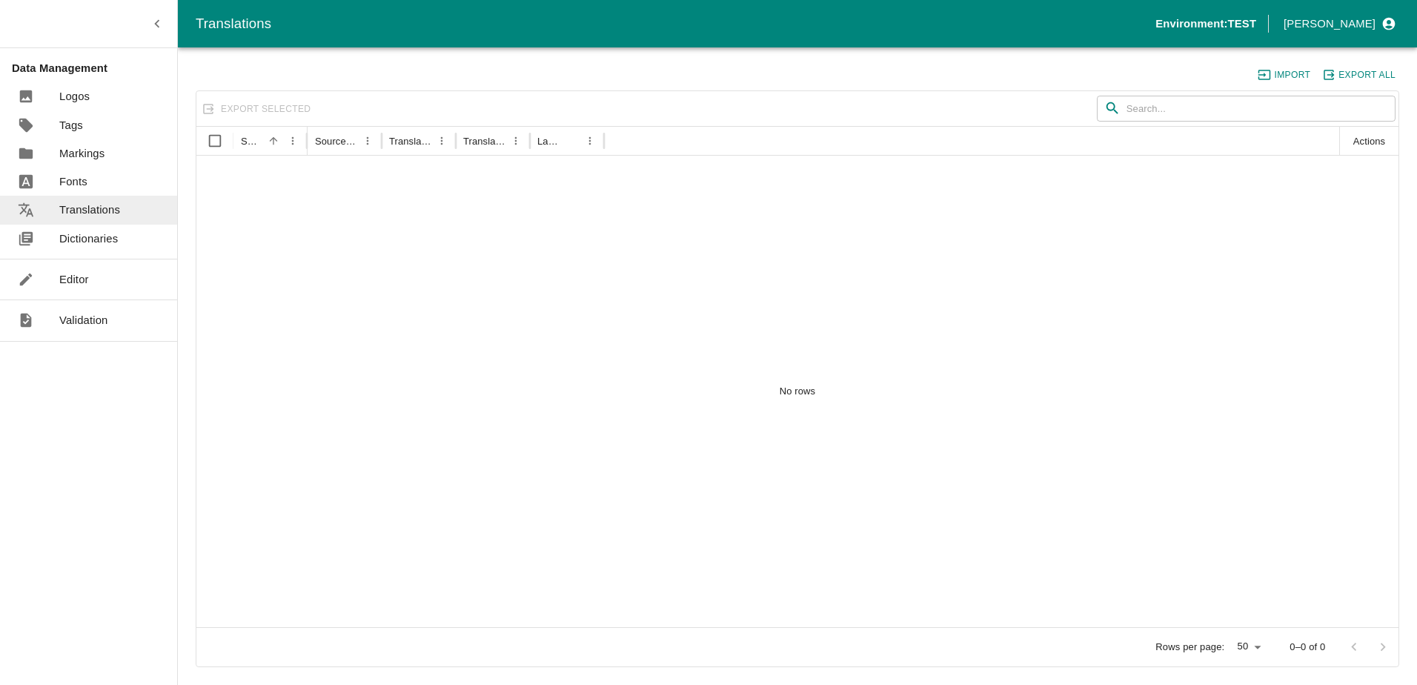
click at [102, 283] on link "Editor" at bounding box center [88, 279] width 177 height 28
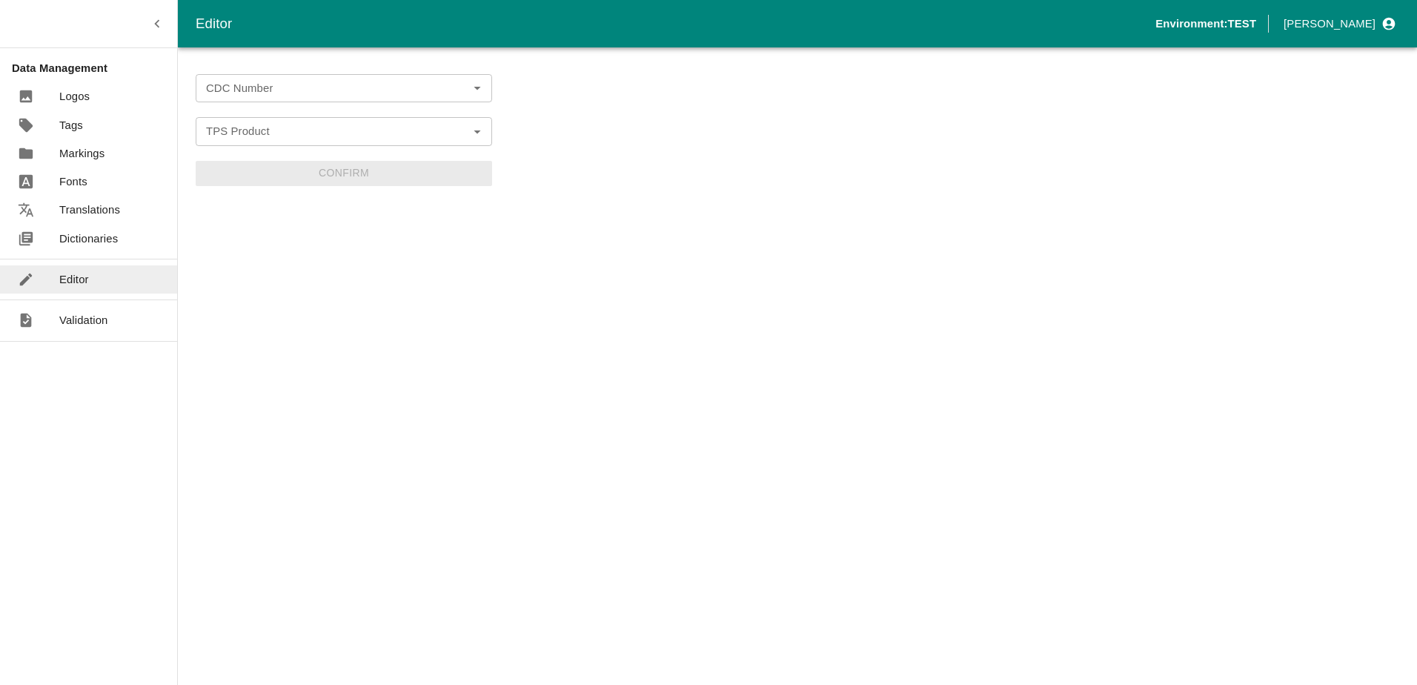
click at [333, 86] on input "CDC Number" at bounding box center [331, 88] width 263 height 19
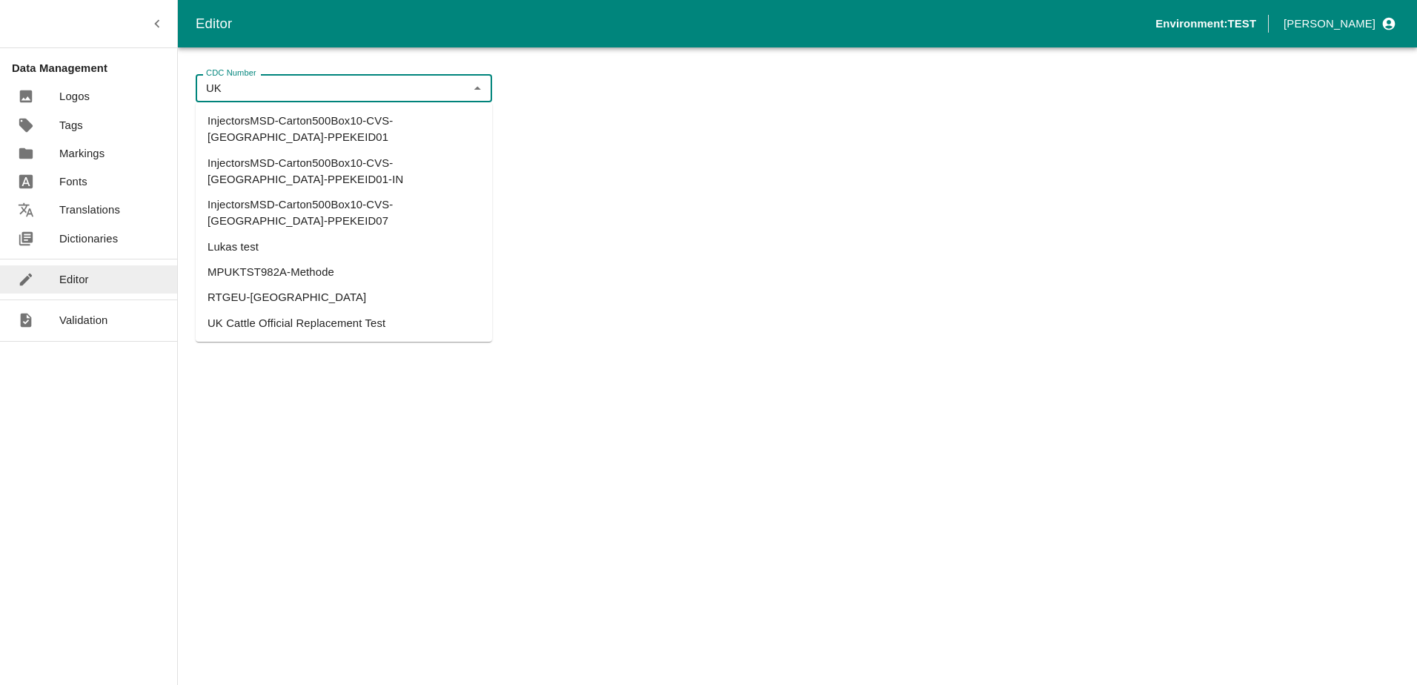
click at [352, 311] on li "UK Cattle Official Replacement Test" at bounding box center [344, 323] width 296 height 25
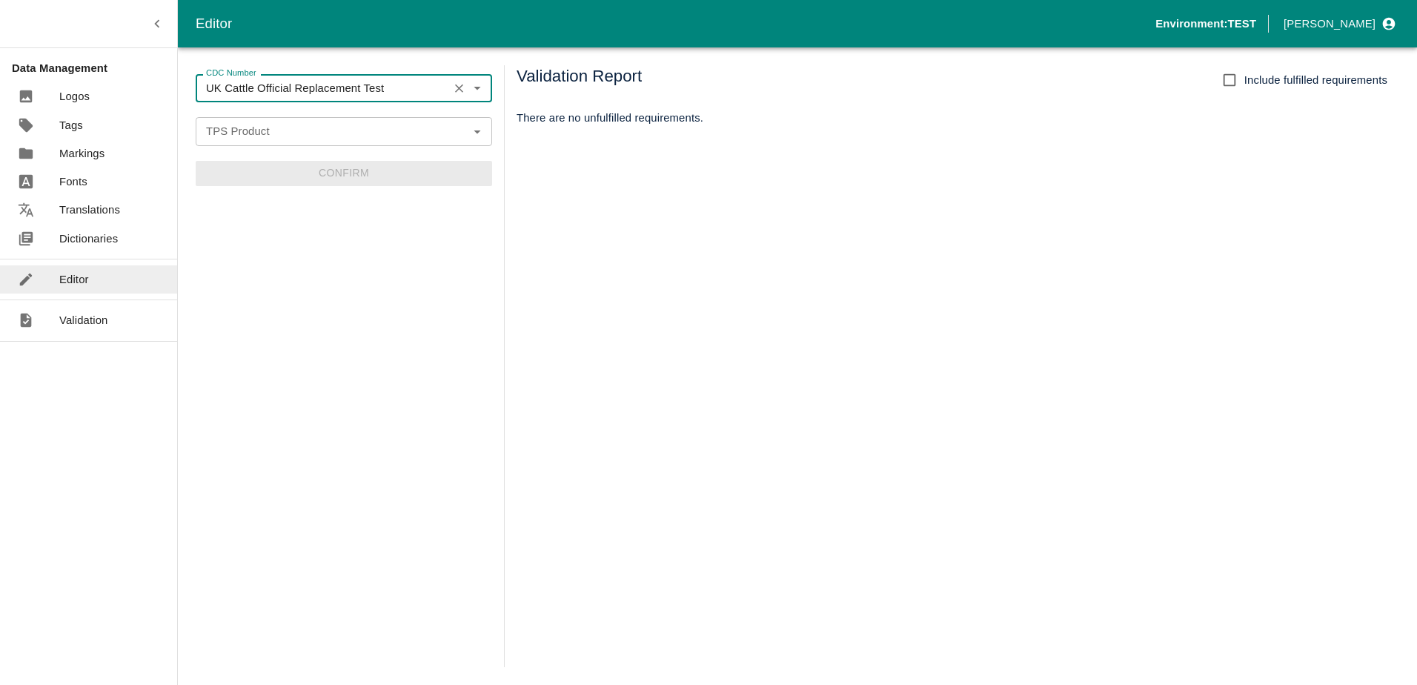
click at [304, 144] on div "TPS Product" at bounding box center [344, 131] width 296 height 28
type input "UK Cattle Official Replacement Test"
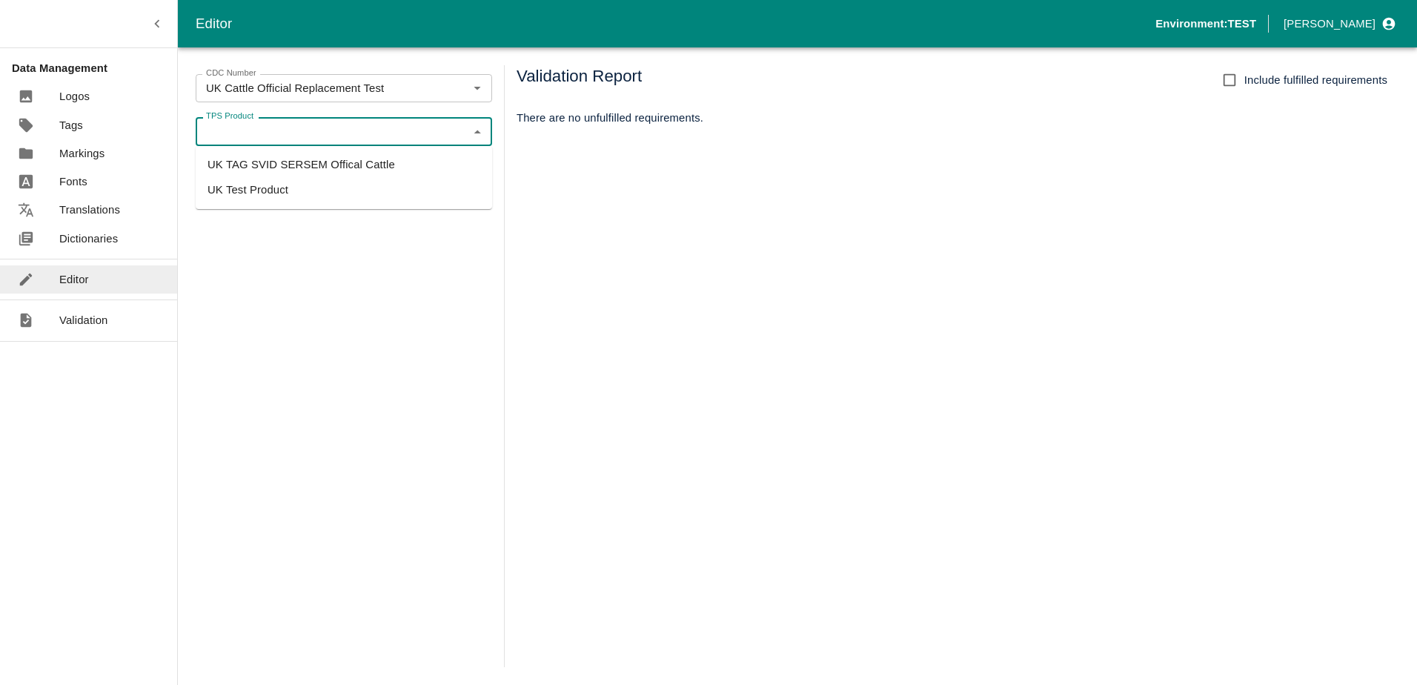
click at [313, 187] on li "UK Test Product" at bounding box center [344, 189] width 296 height 25
type input "UK Test Product"
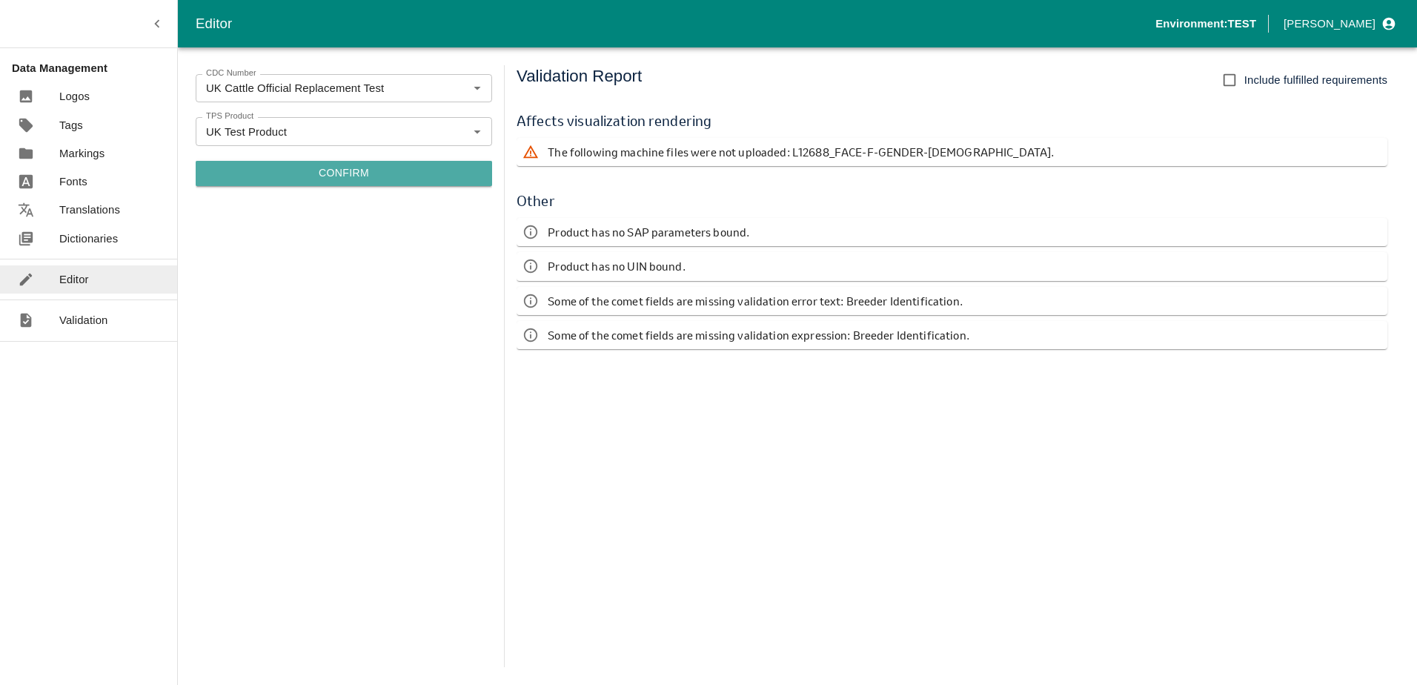
click at [368, 169] on button "Confirm" at bounding box center [344, 173] width 296 height 25
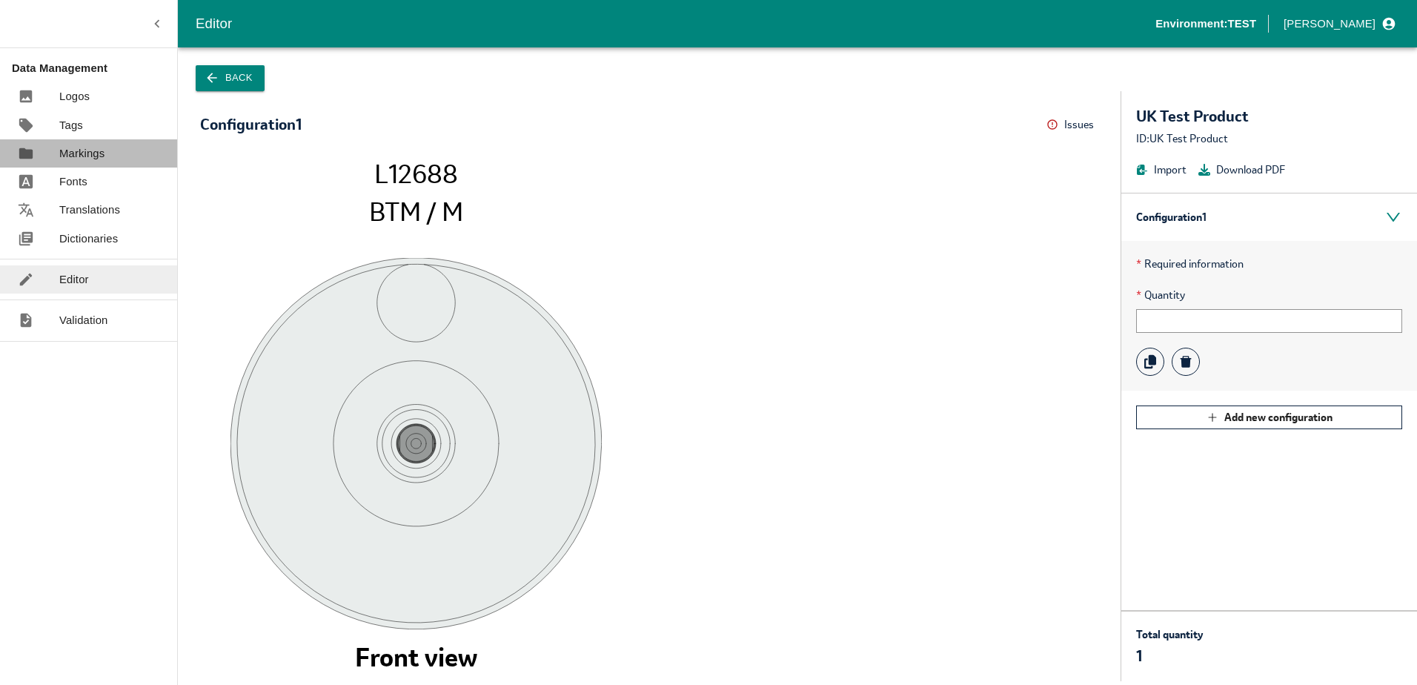
click at [68, 153] on p "Markings" at bounding box center [81, 153] width 45 height 16
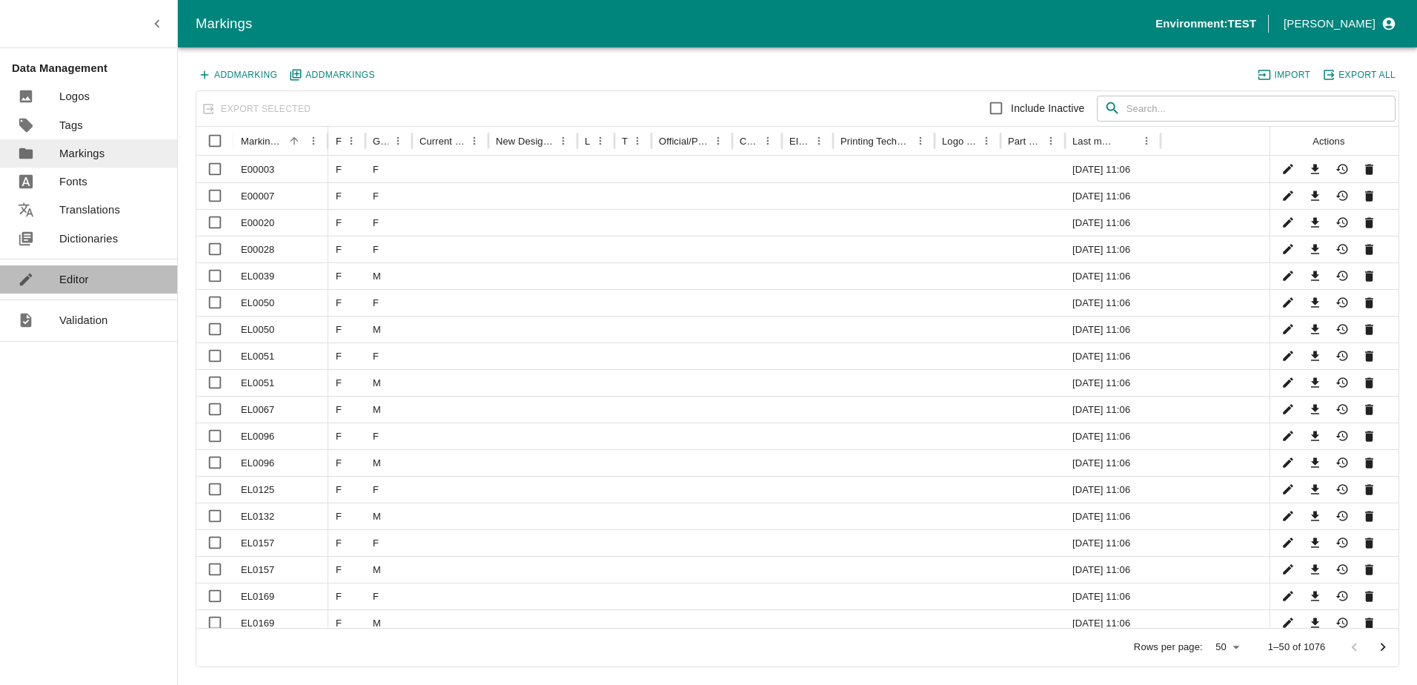
click at [99, 276] on link "Editor" at bounding box center [88, 279] width 177 height 28
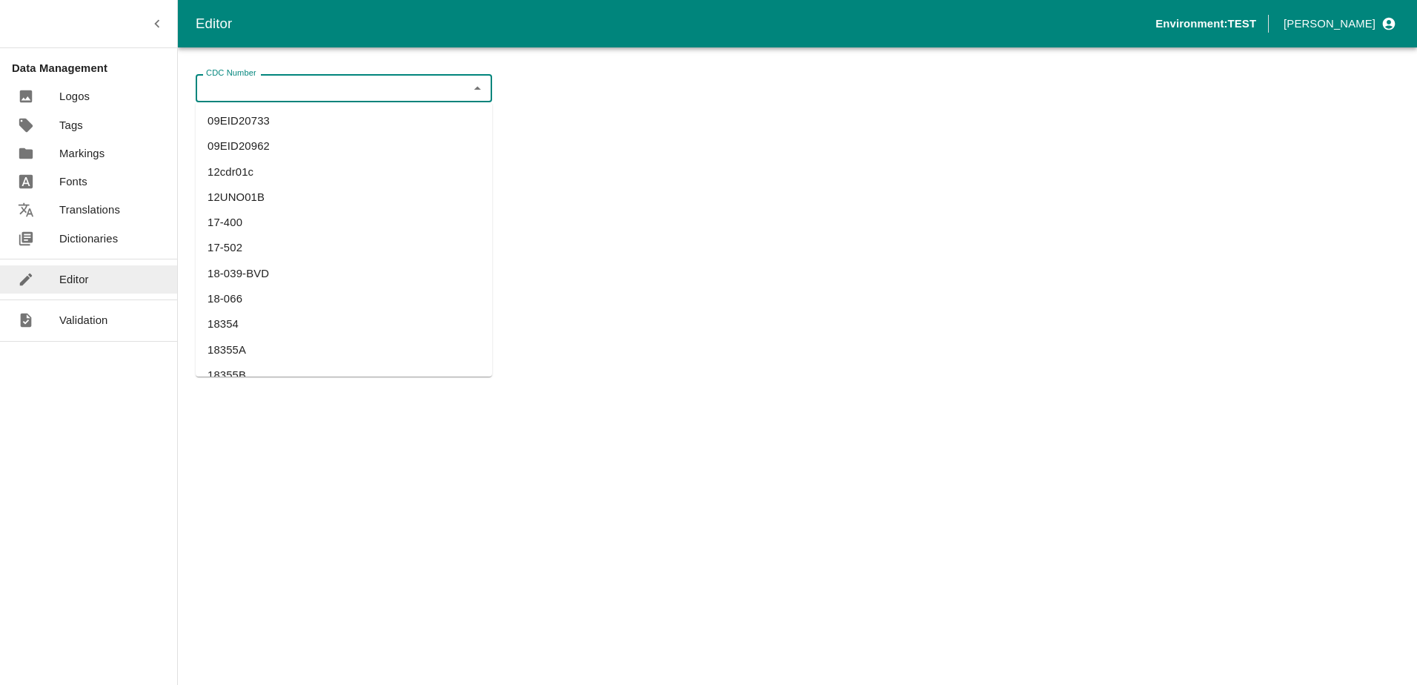
click at [293, 91] on input "CDC Number" at bounding box center [331, 88] width 263 height 19
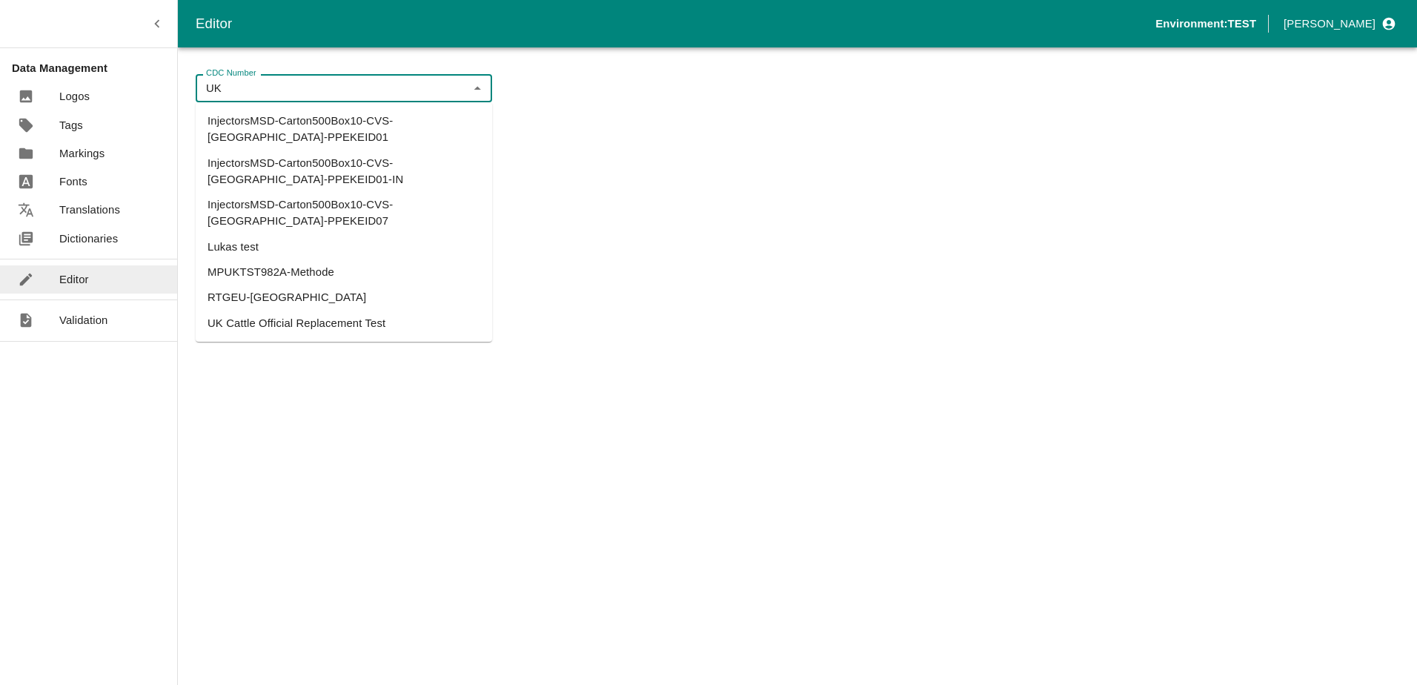
click at [300, 311] on li "UK Cattle Official Replacement Test" at bounding box center [344, 323] width 296 height 25
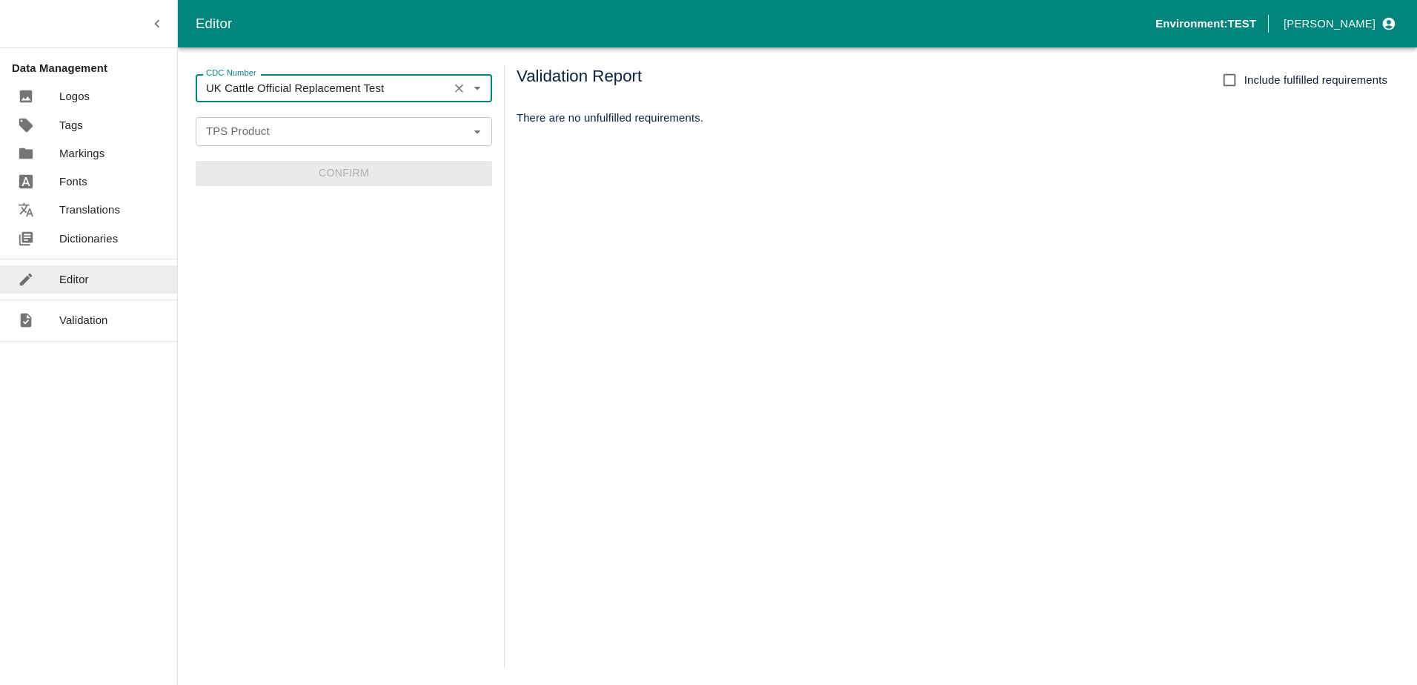
click at [293, 142] on div "TPS Product" at bounding box center [344, 131] width 296 height 28
type input "UK Cattle Official Replacement Test"
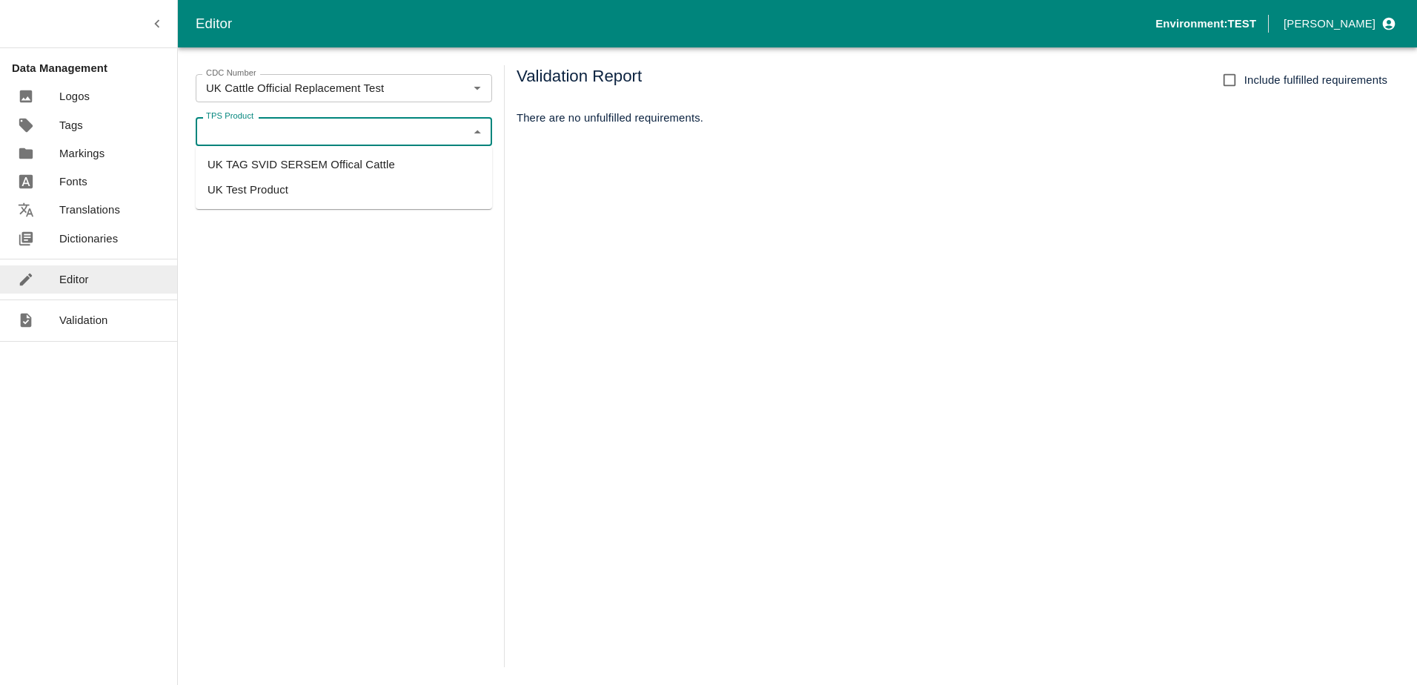
click at [314, 203] on ul "UK TAG SVID SERSEM Offical Cattle UK Test Product" at bounding box center [344, 177] width 296 height 63
click at [296, 196] on li "UK Test Product" at bounding box center [344, 189] width 296 height 25
type input "UK Test Product"
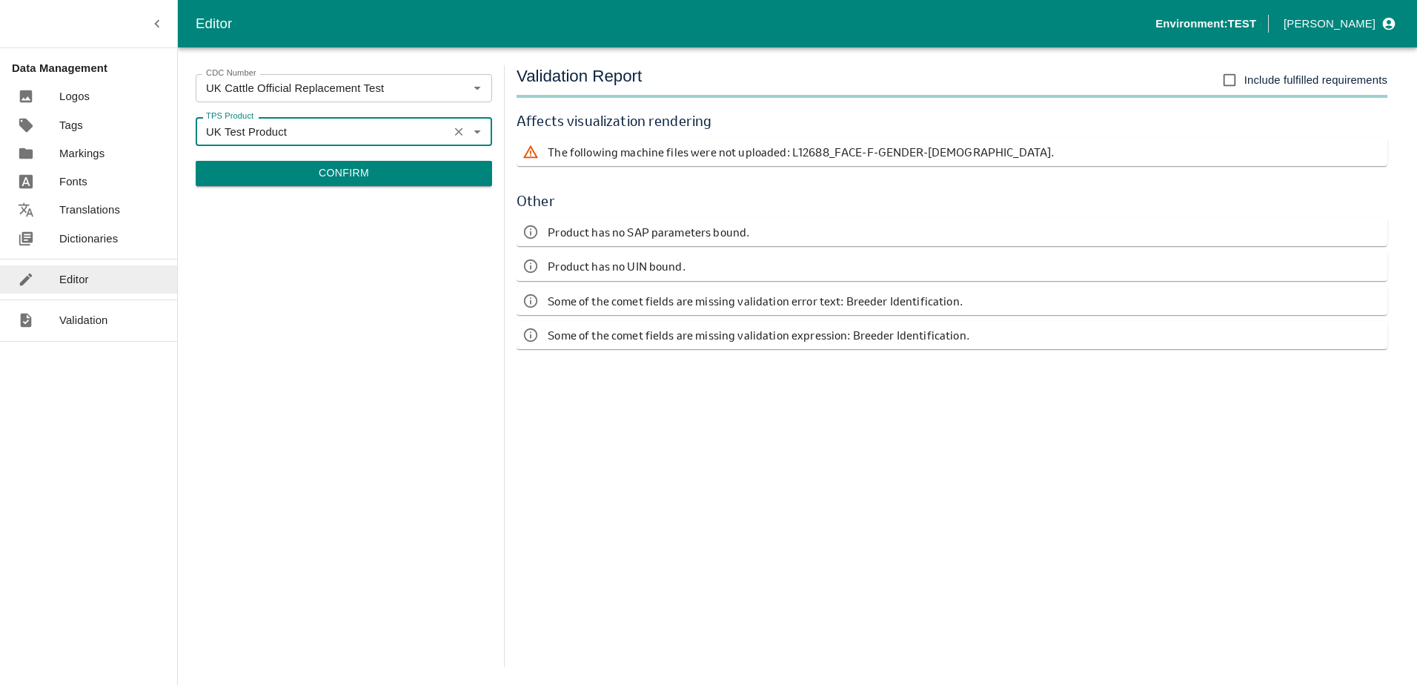
click at [332, 173] on button "Confirm" at bounding box center [344, 173] width 296 height 25
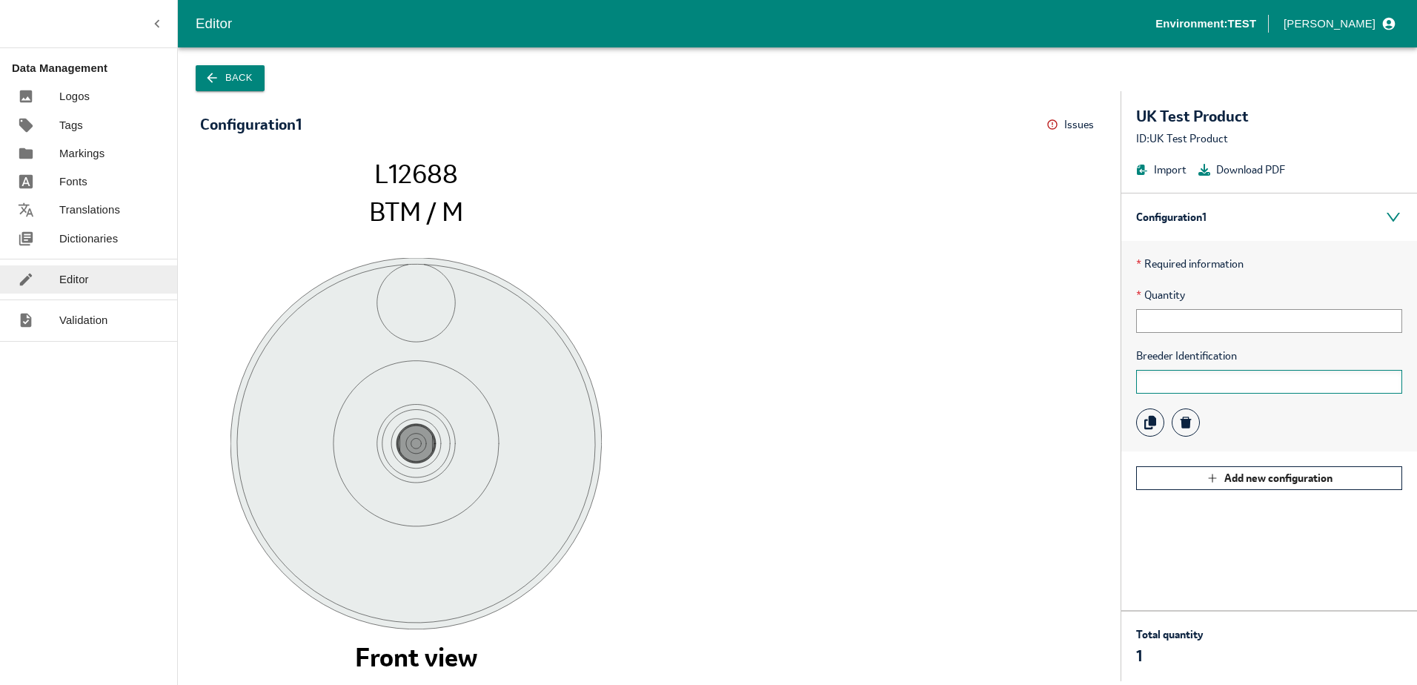
click at [1203, 389] on input "text" at bounding box center [1269, 382] width 266 height 24
type input "fddffdf"
click at [1213, 314] on input "text" at bounding box center [1269, 321] width 266 height 24
drag, startPoint x: 1132, startPoint y: 378, endPoint x: 1124, endPoint y: 382, distance: 9.6
click at [1124, 382] on div "* Required information * Quantity Breeder Identification fddffdf" at bounding box center [1269, 346] width 296 height 210
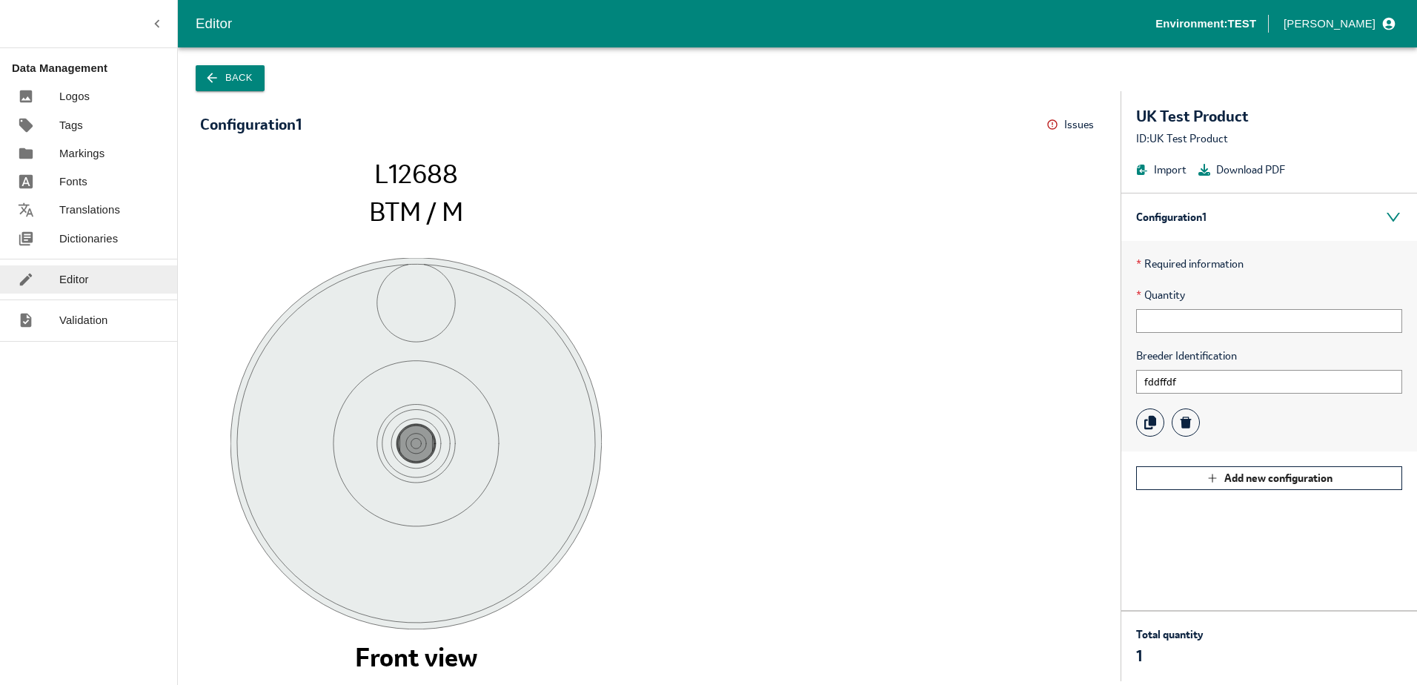
click at [991, 371] on icon "L12688 BTM / M Front view" at bounding box center [649, 413] width 869 height 508
click at [1182, 319] on input "text" at bounding box center [1269, 321] width 266 height 24
click at [1055, 125] on icon at bounding box center [1053, 125] width 12 height 12
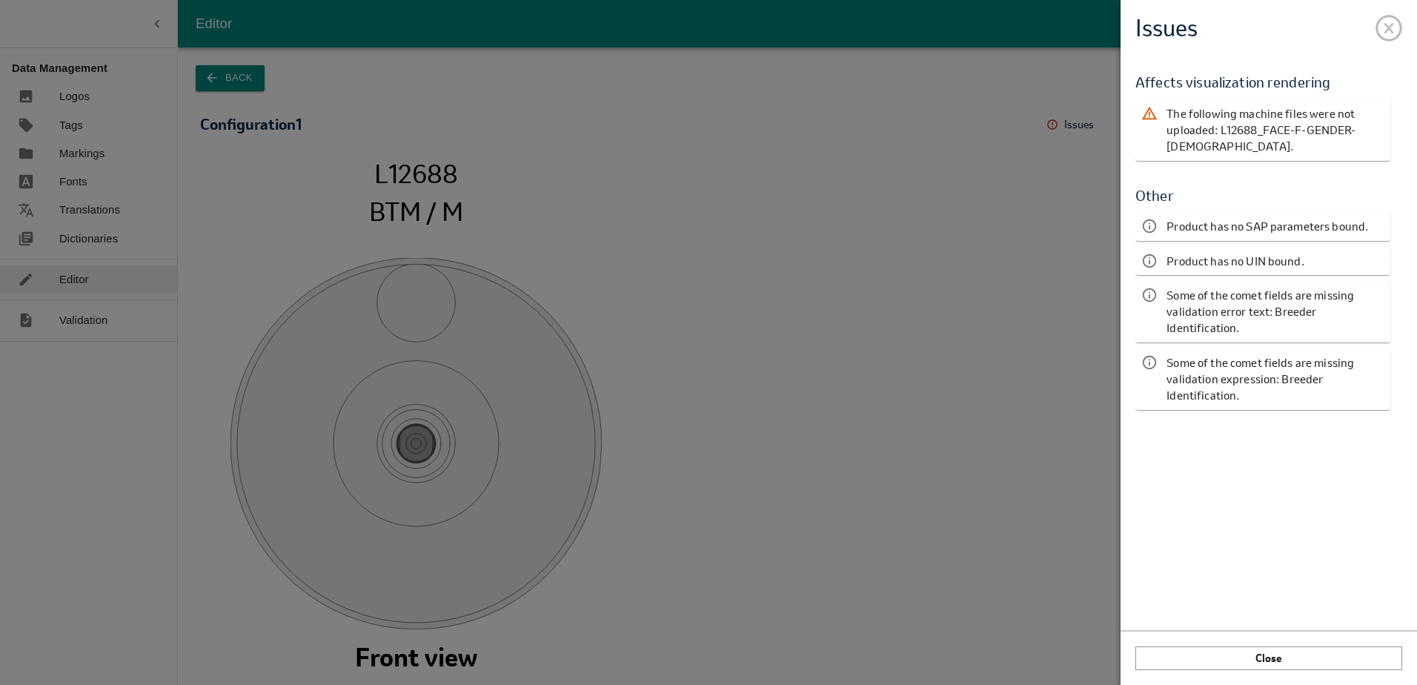
click at [1381, 33] on span at bounding box center [1389, 25] width 27 height 27
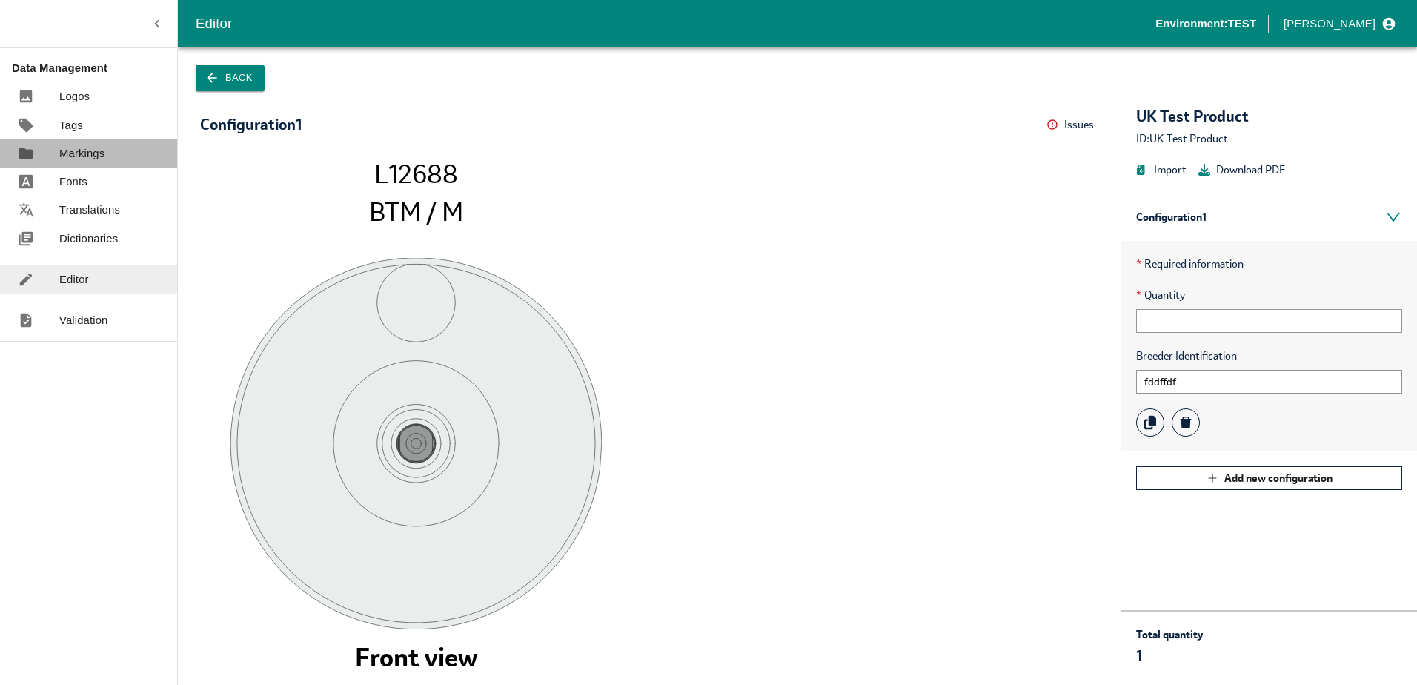
click at [96, 150] on p "Markings" at bounding box center [81, 153] width 45 height 16
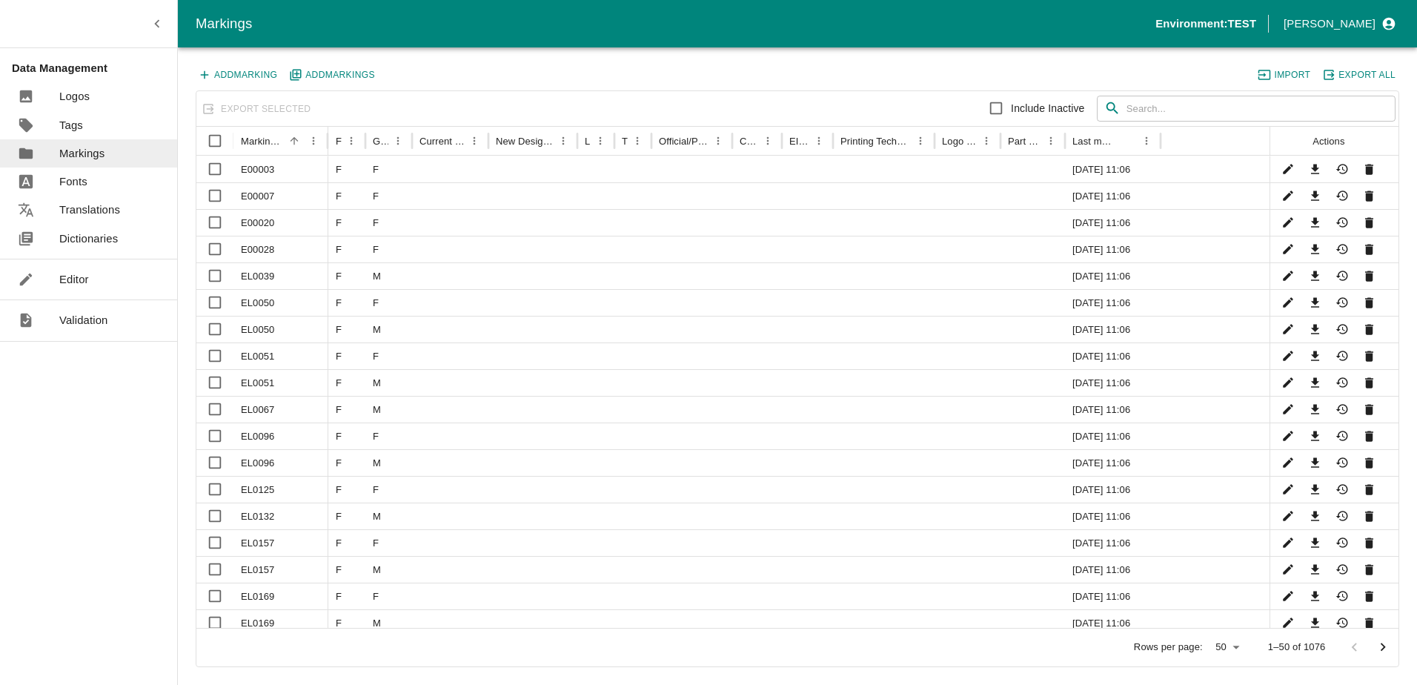
click at [79, 271] on p "Editor" at bounding box center [74, 279] width 30 height 16
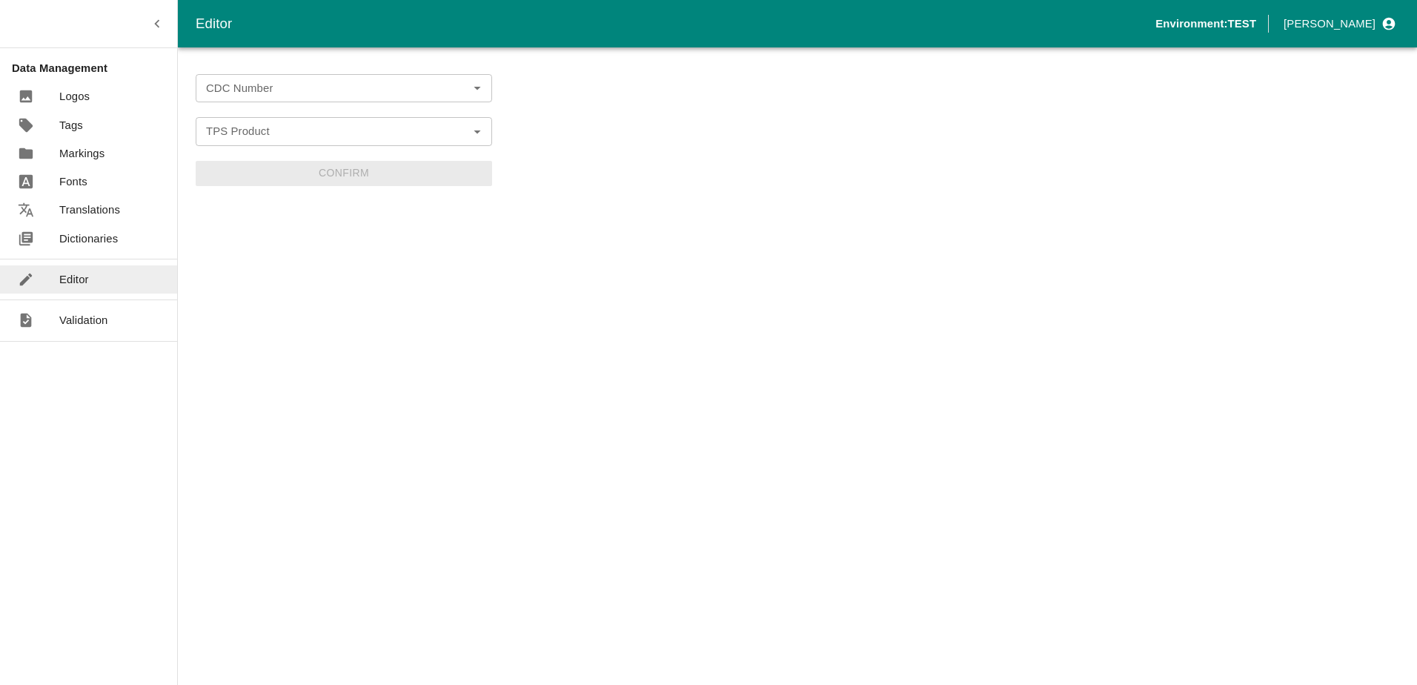
click at [264, 96] on input "CDC Number" at bounding box center [331, 88] width 263 height 19
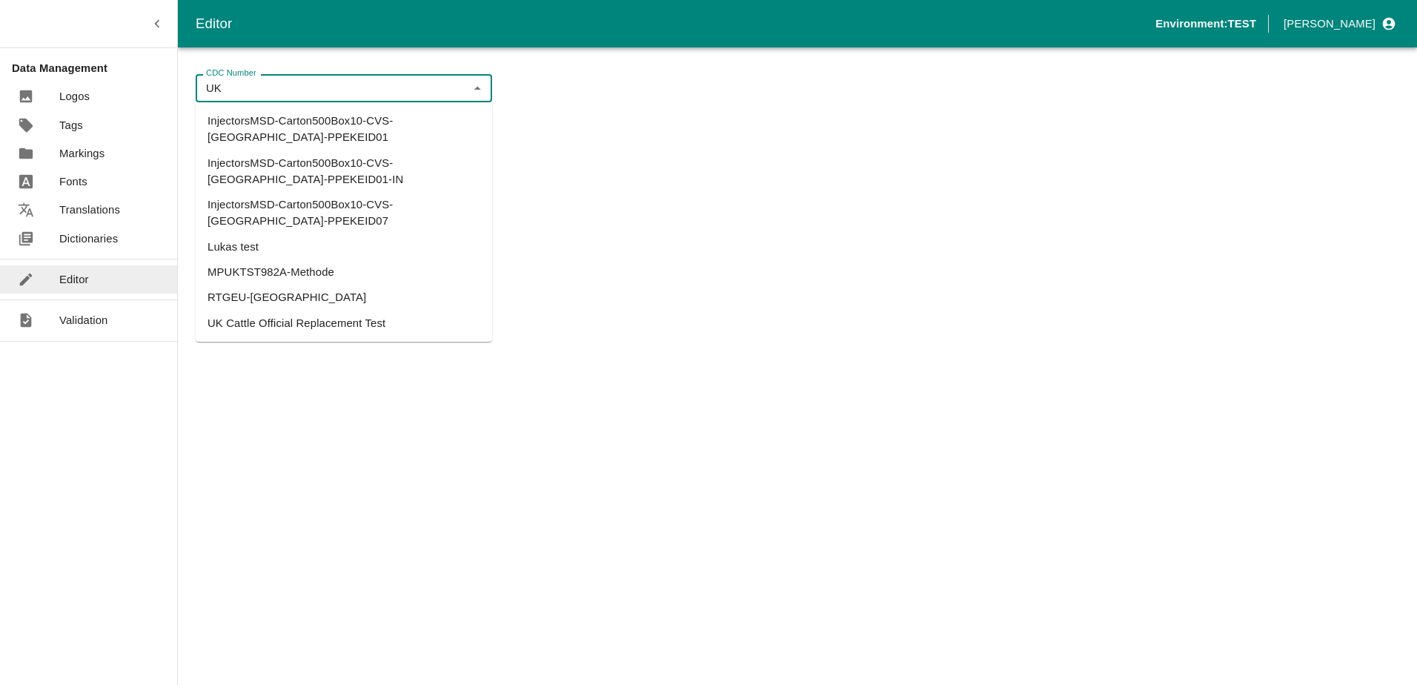
click at [274, 311] on li "UK Cattle Official Replacement Test" at bounding box center [344, 323] width 296 height 25
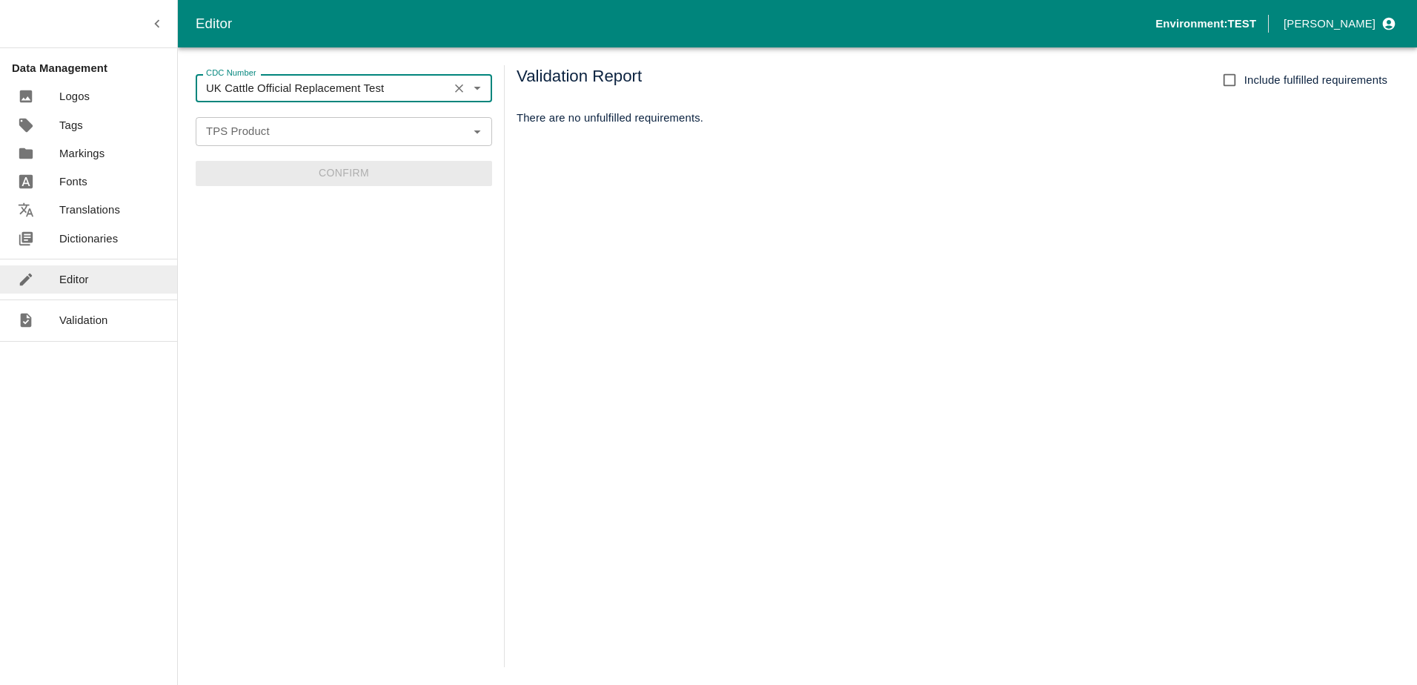
type input "UK Cattle Official Replacement Test"
click at [291, 131] on input "TPS Product" at bounding box center [331, 131] width 263 height 19
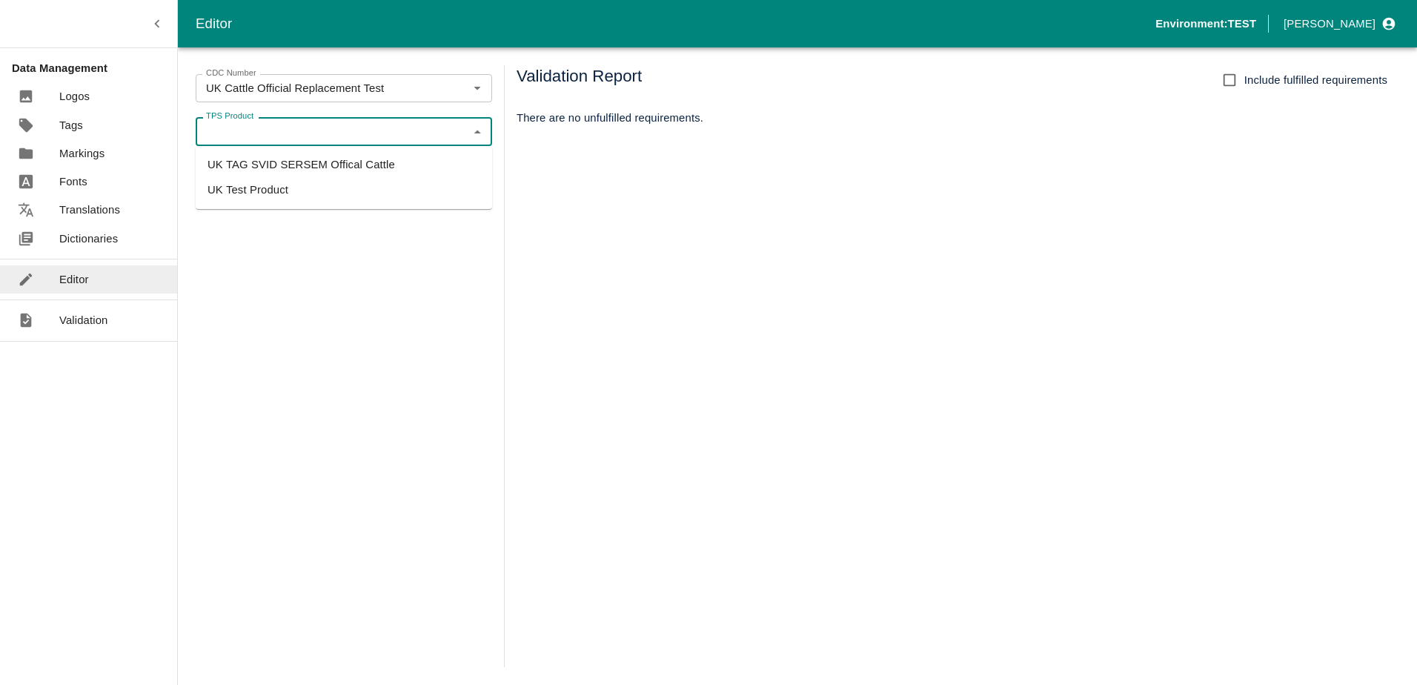
drag, startPoint x: 397, startPoint y: 165, endPoint x: 295, endPoint y: 165, distance: 102.3
click at [295, 165] on li "UK TAG SVID SERSEM Offical Cattle" at bounding box center [344, 164] width 296 height 25
type input "UK TAG SVID SERSEM Offical Cattle"
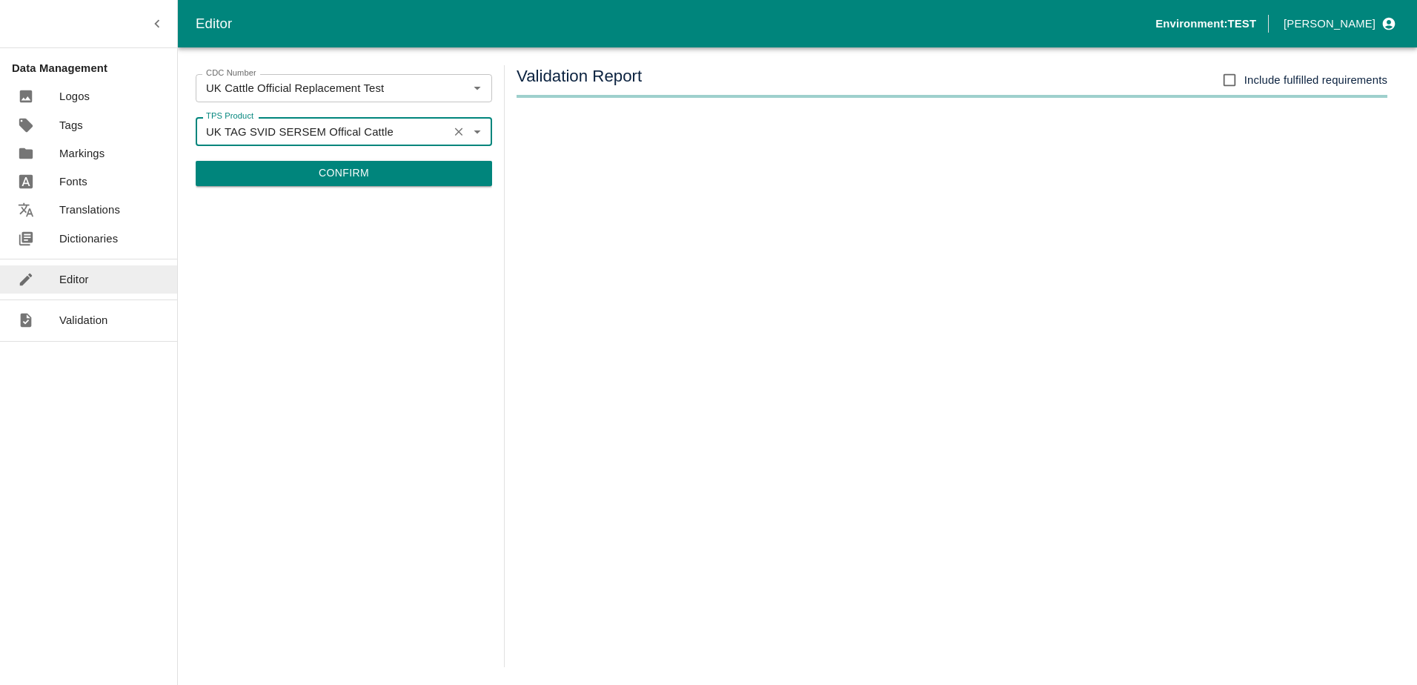
click at [295, 165] on button "Confirm" at bounding box center [344, 173] width 296 height 25
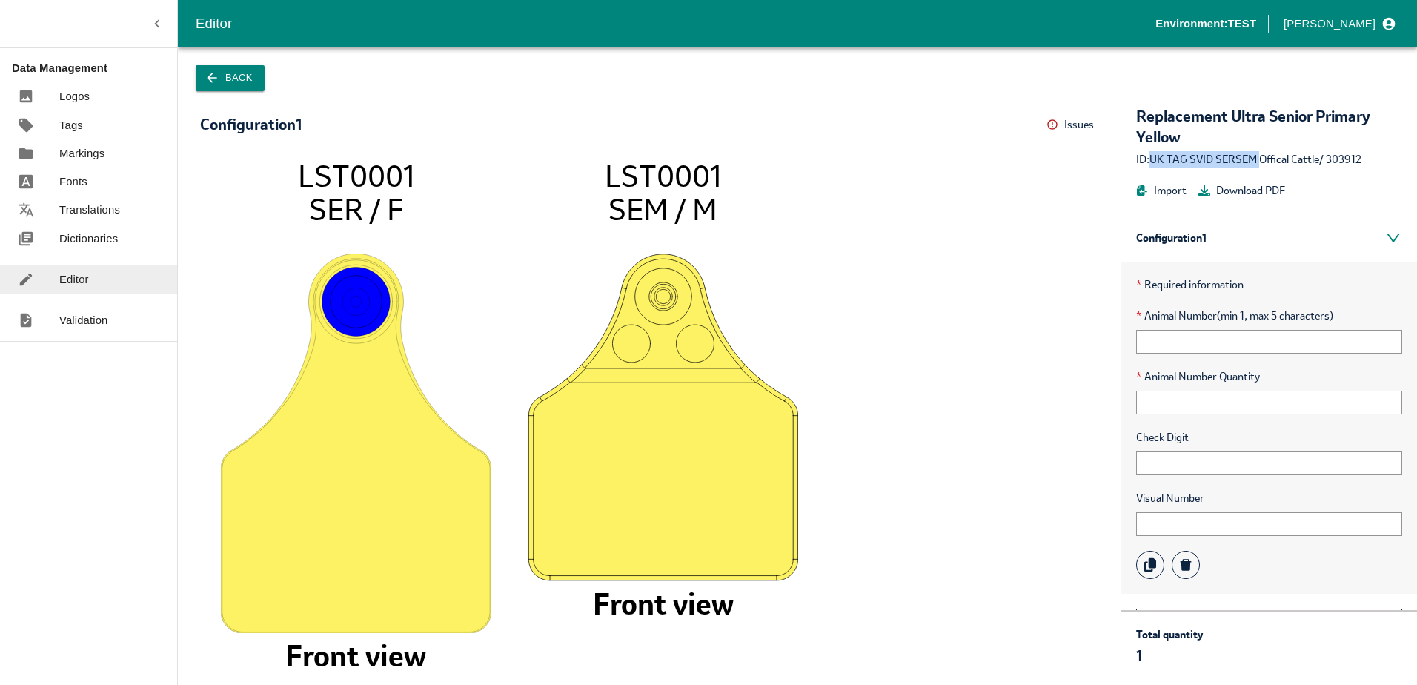
drag, startPoint x: 1155, startPoint y: 160, endPoint x: 1262, endPoint y: 153, distance: 107.7
click at [1262, 153] on div "ID: UK TAG SVID SERSEM Offical Cattle / 303912" at bounding box center [1269, 159] width 266 height 16
drag, startPoint x: 1262, startPoint y: 153, endPoint x: 1268, endPoint y: 167, distance: 15.3
click at [1268, 167] on div "ID: UK TAG SVID SERSEM Offical Cattle / 303912" at bounding box center [1269, 159] width 266 height 16
drag, startPoint x: 1152, startPoint y: 158, endPoint x: 1321, endPoint y: 153, distance: 168.3
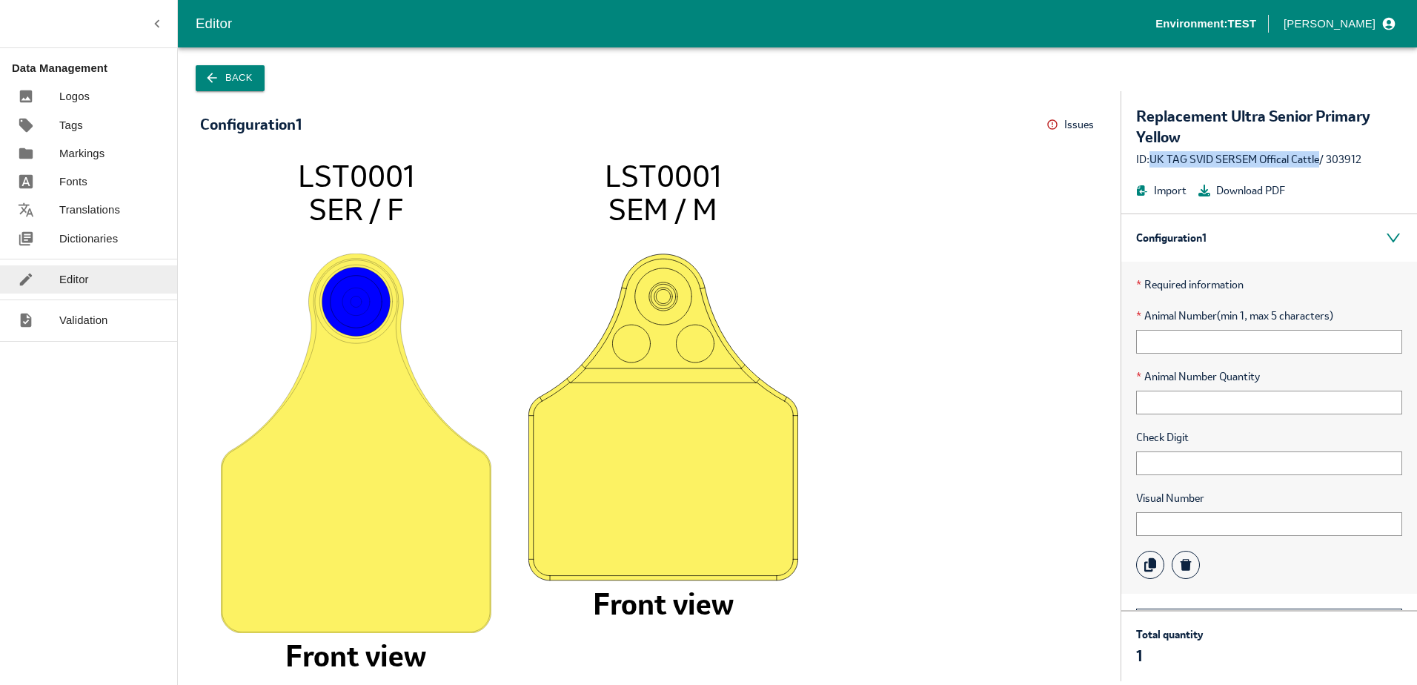
click at [1321, 153] on div "ID: UK TAG SVID SERSEM Offical Cattle / 303912" at bounding box center [1269, 159] width 266 height 16
copy div "UK TAG SVID SERSEM Offical Cattle"
